Goal: Transaction & Acquisition: Purchase product/service

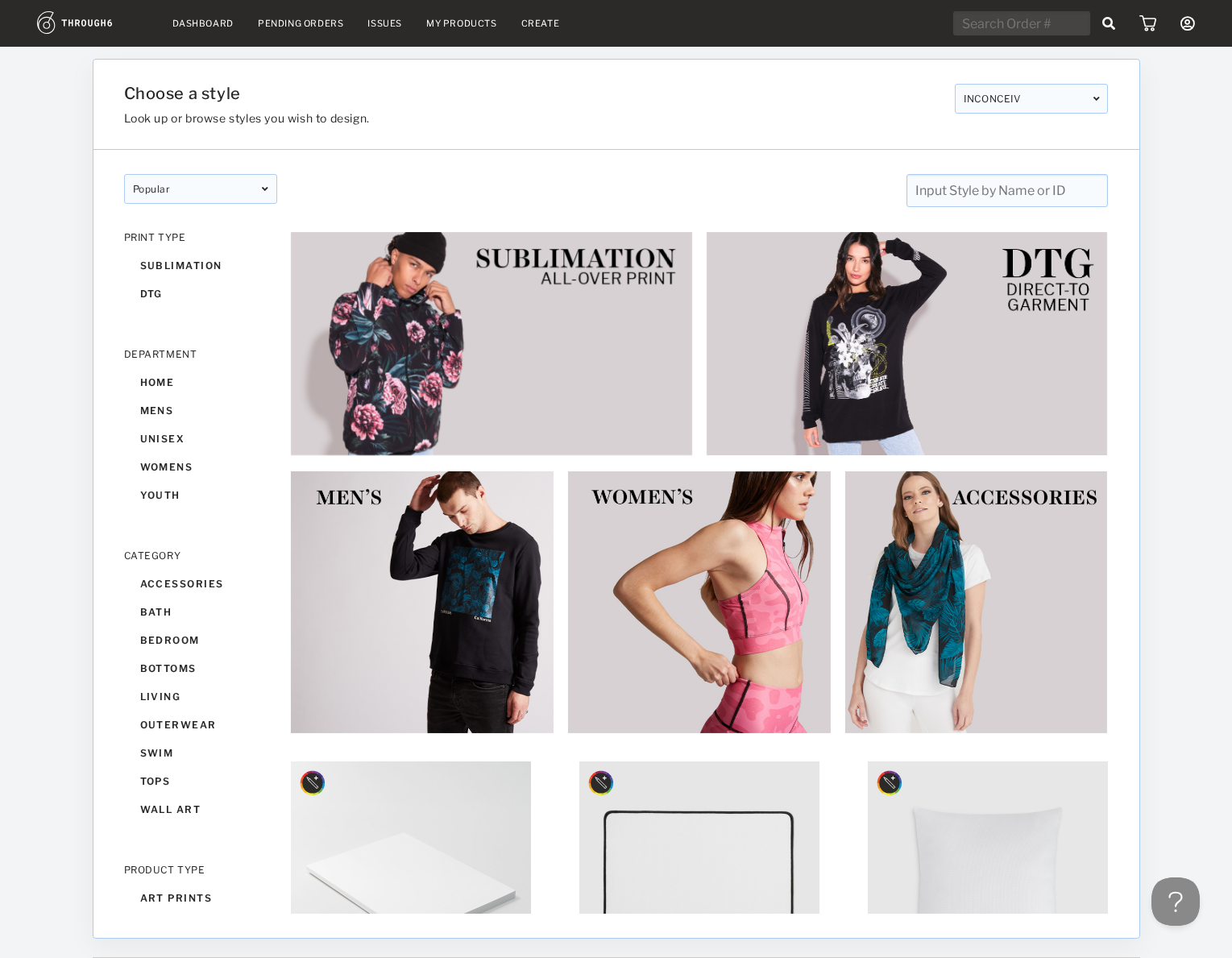
click at [485, 33] on nav "Dashboard Pending Orders Issues My Products Create My Account Brands Create New…" at bounding box center [616, 24] width 1158 height 25
click at [478, 25] on link "My Products" at bounding box center [461, 24] width 71 height 11
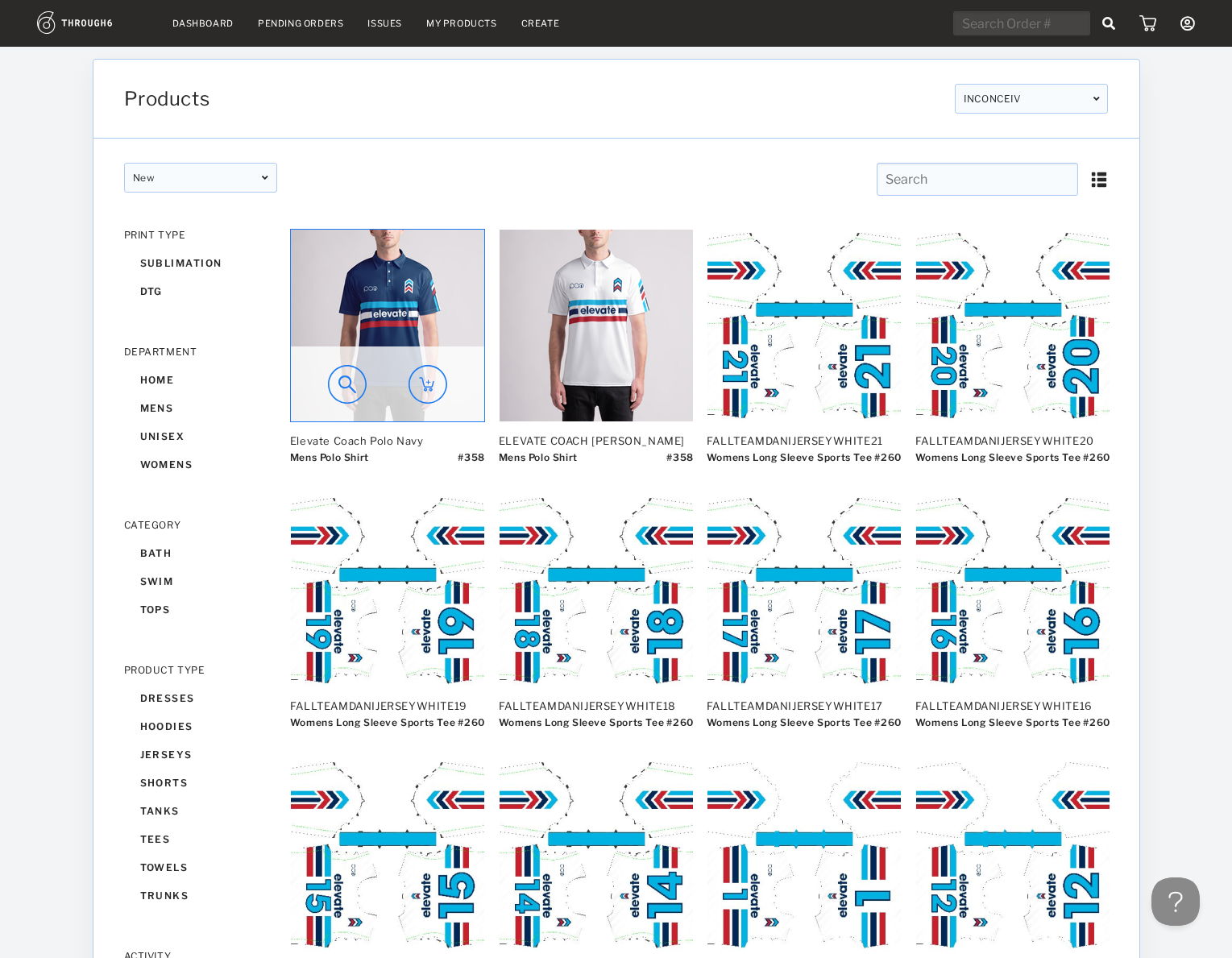
click at [420, 304] on img at bounding box center [387, 326] width 194 height 192
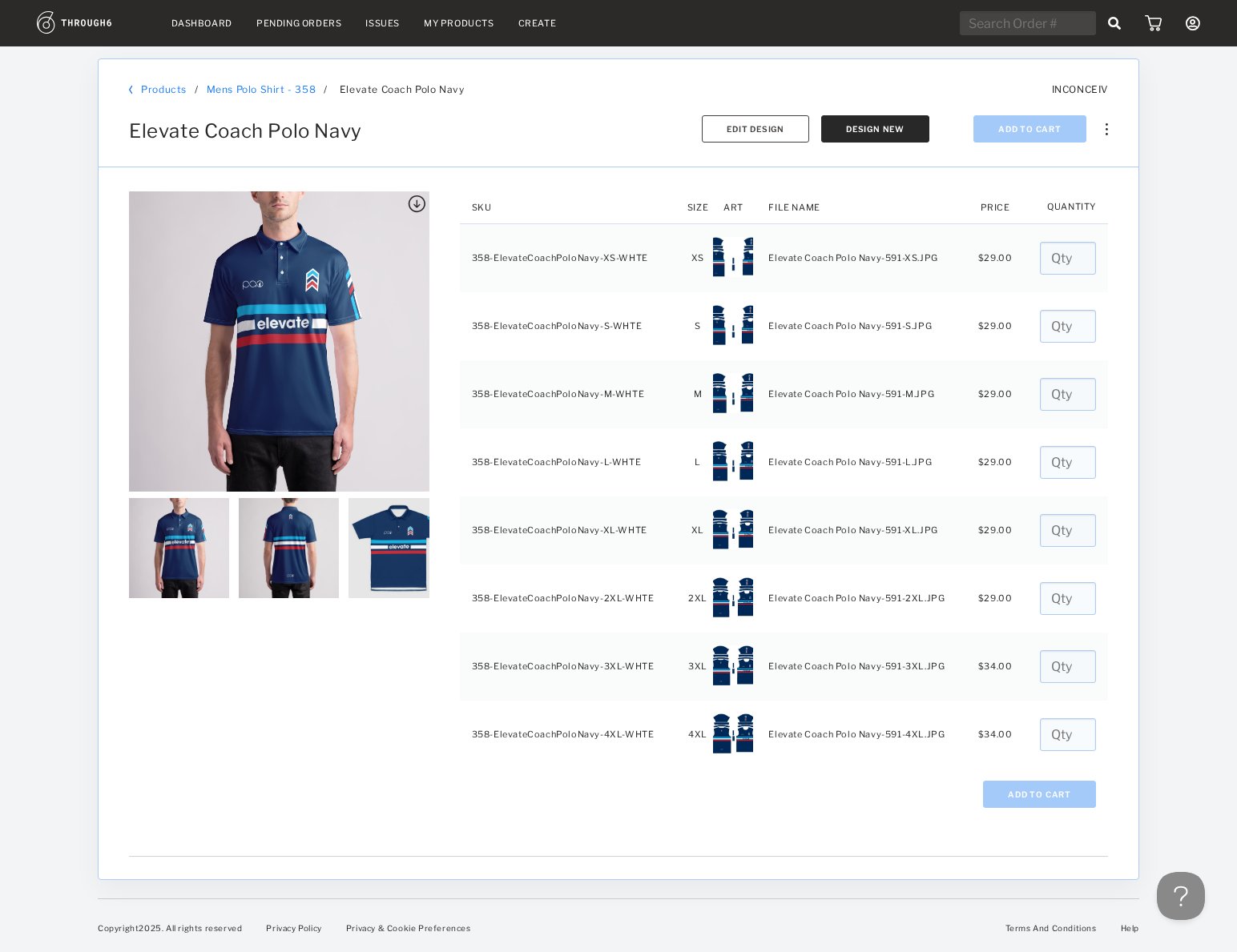
click at [199, 570] on img at bounding box center [179, 548] width 100 height 100
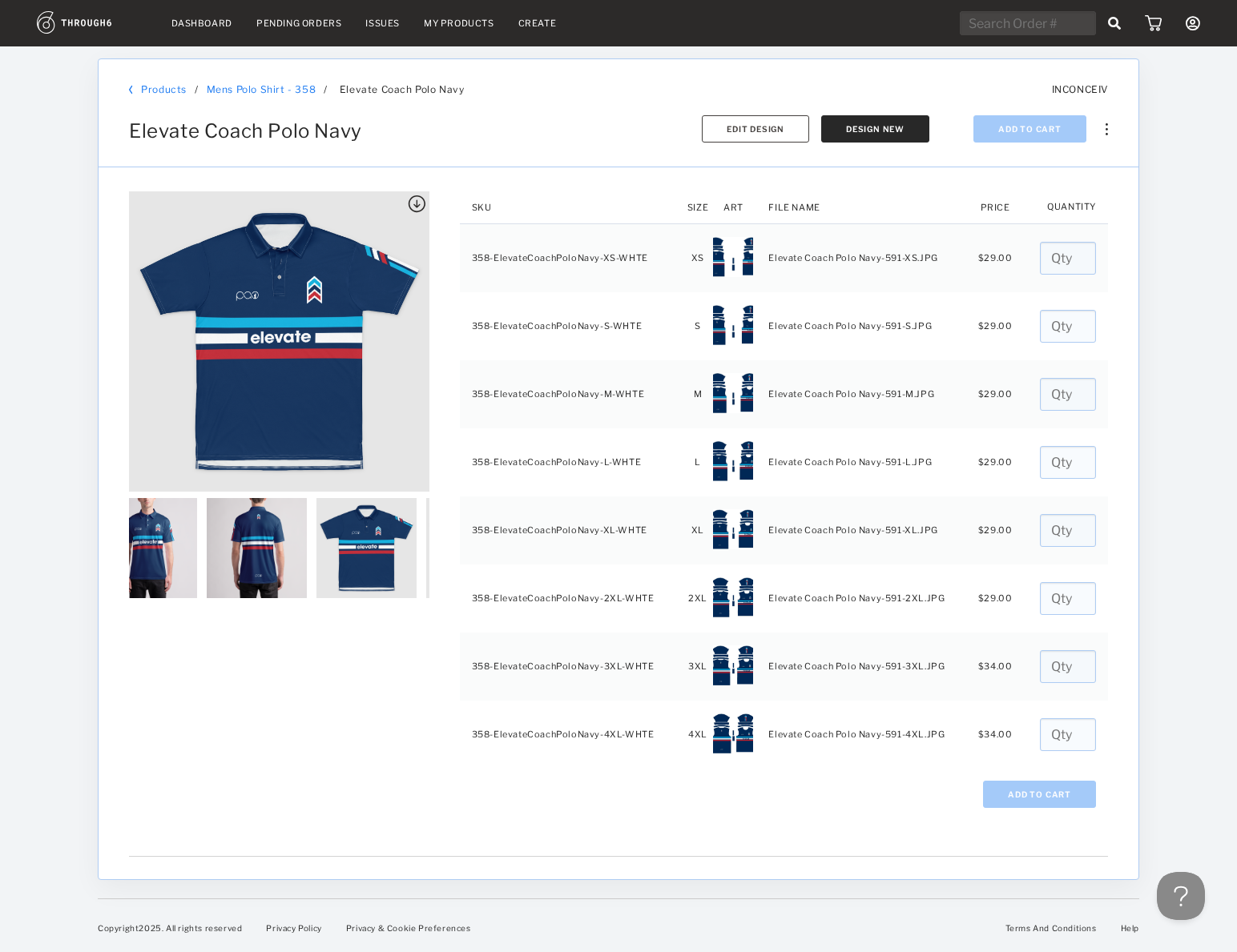
click at [344, 548] on img at bounding box center [366, 548] width 100 height 100
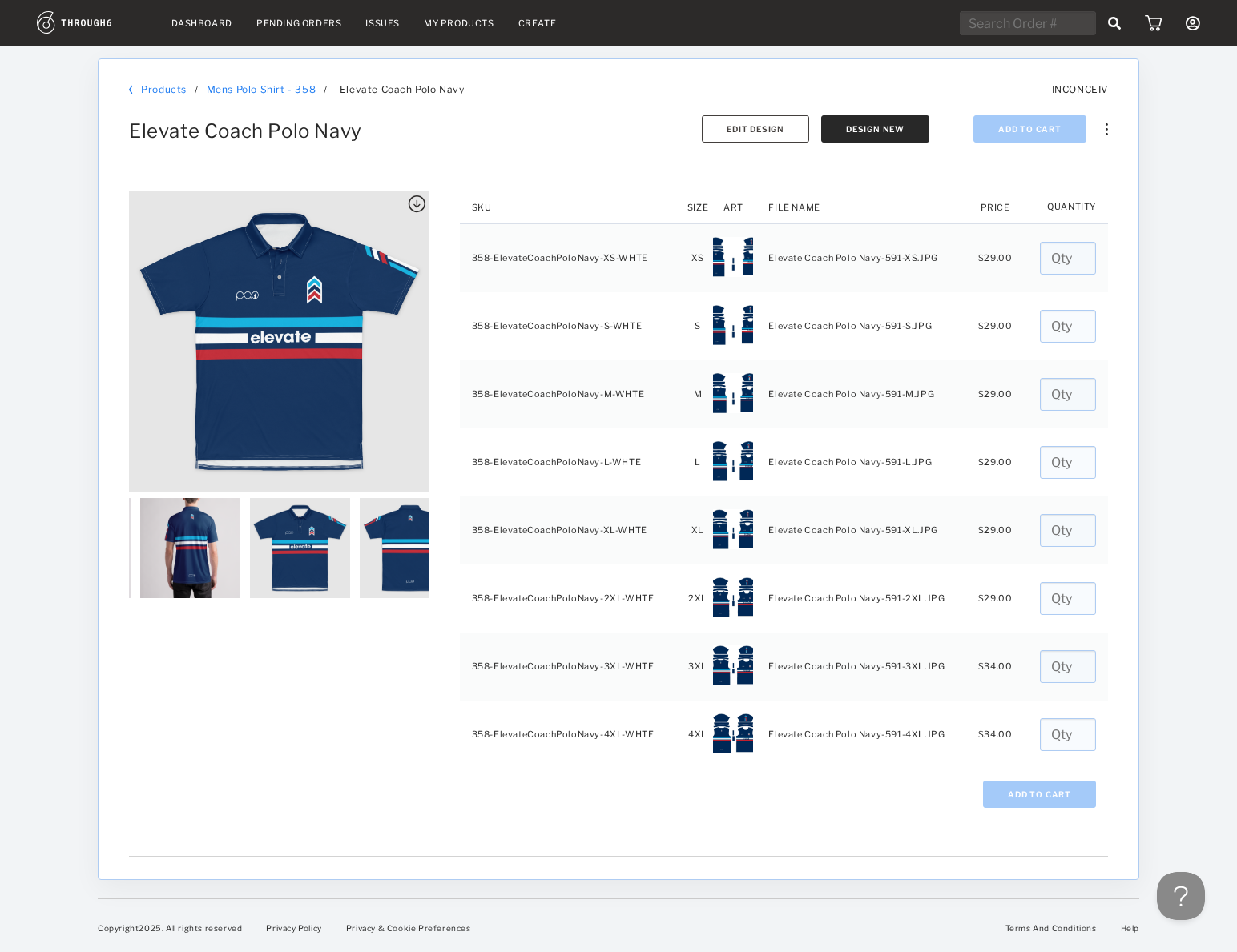
scroll to position [0, 97]
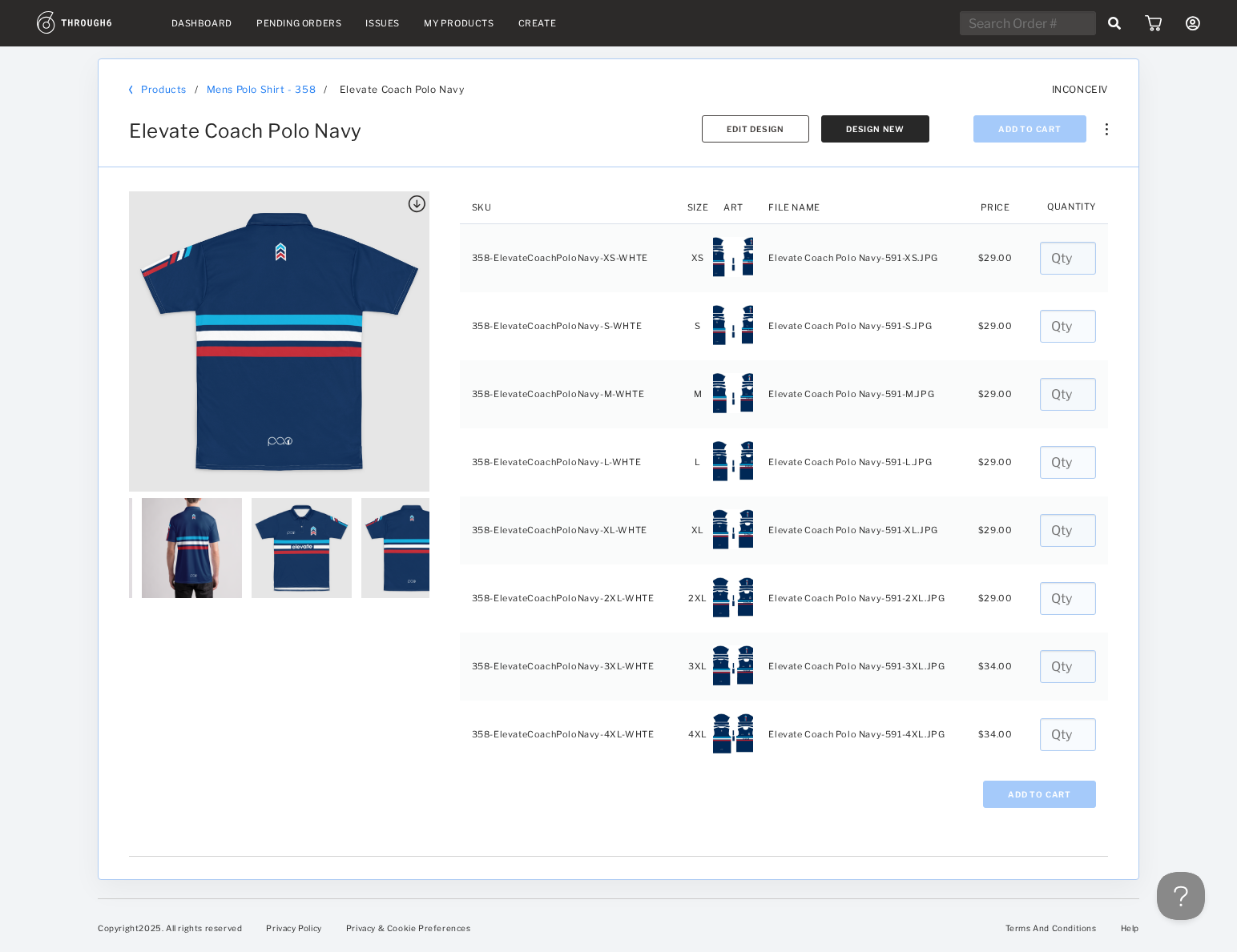
click at [1103, 127] on div at bounding box center [1101, 120] width 13 height 32
click at [1074, 151] on div "Copy Product" at bounding box center [1050, 157] width 142 height 25
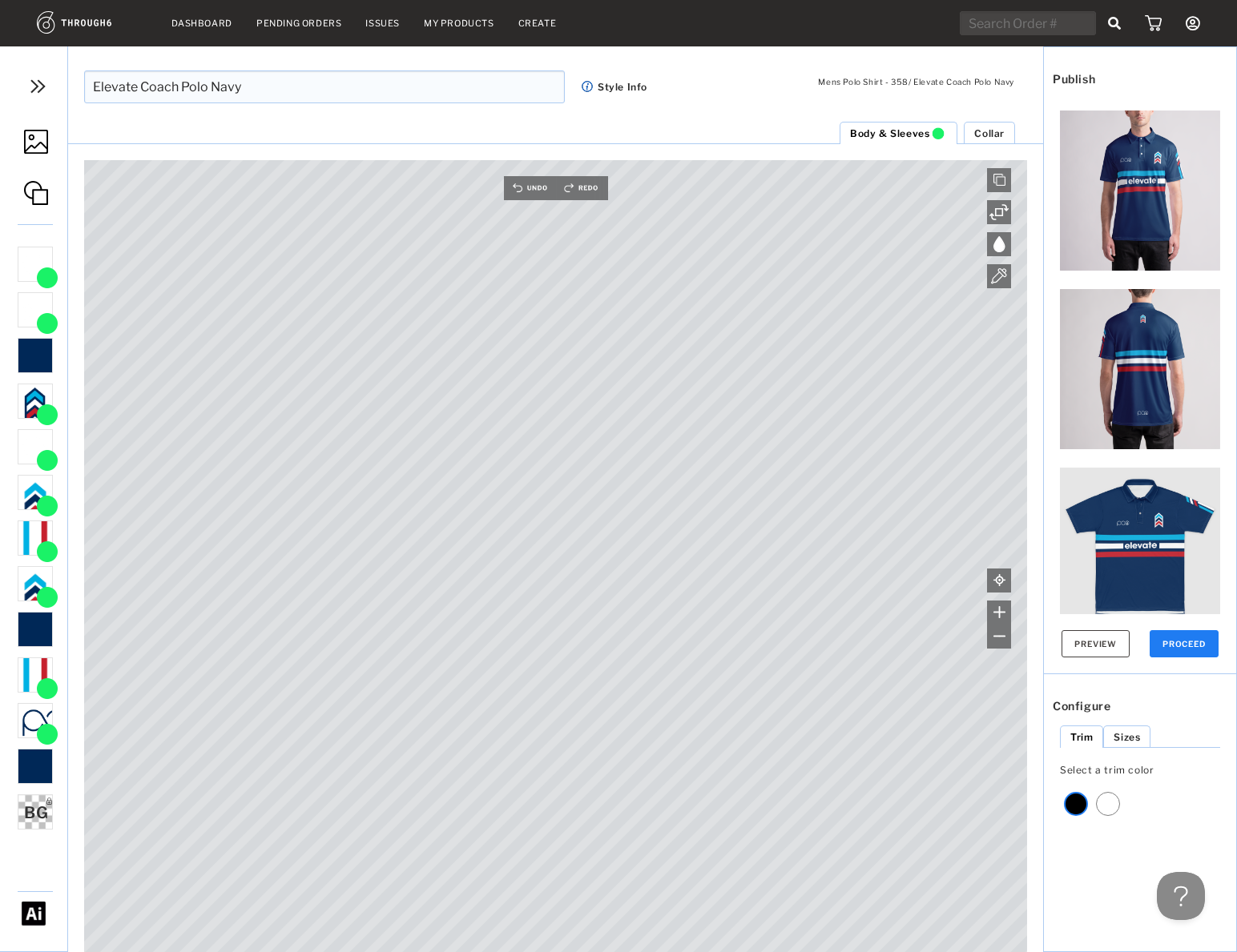
click at [180, 83] on input "Elevate Coach Polo Navy" at bounding box center [324, 87] width 480 height 33
click at [254, 78] on input "Elevate Coach Polo Navy" at bounding box center [324, 87] width 480 height 33
click at [253, 86] on input "Elevate Coach Polo Navy" at bounding box center [324, 87] width 480 height 33
type input "Elevate Coach Polo Navy V2"
click at [336, 129] on ul "Collar Body & Sleeves" at bounding box center [555, 132] width 975 height 24
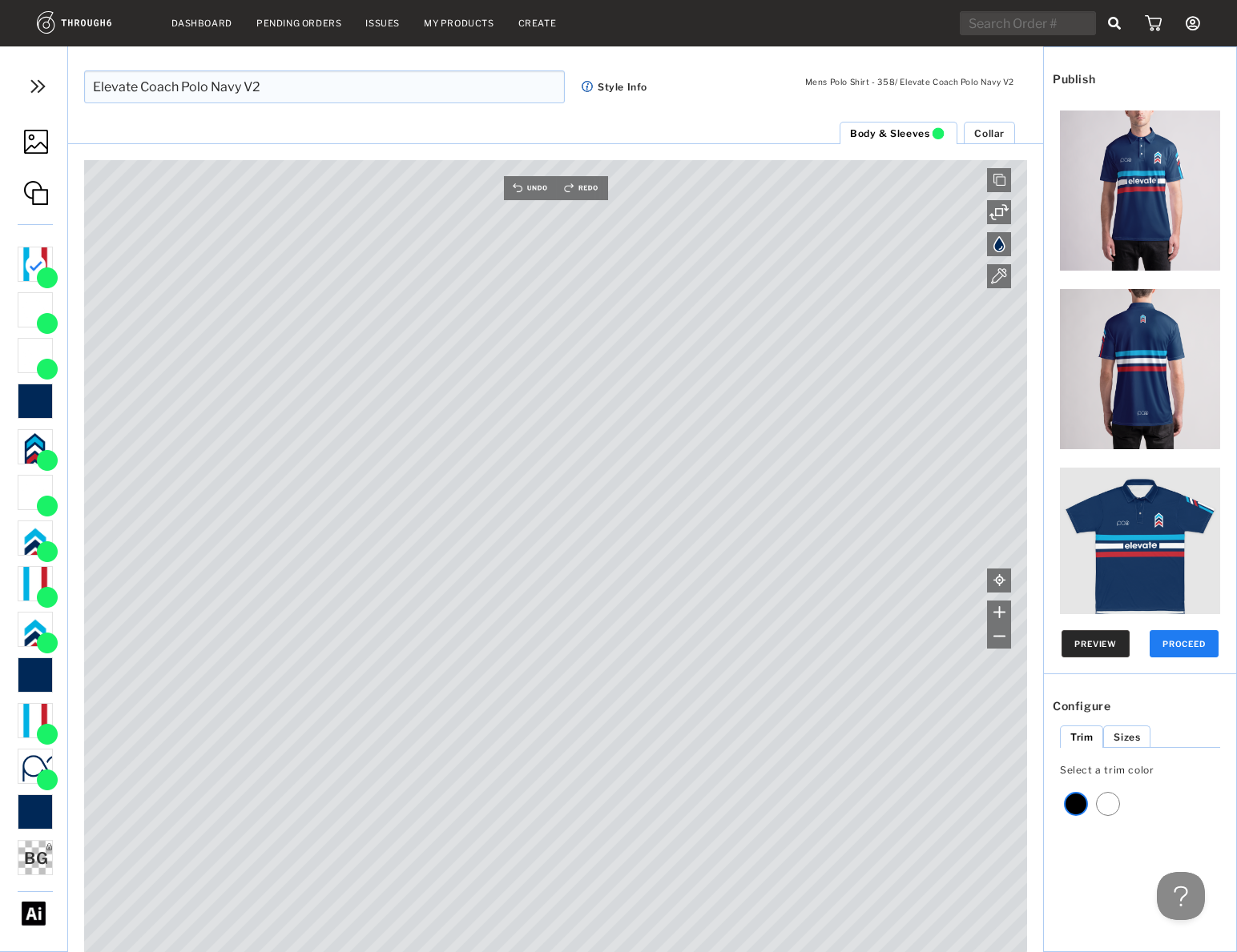
click at [1100, 644] on button "Preview" at bounding box center [1095, 643] width 68 height 27
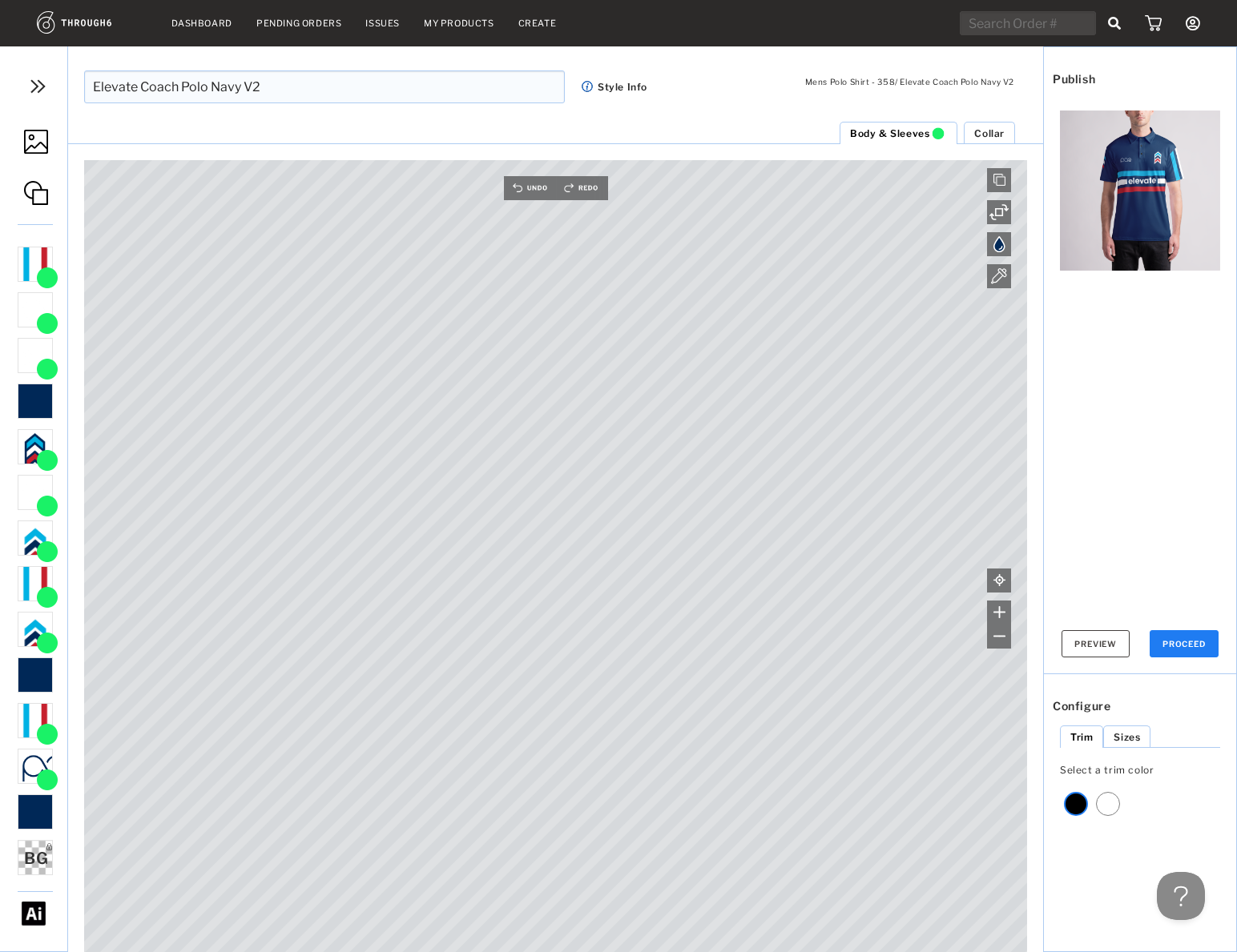
click at [1115, 206] on img at bounding box center [1140, 191] width 160 height 160
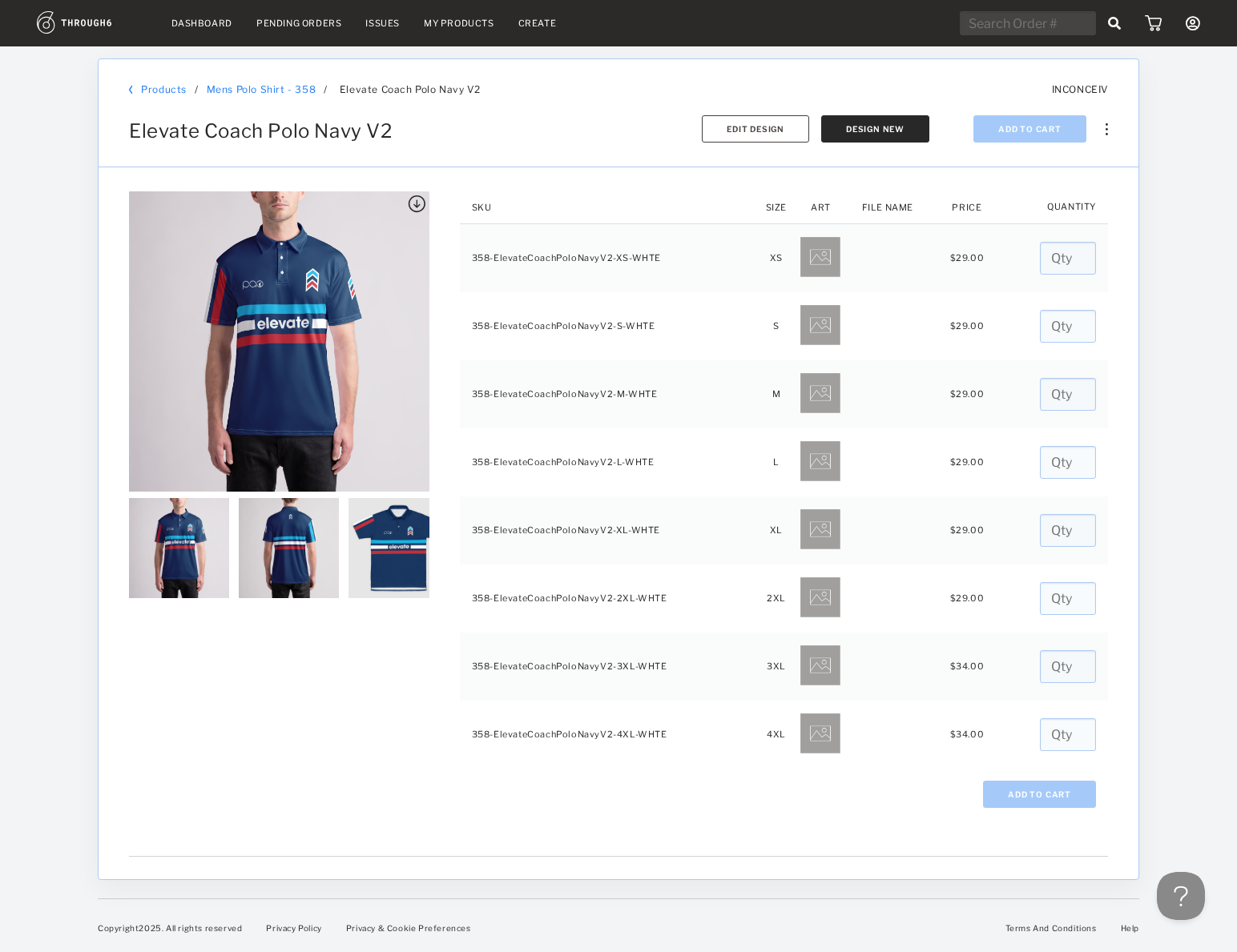
click at [408, 542] on img at bounding box center [398, 548] width 100 height 100
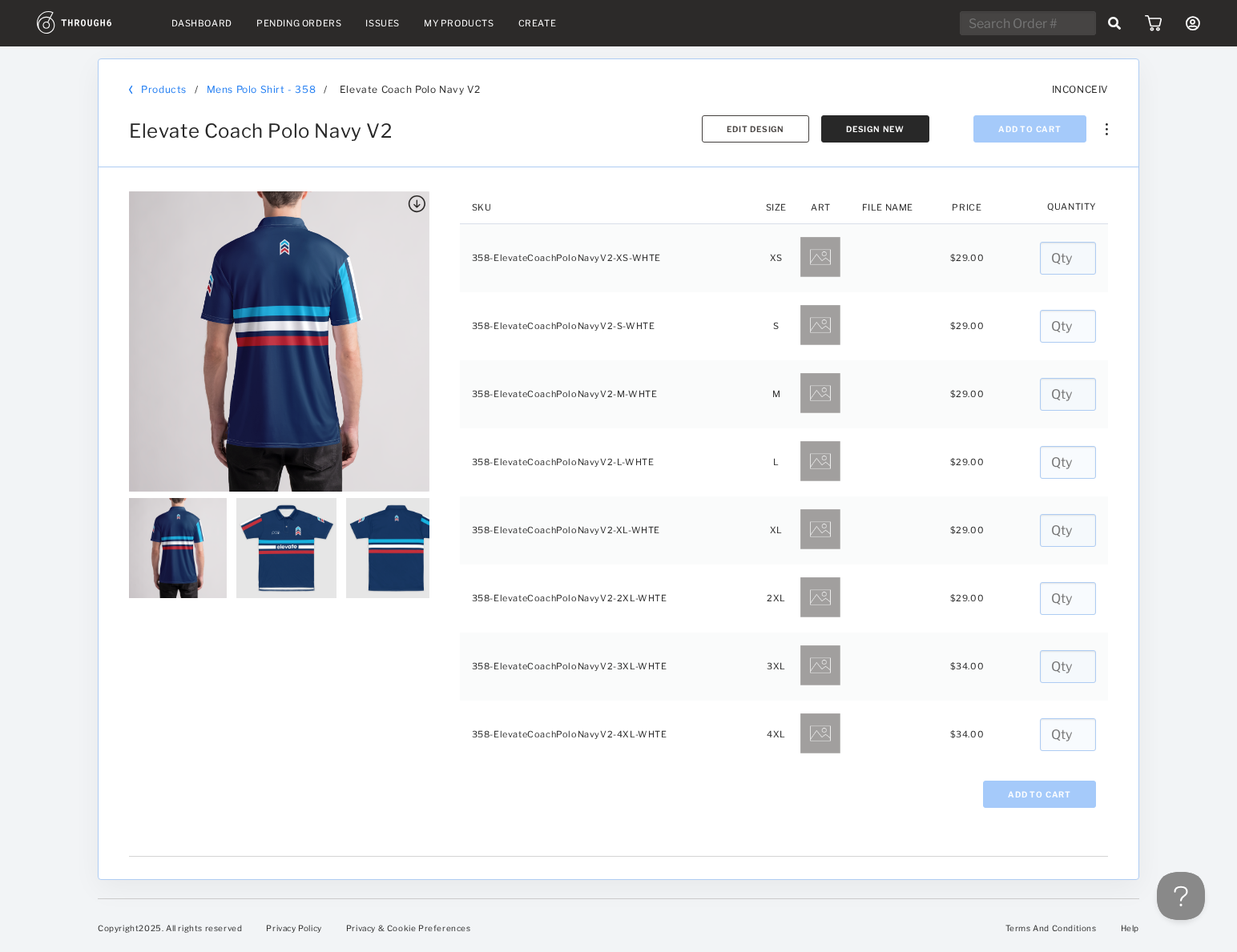
scroll to position [0, 129]
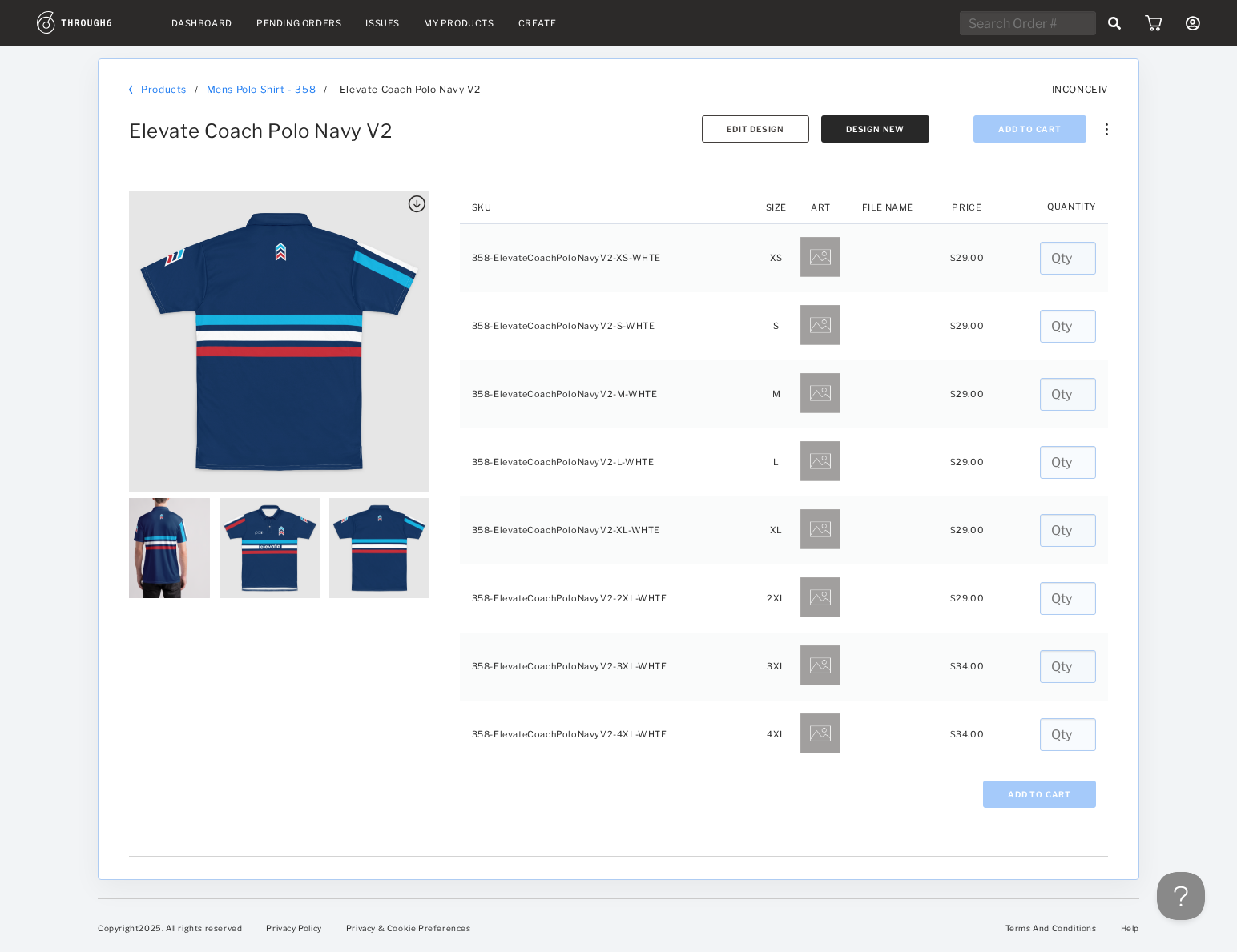
click at [380, 547] on img at bounding box center [379, 548] width 100 height 100
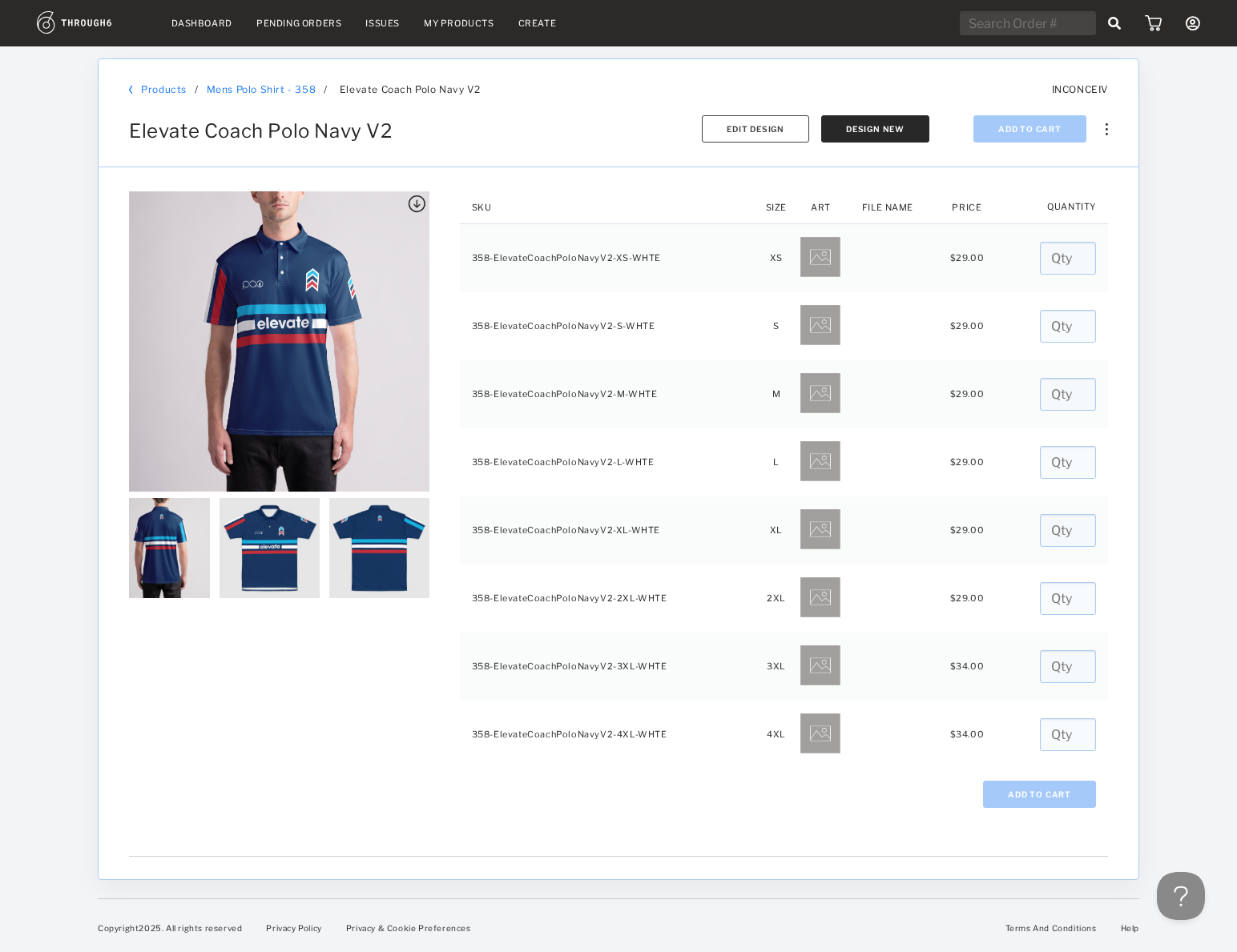
click at [380, 547] on img at bounding box center [379, 548] width 100 height 100
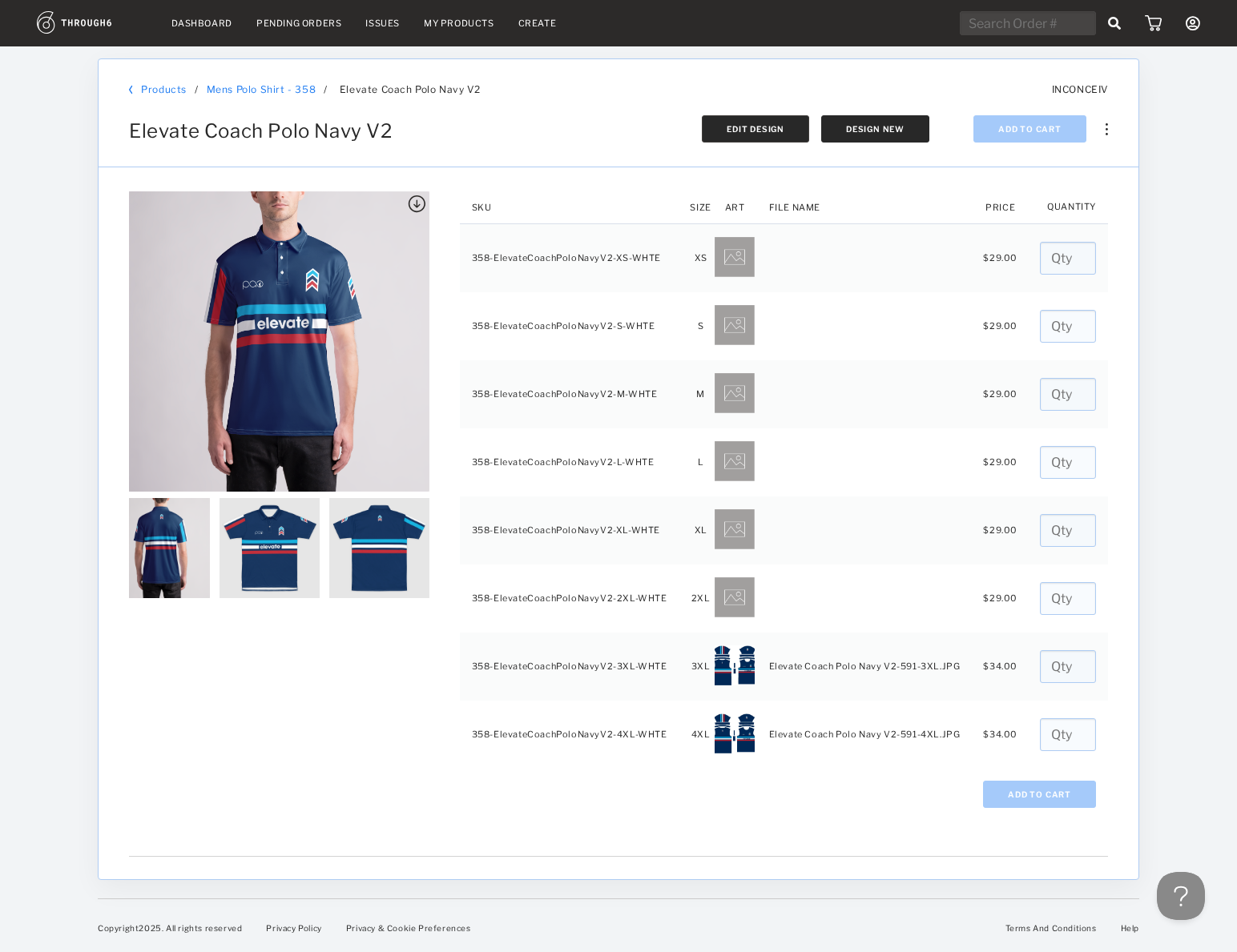
click at [756, 130] on span "Edit Design" at bounding box center [755, 129] width 58 height 9
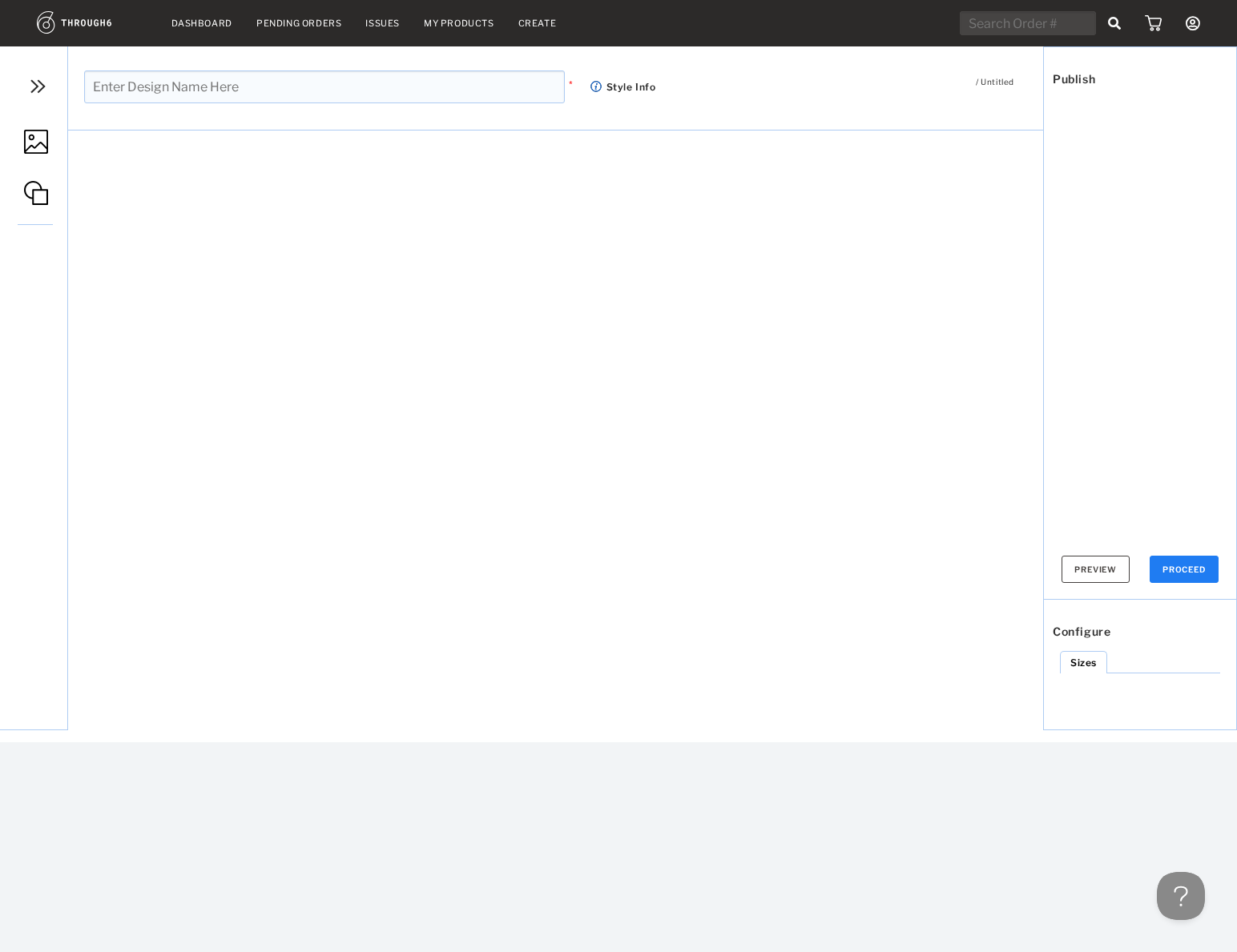
type input "Elevate Coach Polo Navy V2"
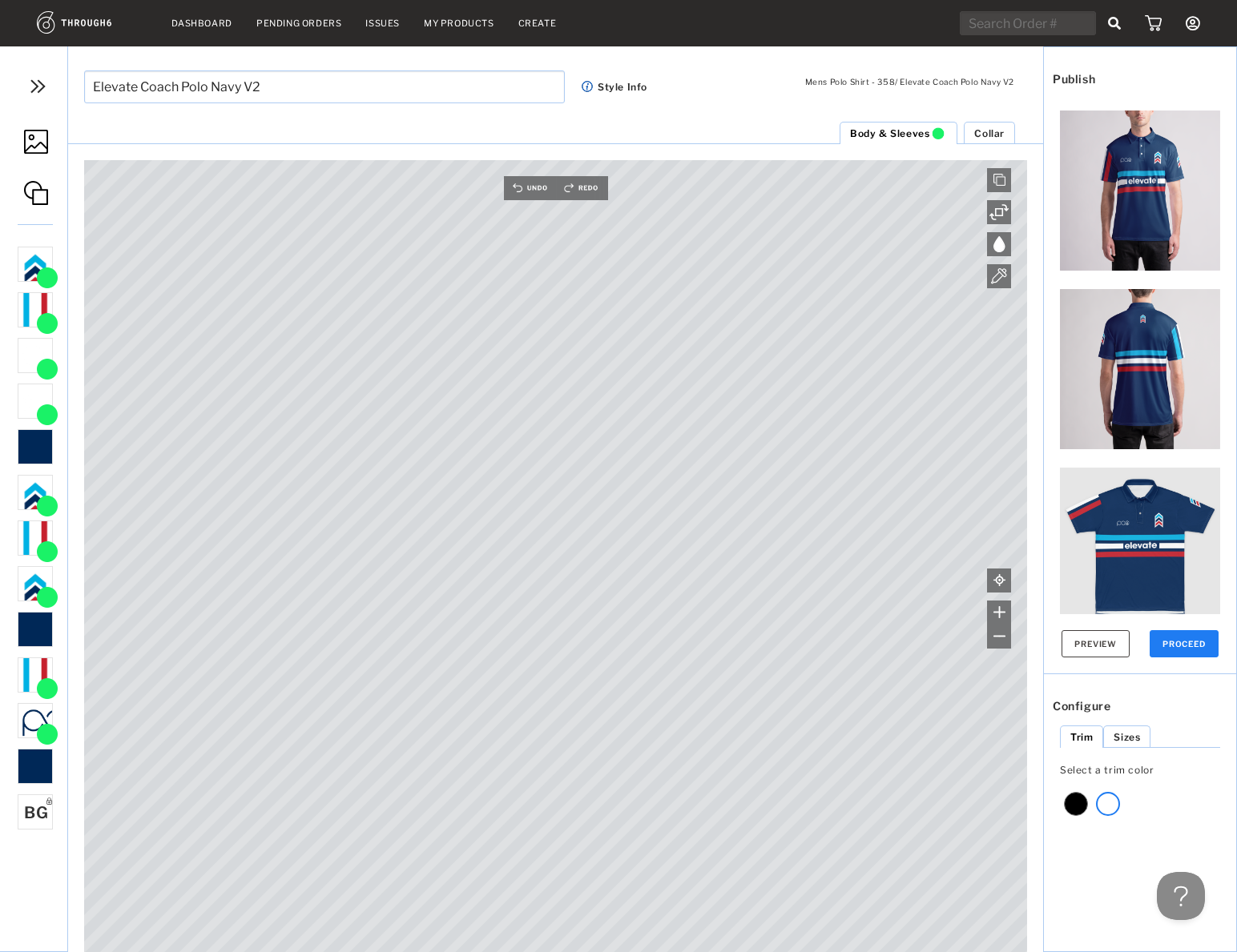
click at [30, 198] on img at bounding box center [35, 192] width 24 height 24
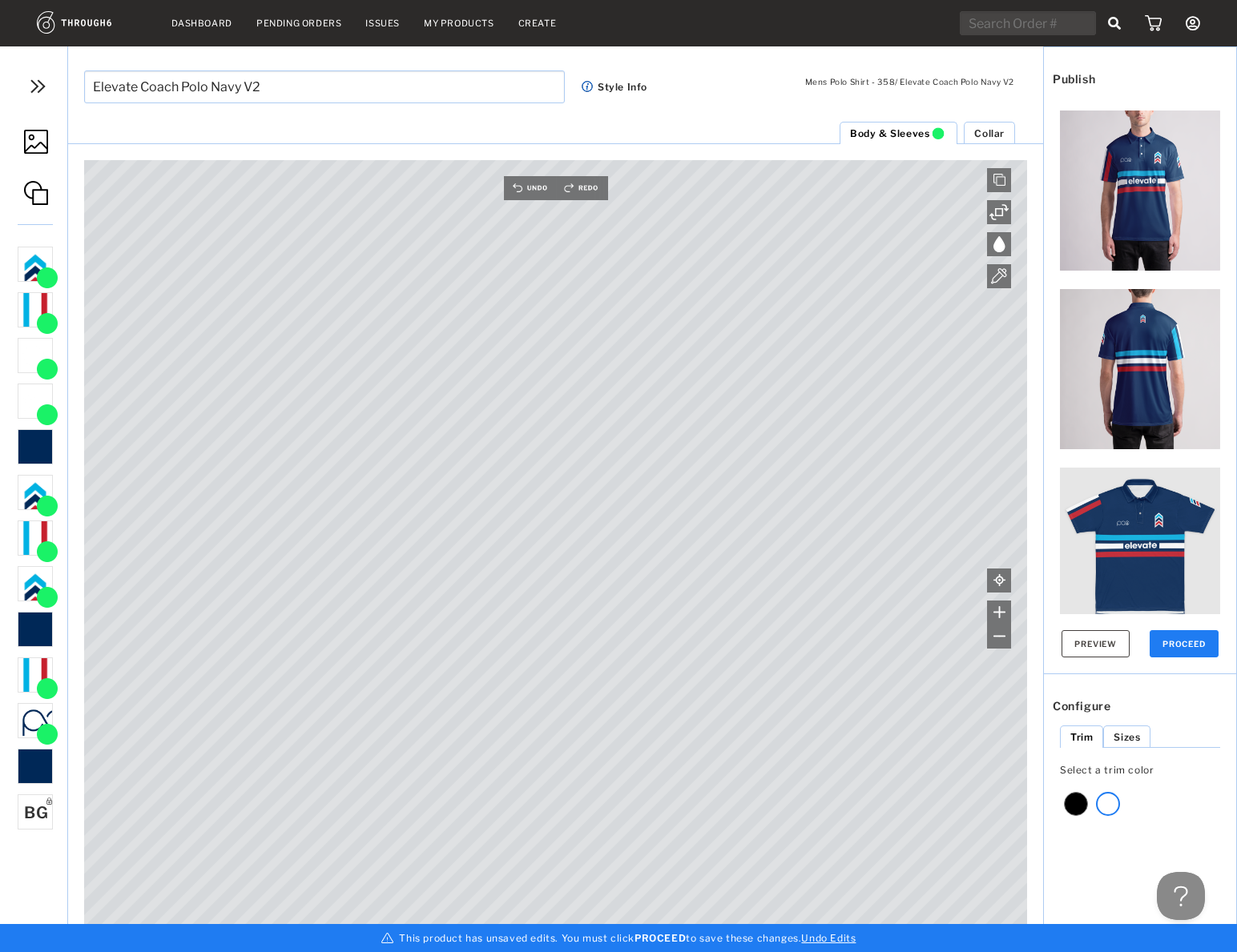
click at [32, 135] on img at bounding box center [35, 142] width 24 height 24
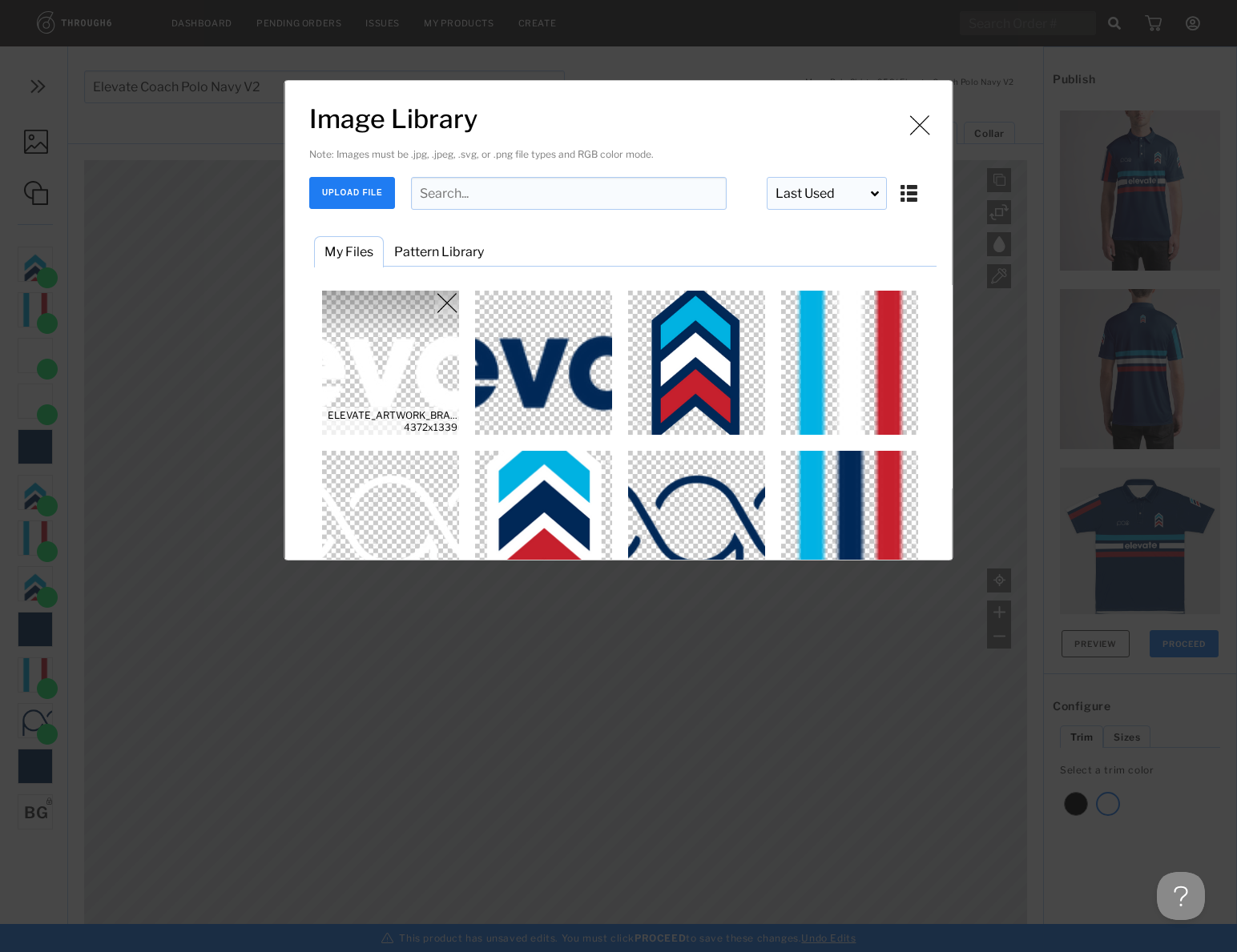
click at [428, 388] on img "Image Library" at bounding box center [391, 362] width 144 height 144
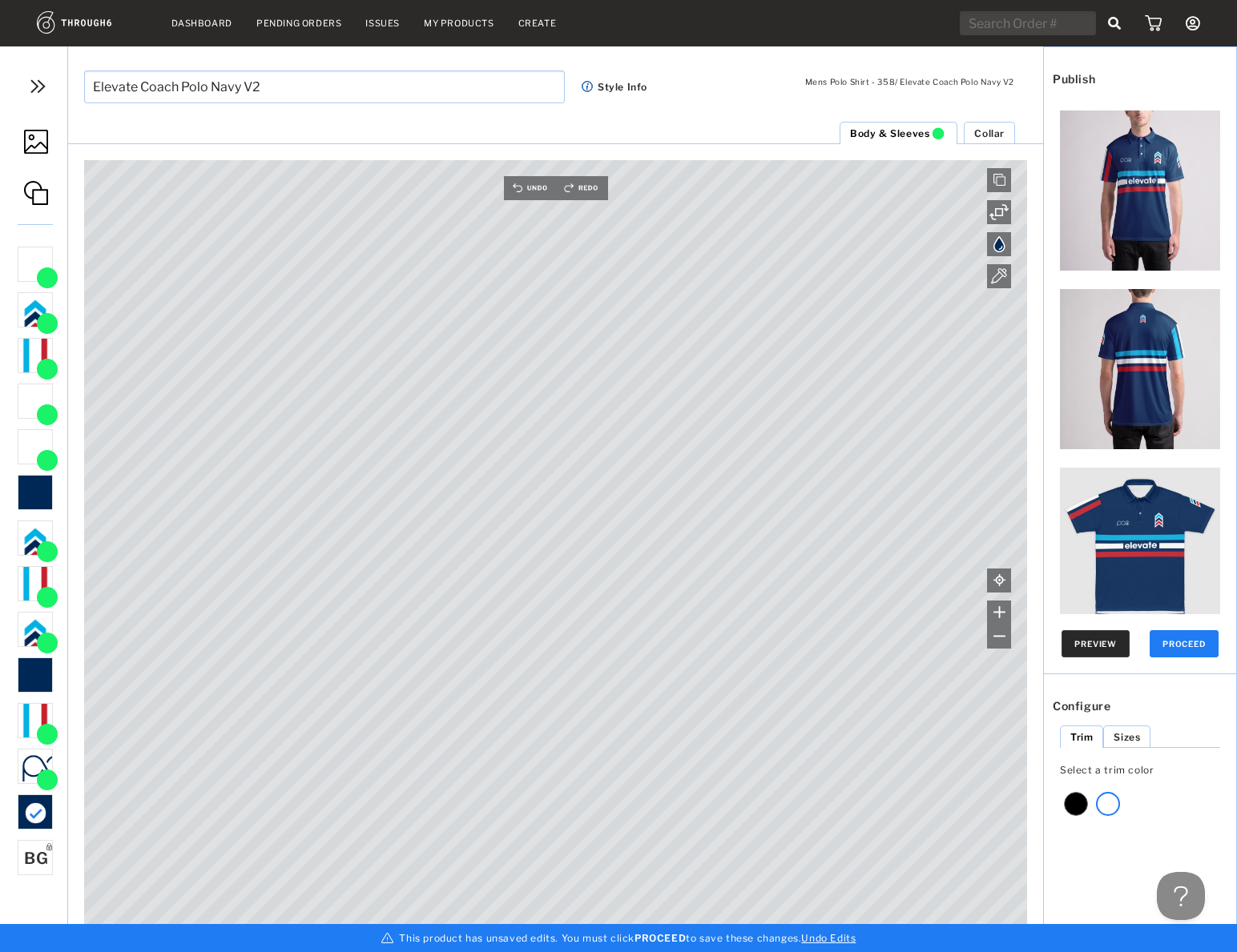
click at [1088, 637] on button "Preview" at bounding box center [1095, 643] width 68 height 27
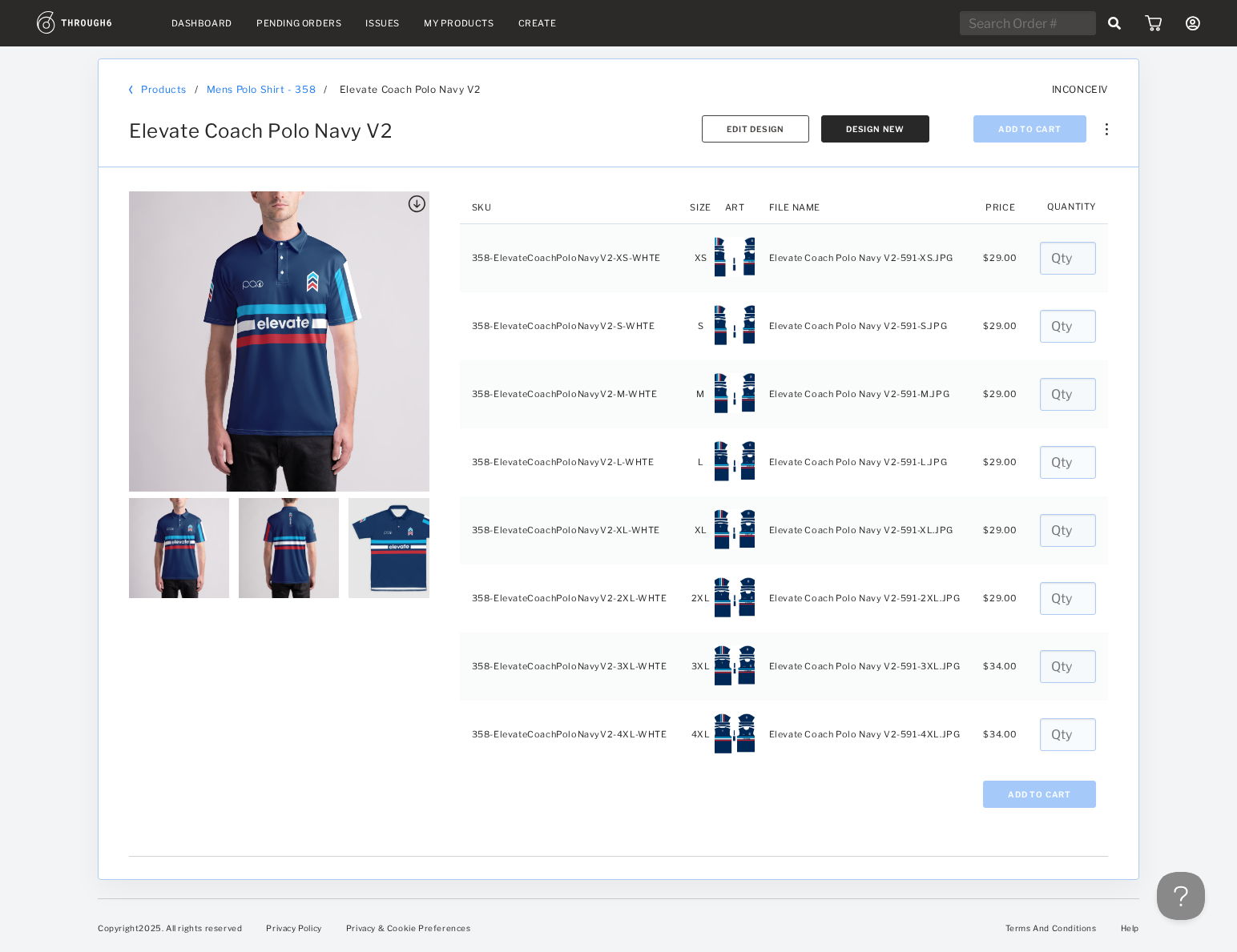
click at [153, 90] on link "Products" at bounding box center [163, 89] width 45 height 12
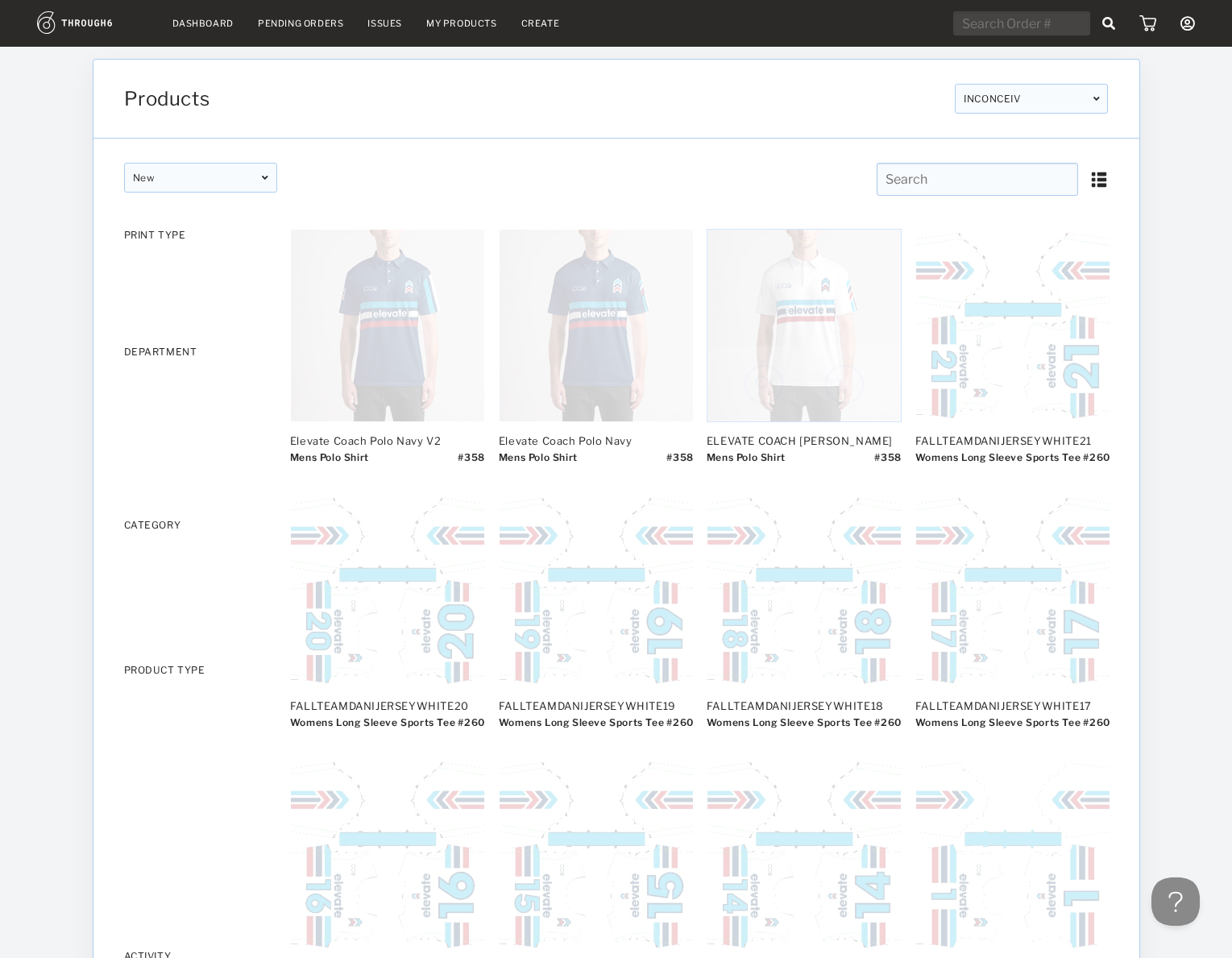
click at [787, 328] on img at bounding box center [804, 326] width 194 height 192
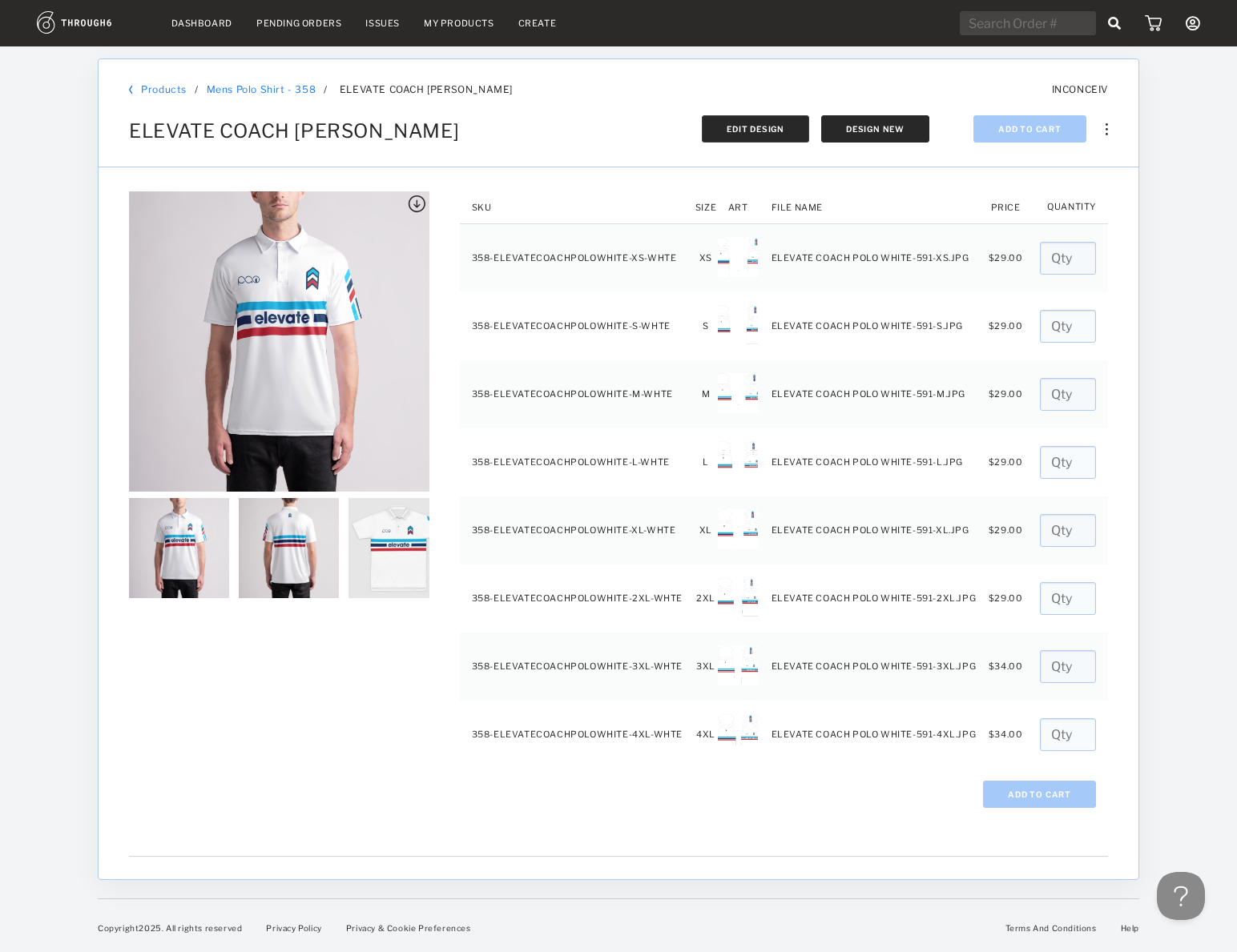
click at [755, 135] on button "Edit Design" at bounding box center [756, 128] width 108 height 27
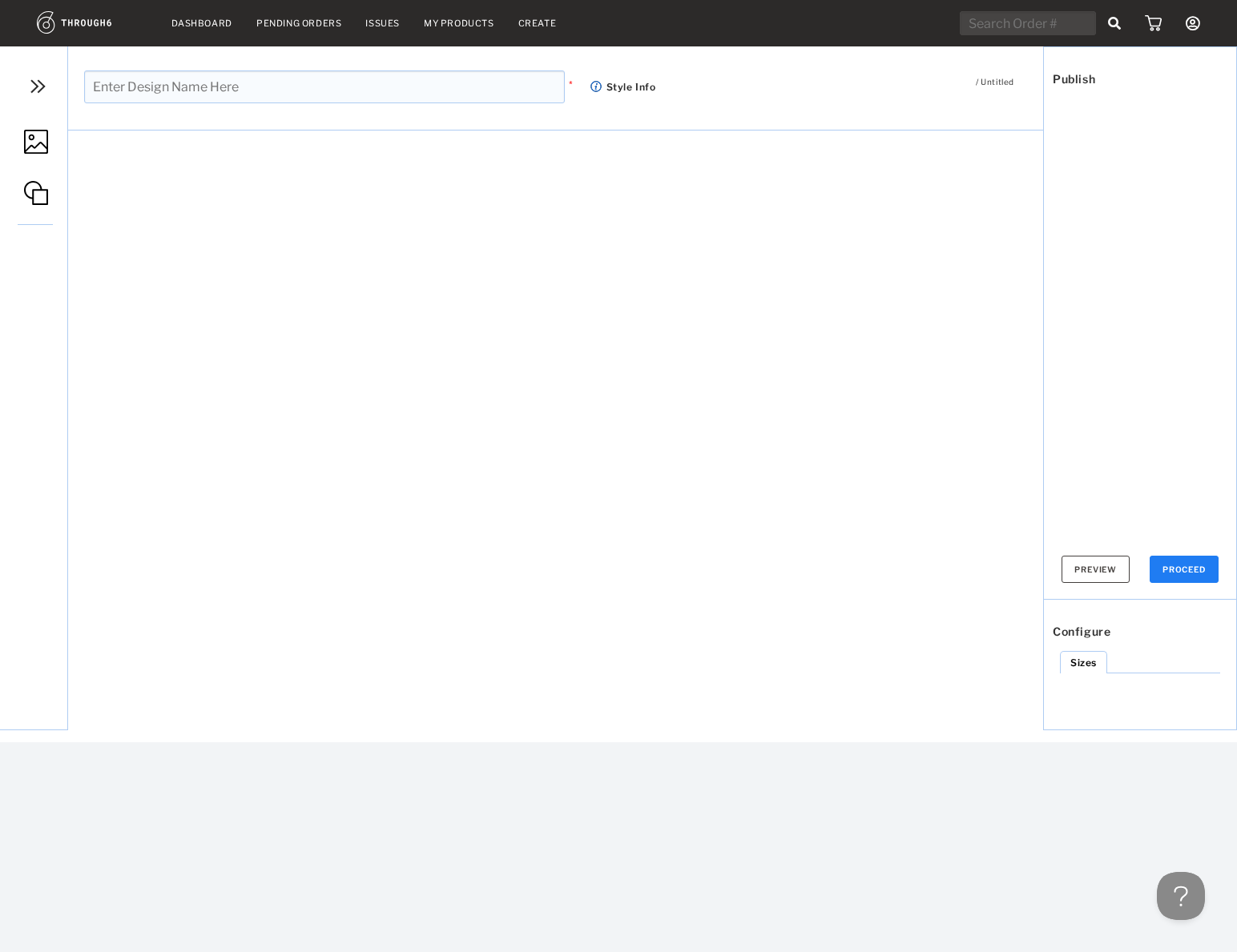
type input "ELEVATE COACH [PERSON_NAME]"
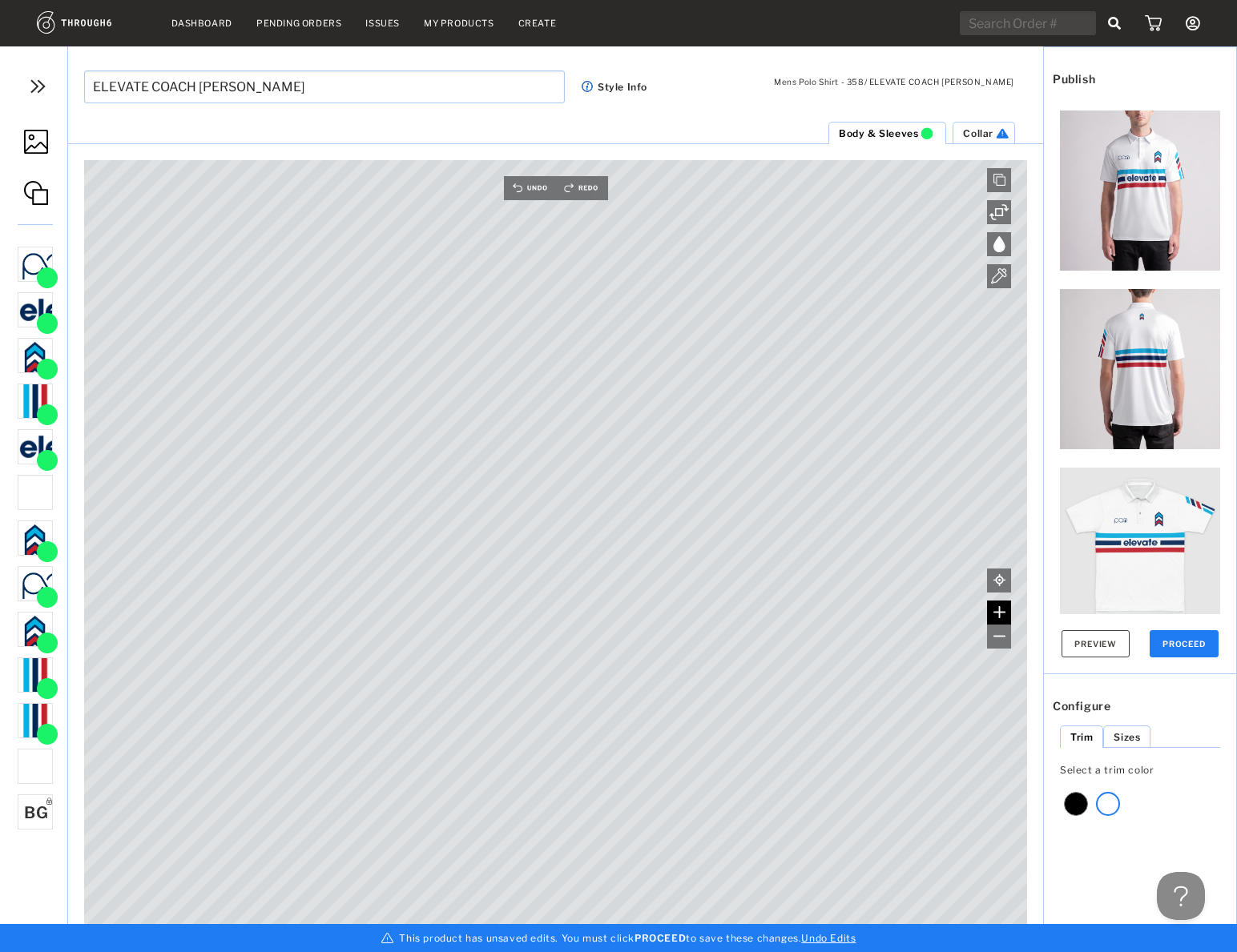
click at [1003, 612] on img at bounding box center [999, 612] width 12 height 12
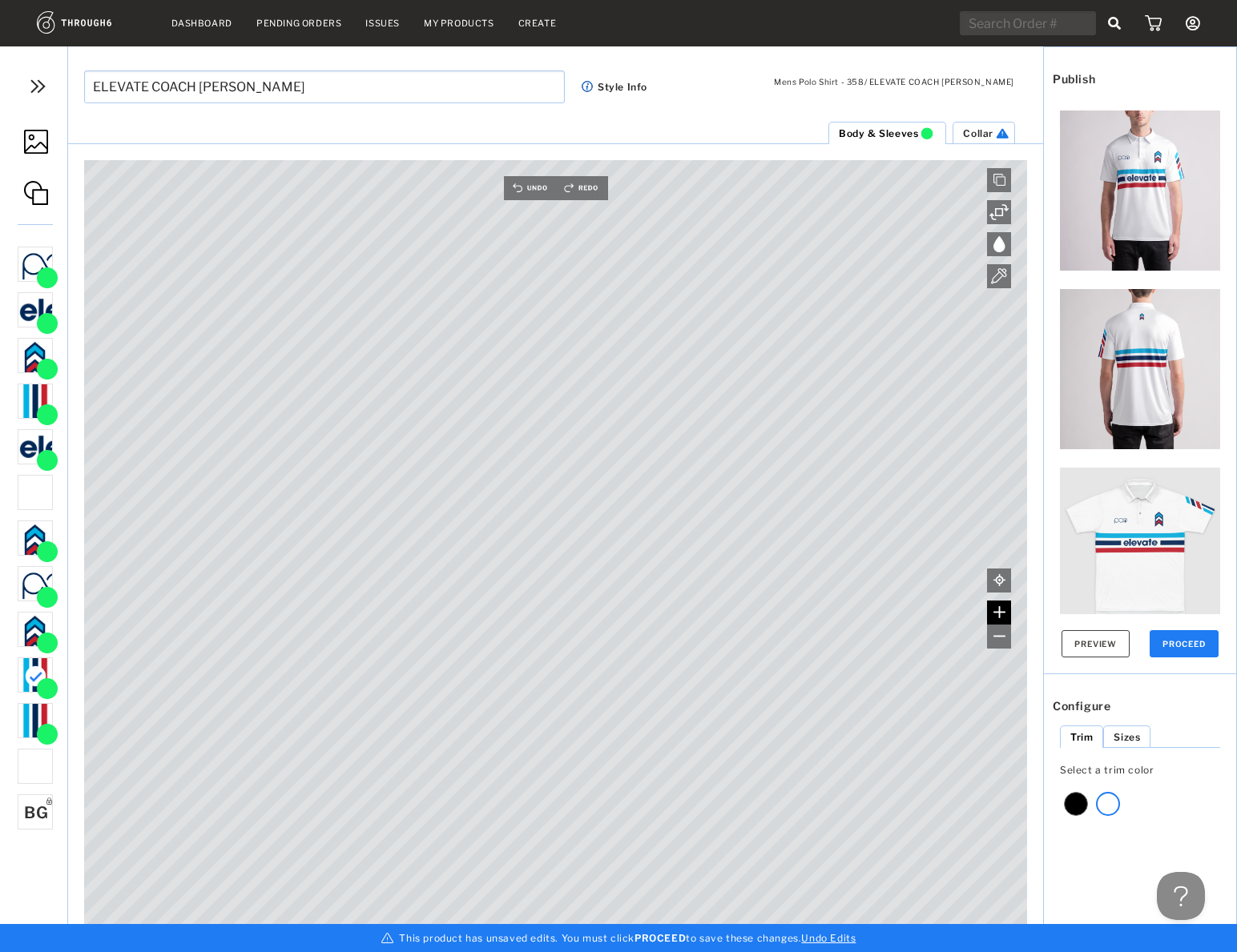
click at [1002, 612] on img at bounding box center [999, 612] width 12 height 12
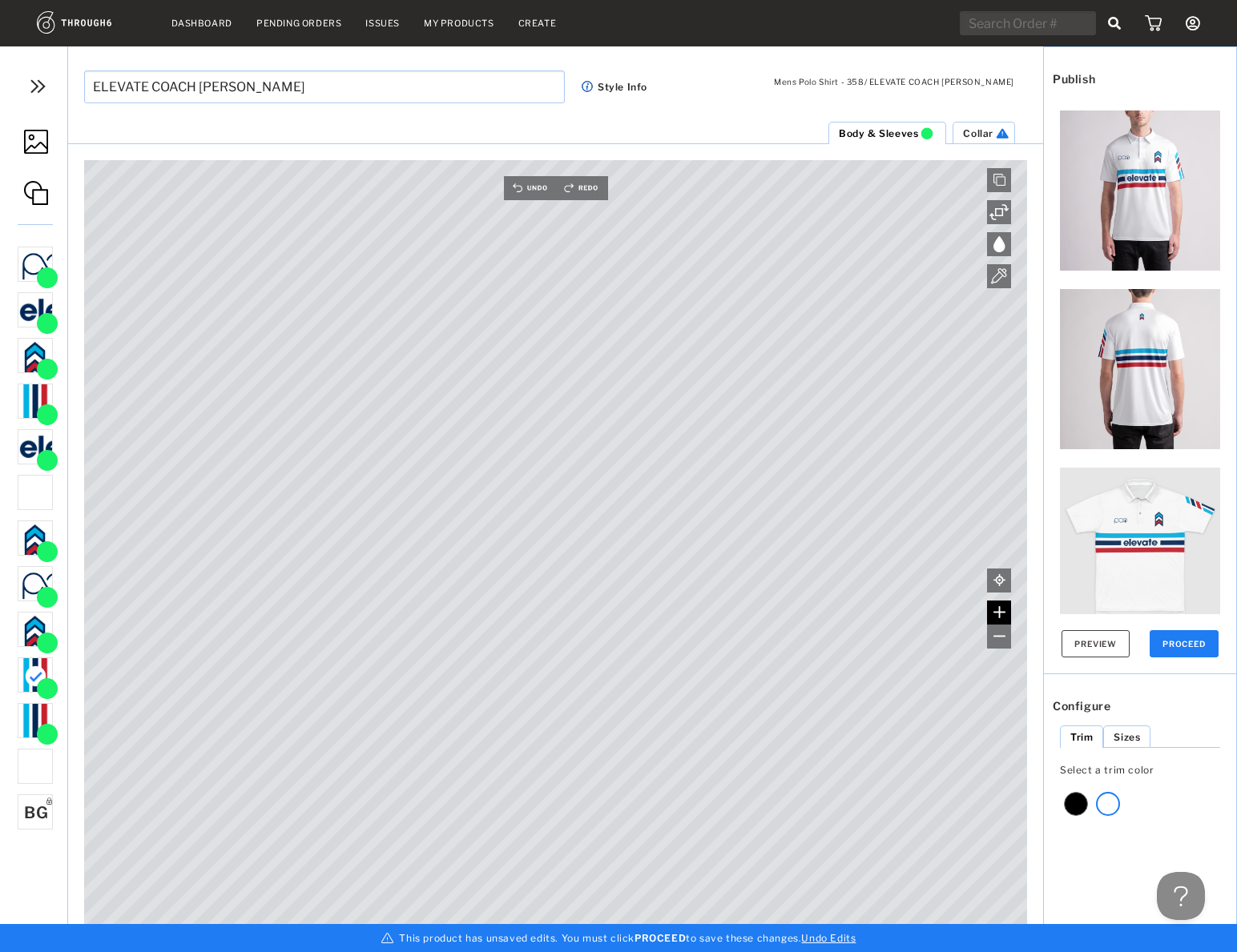
click at [1002, 612] on img at bounding box center [999, 612] width 12 height 12
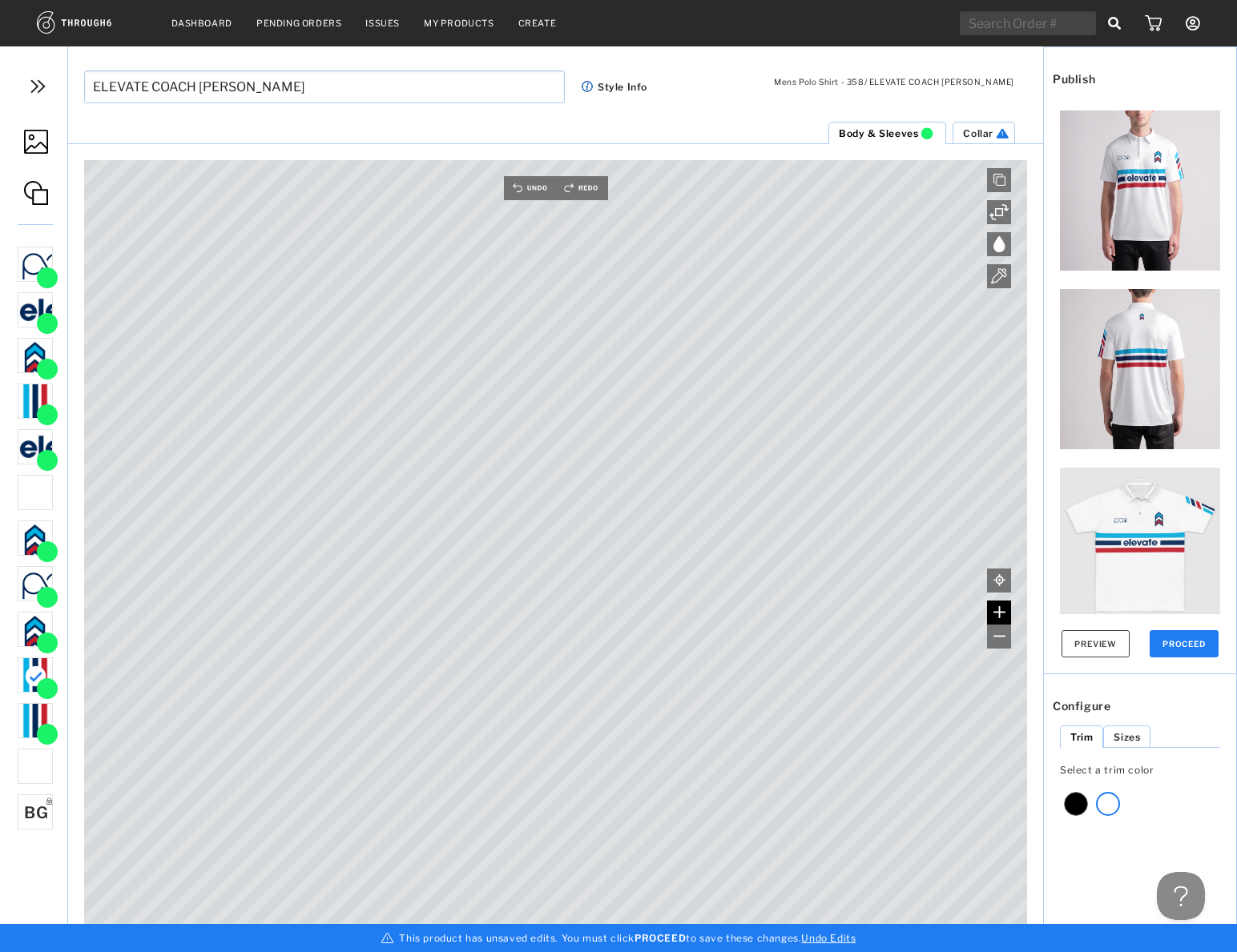
click at [1002, 612] on img at bounding box center [999, 612] width 12 height 12
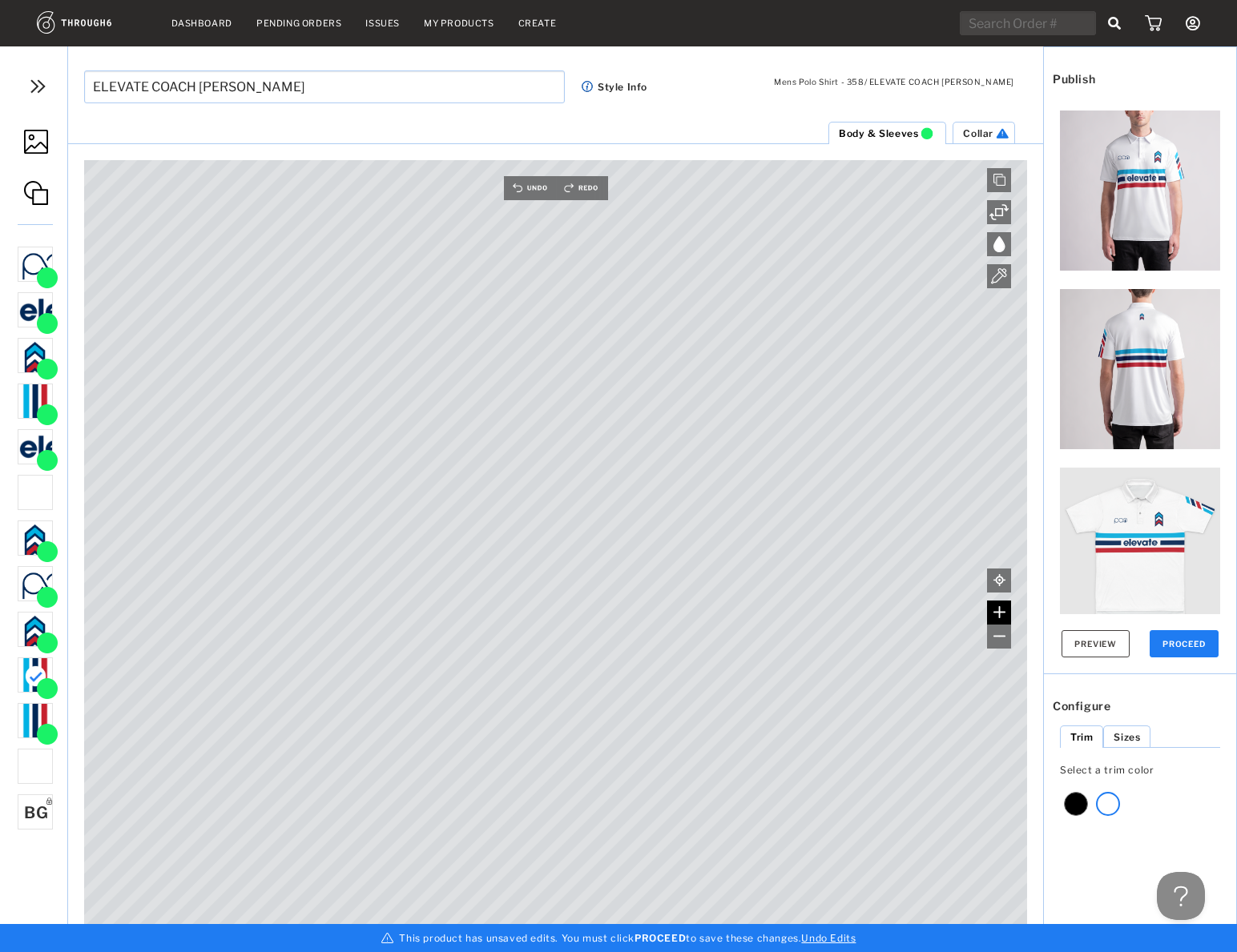
click at [1002, 612] on img at bounding box center [999, 612] width 12 height 12
click at [1099, 800] on div at bounding box center [1107, 804] width 24 height 24
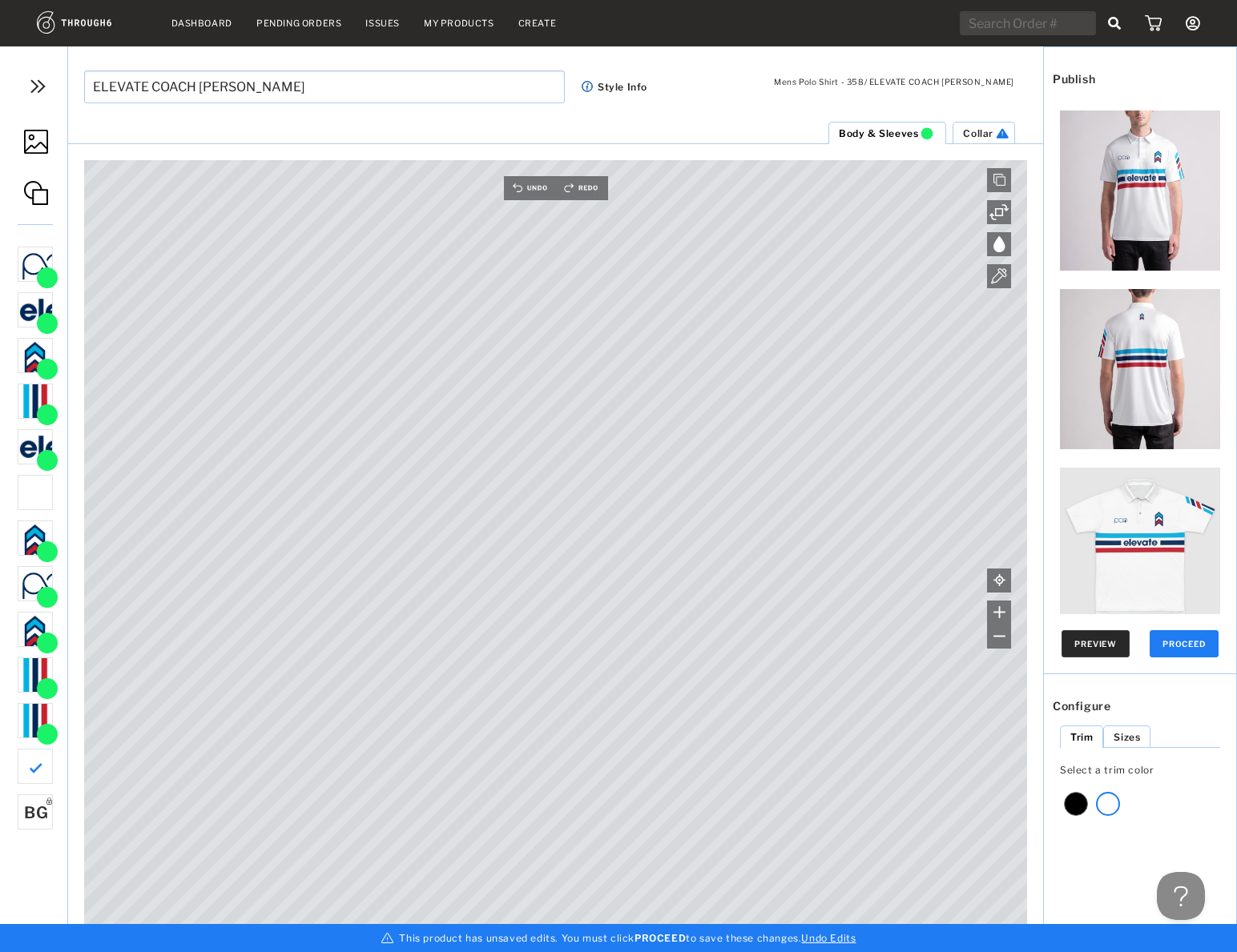
click at [1098, 648] on button "Preview" at bounding box center [1095, 643] width 68 height 27
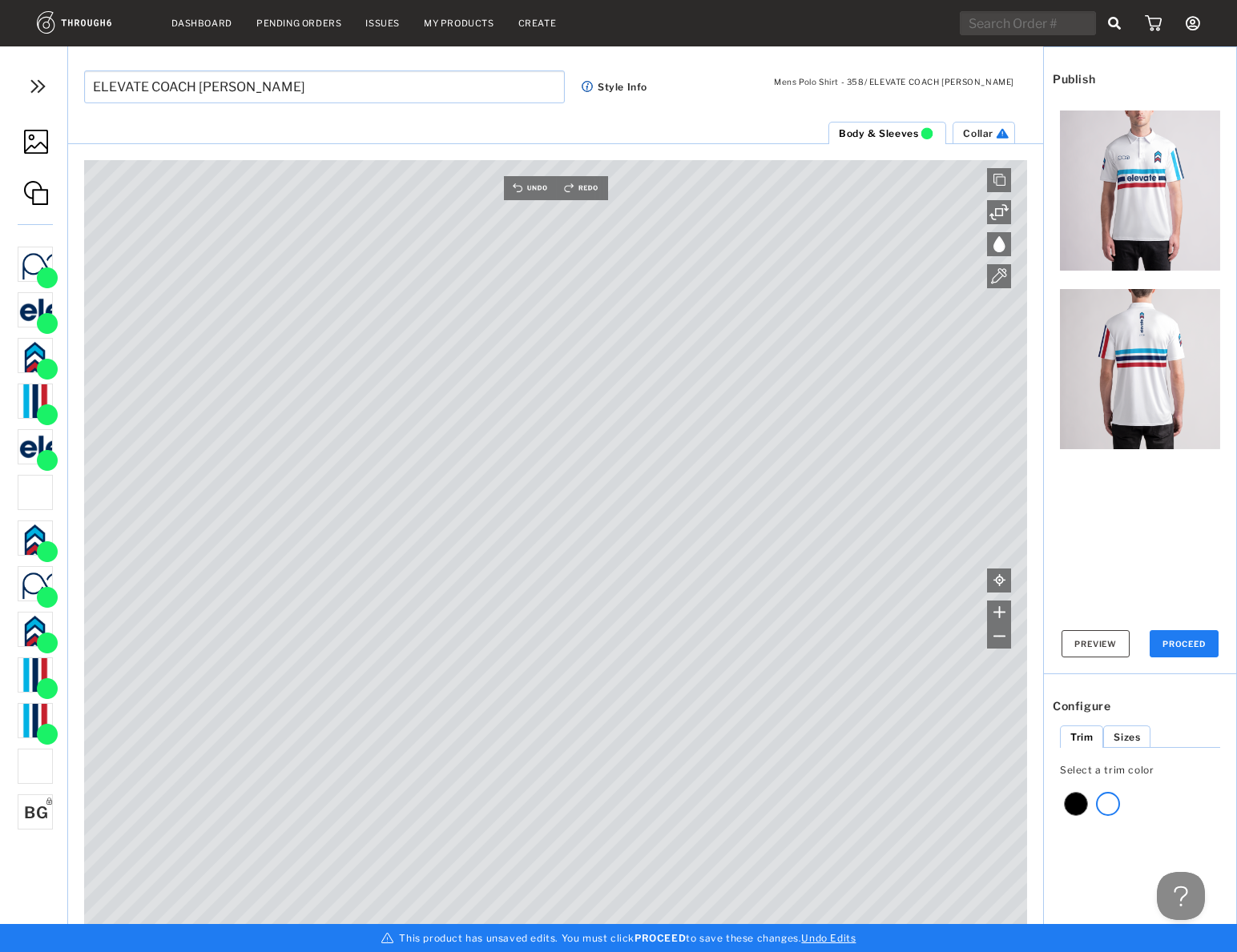
click at [1138, 220] on img at bounding box center [1140, 191] width 160 height 160
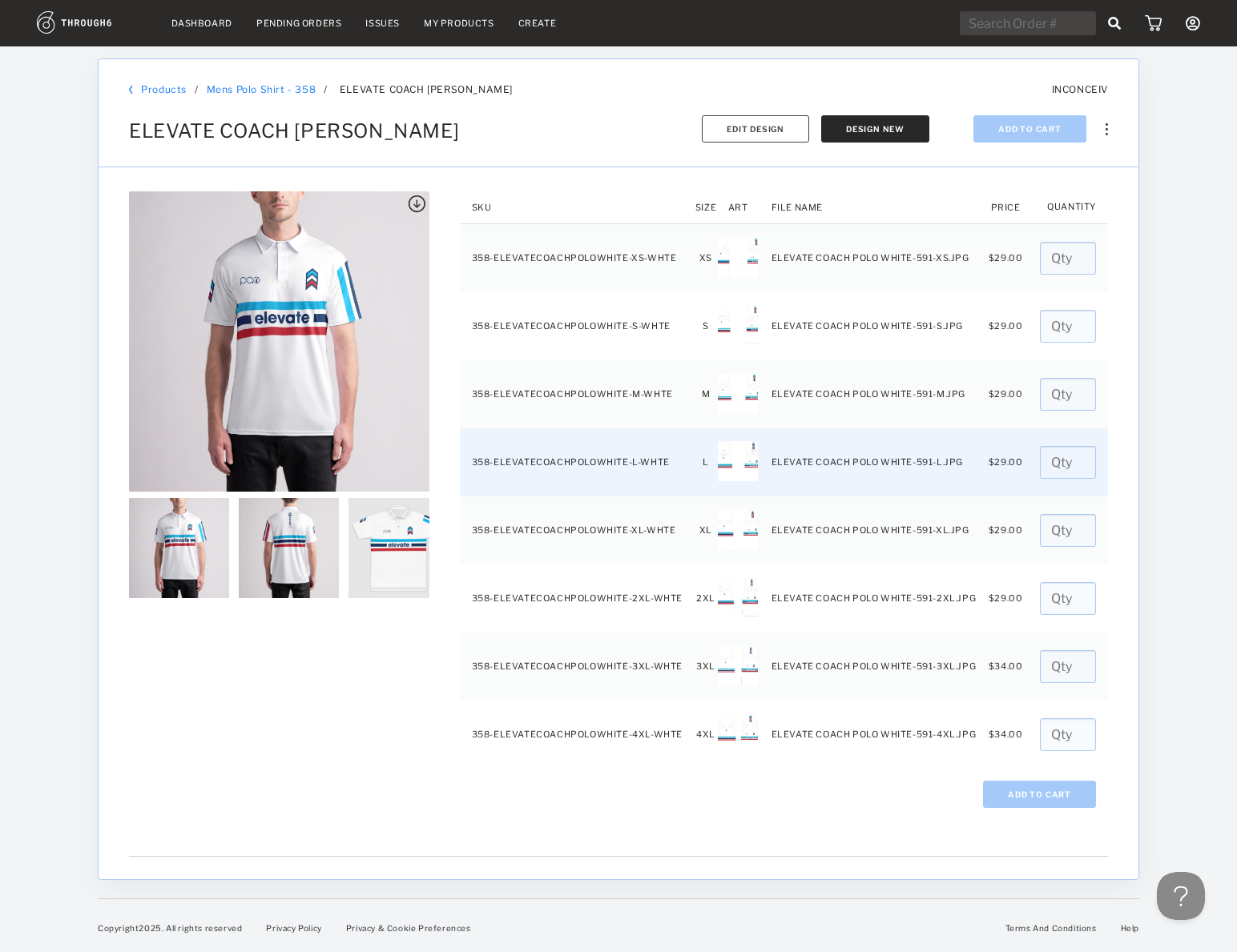
click at [1059, 459] on input "number" at bounding box center [1067, 462] width 56 height 33
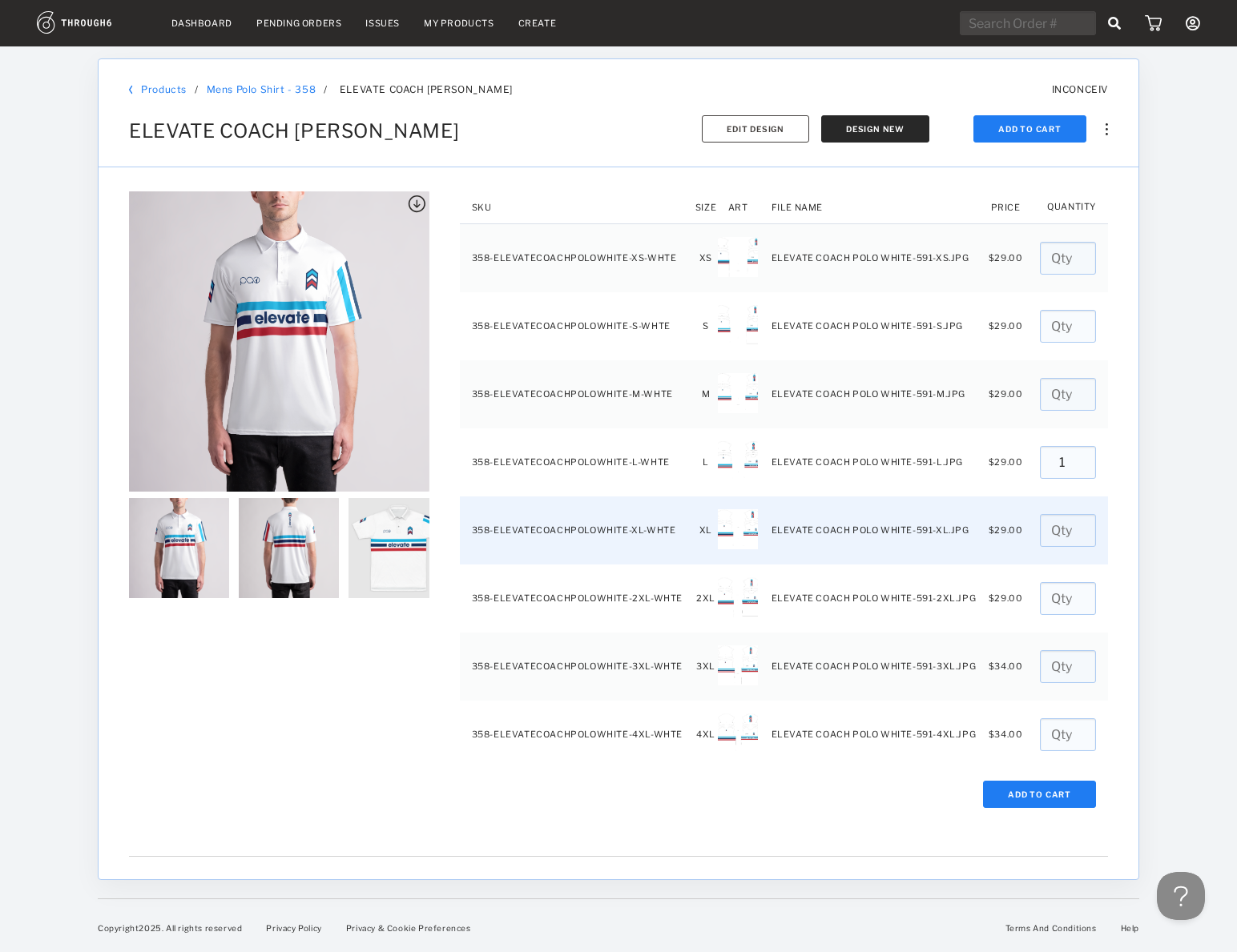
type input "1"
click at [1047, 528] on input "number" at bounding box center [1067, 530] width 56 height 33
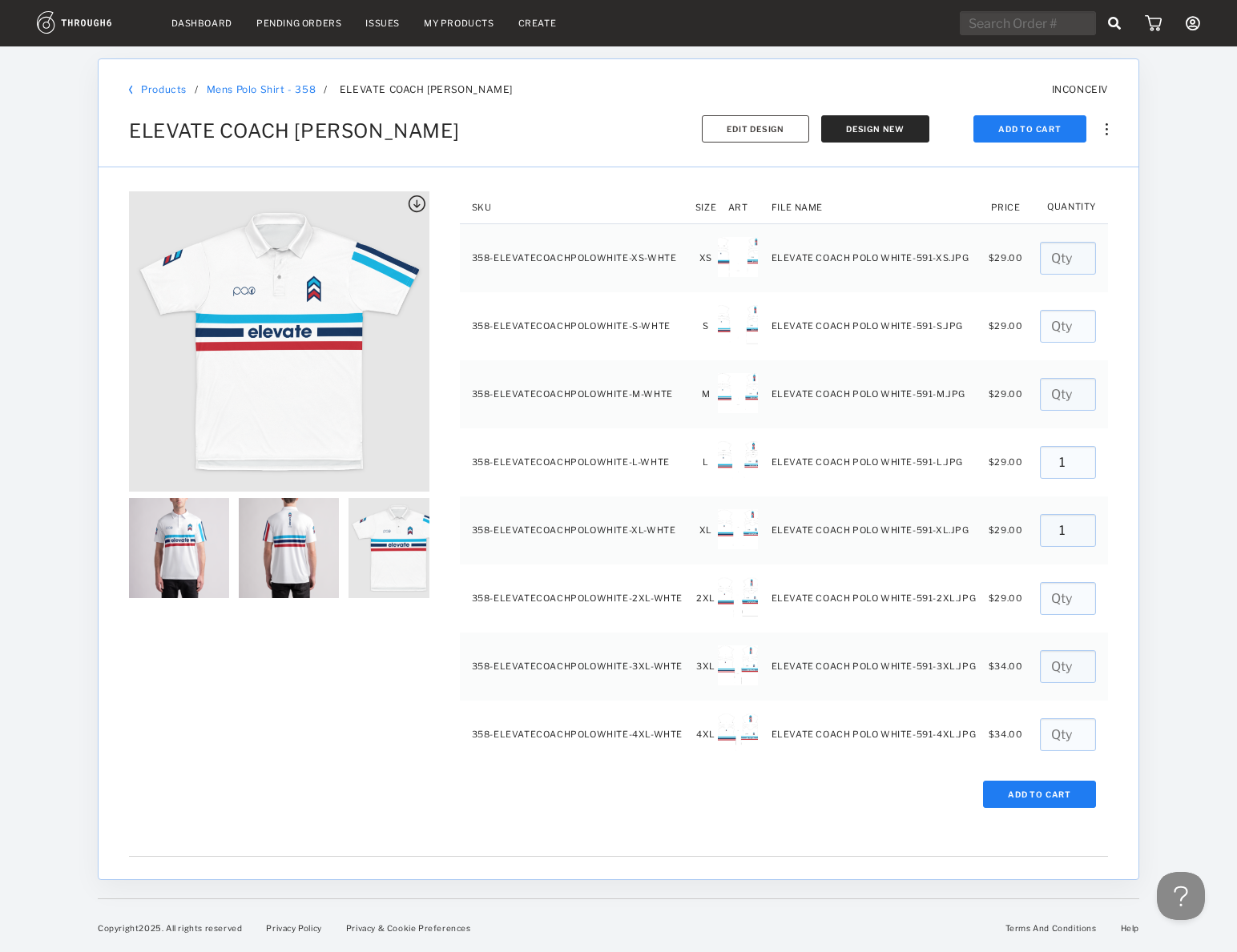
type input "1"
click at [775, 803] on div "Add To Cart" at bounding box center [618, 794] width 992 height 27
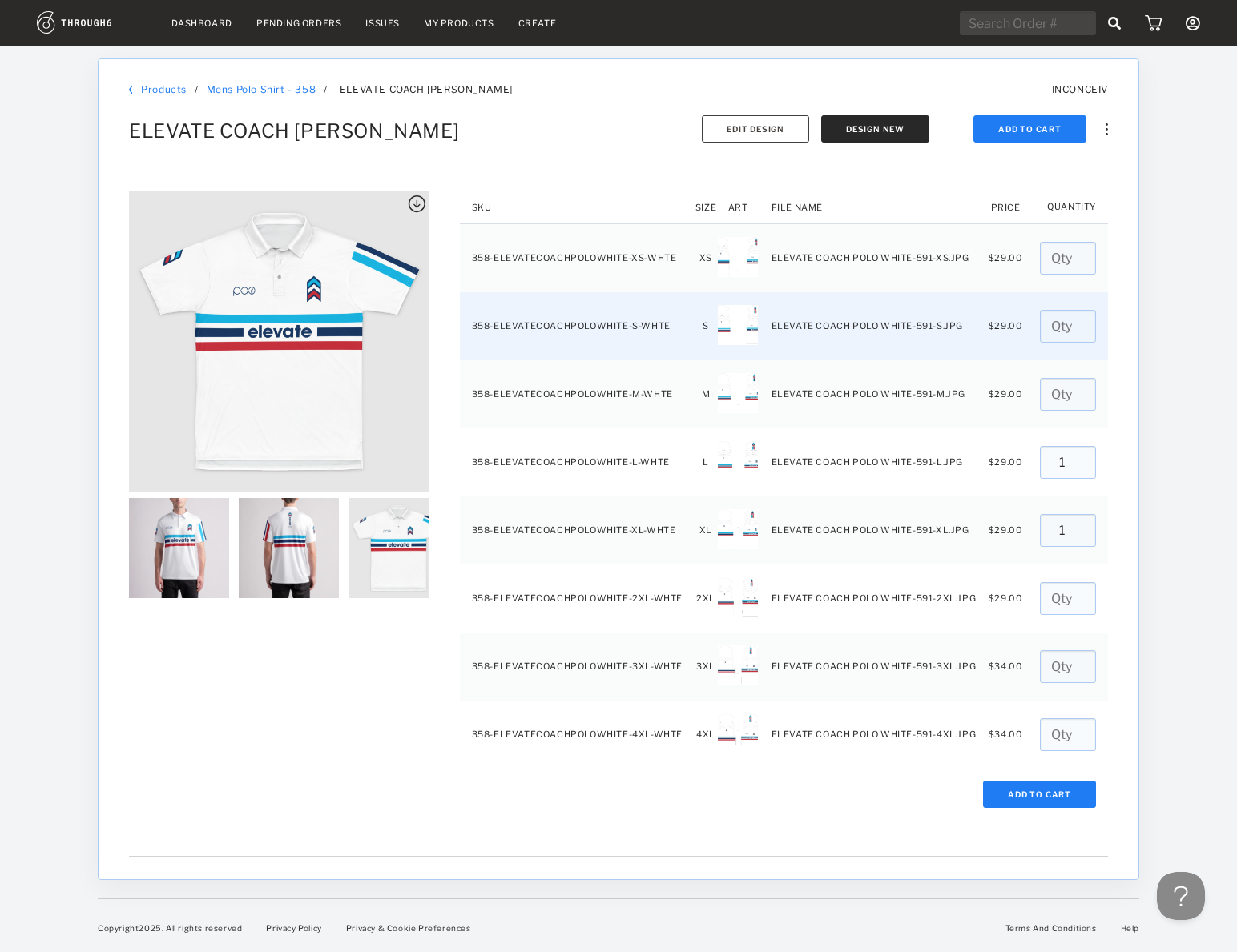
click at [1049, 316] on input "number" at bounding box center [1067, 326] width 56 height 33
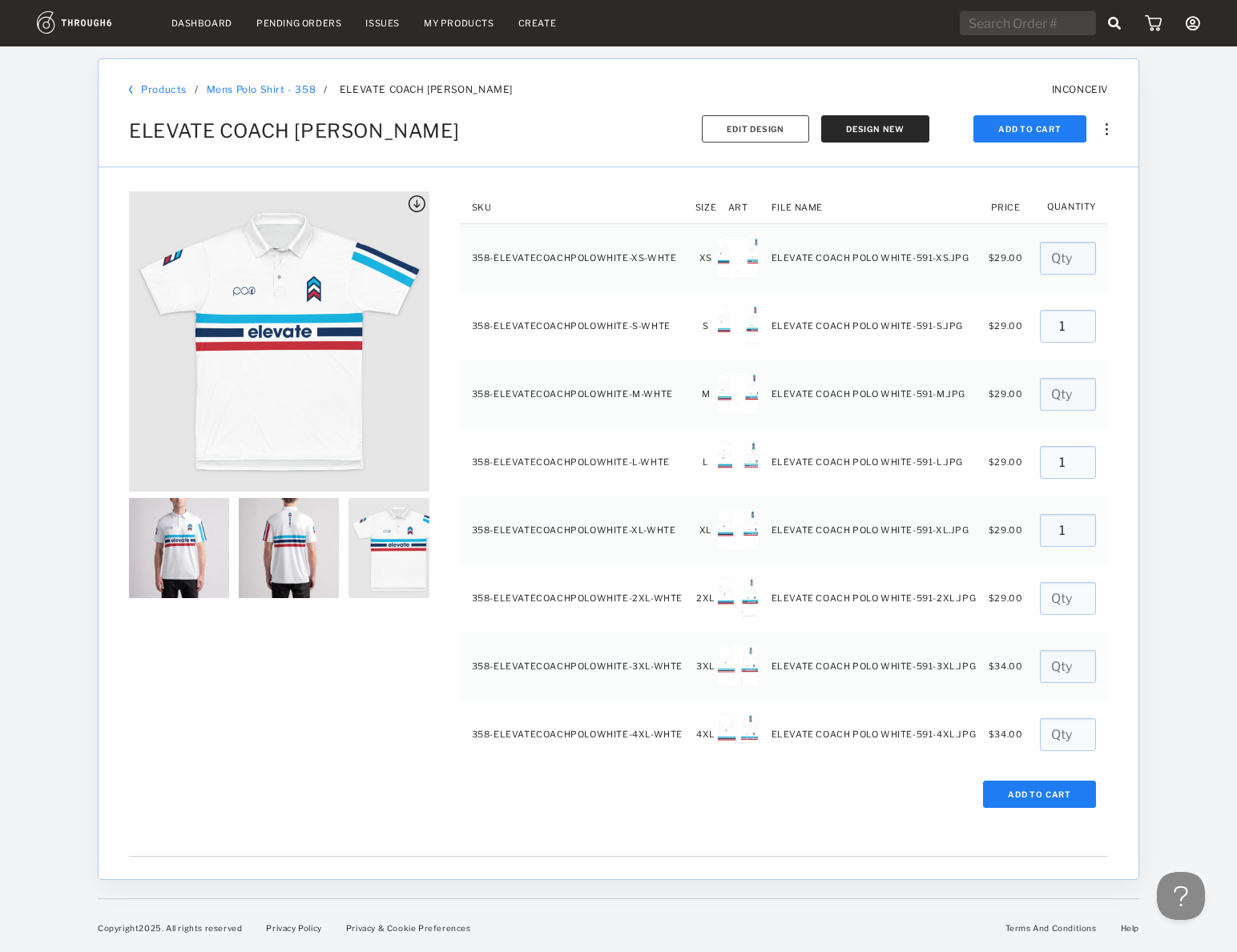
type input "1"
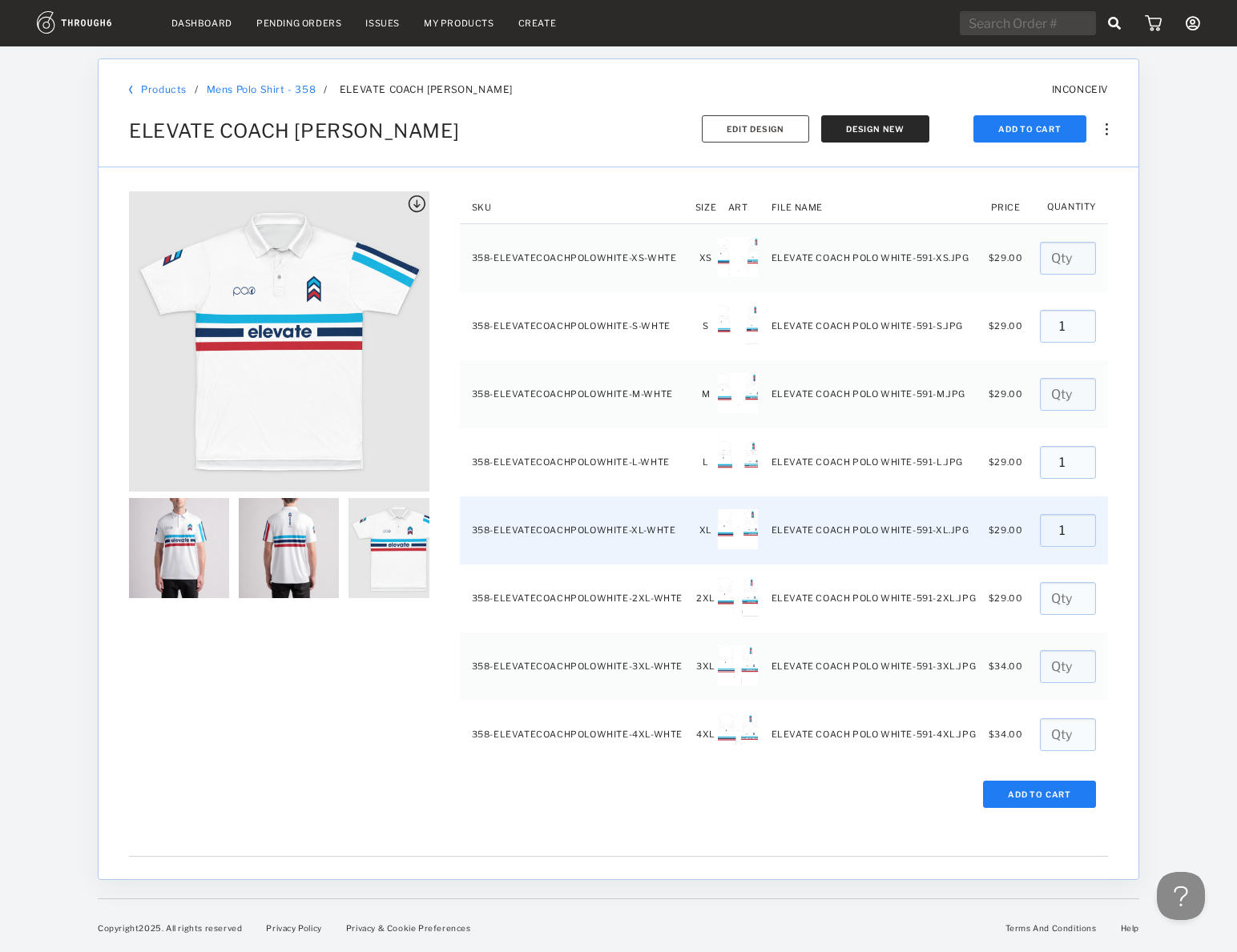
click at [1054, 532] on input "1" at bounding box center [1067, 530] width 56 height 33
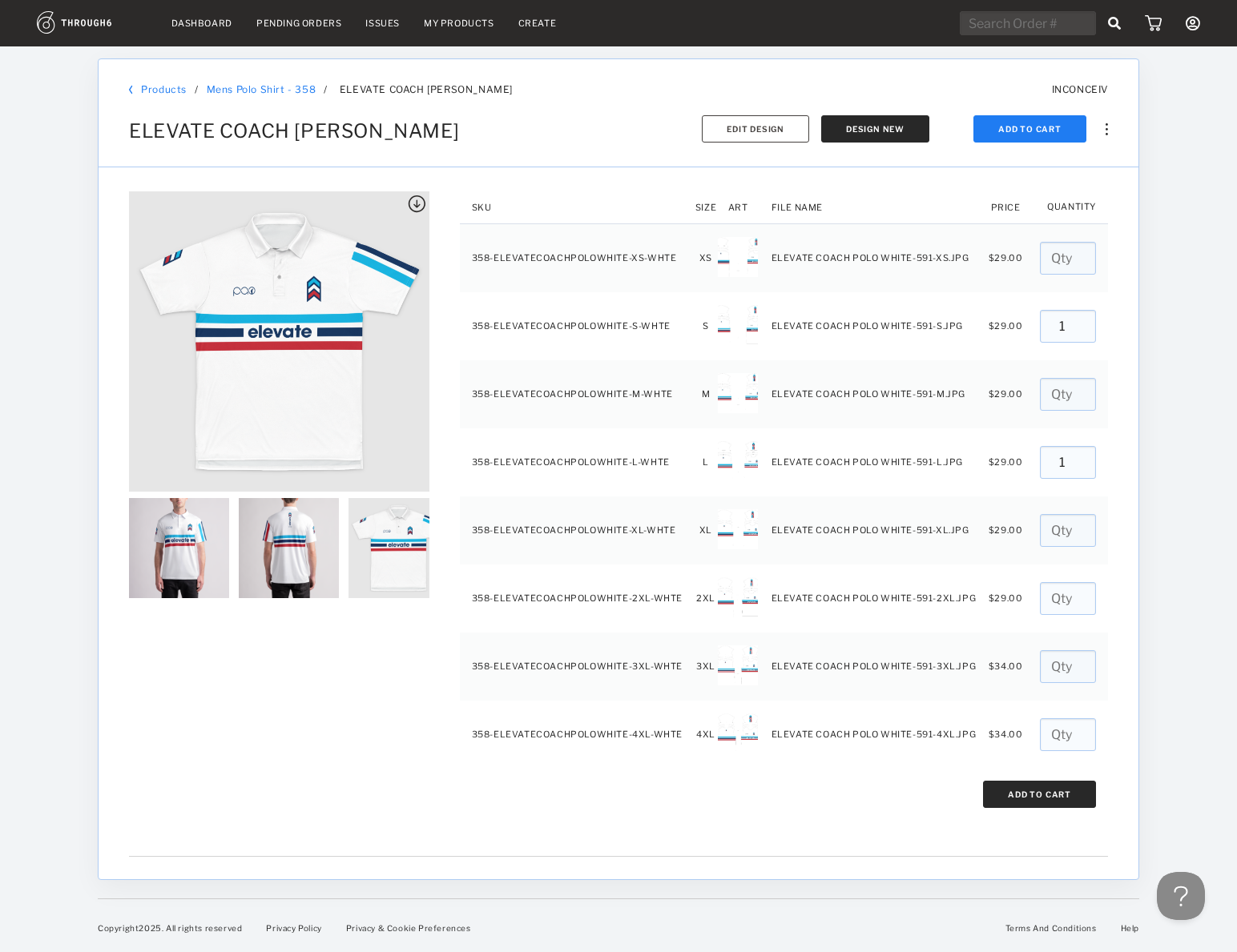
click at [1029, 790] on button "Add To Cart" at bounding box center [1040, 794] width 113 height 27
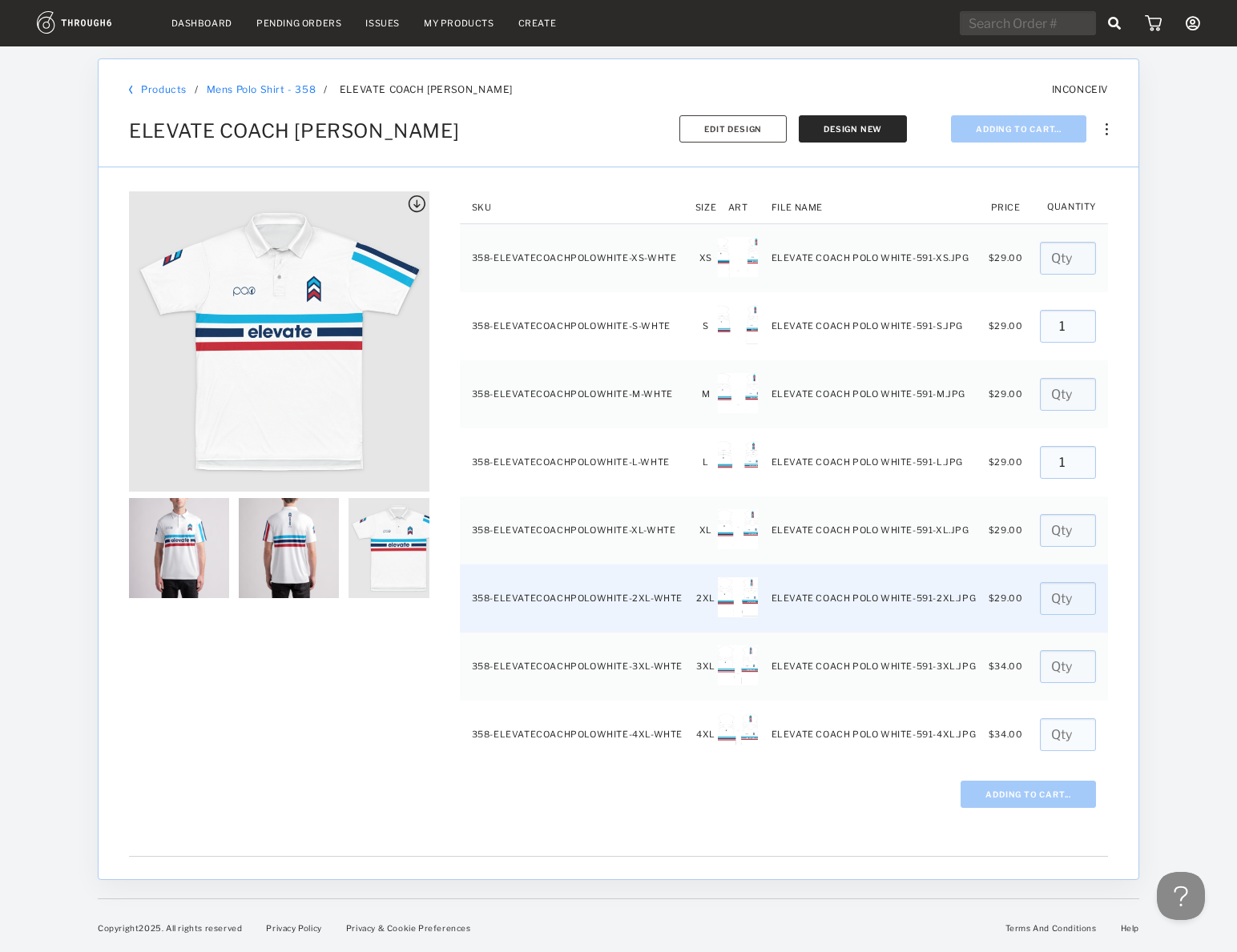
type input "0"
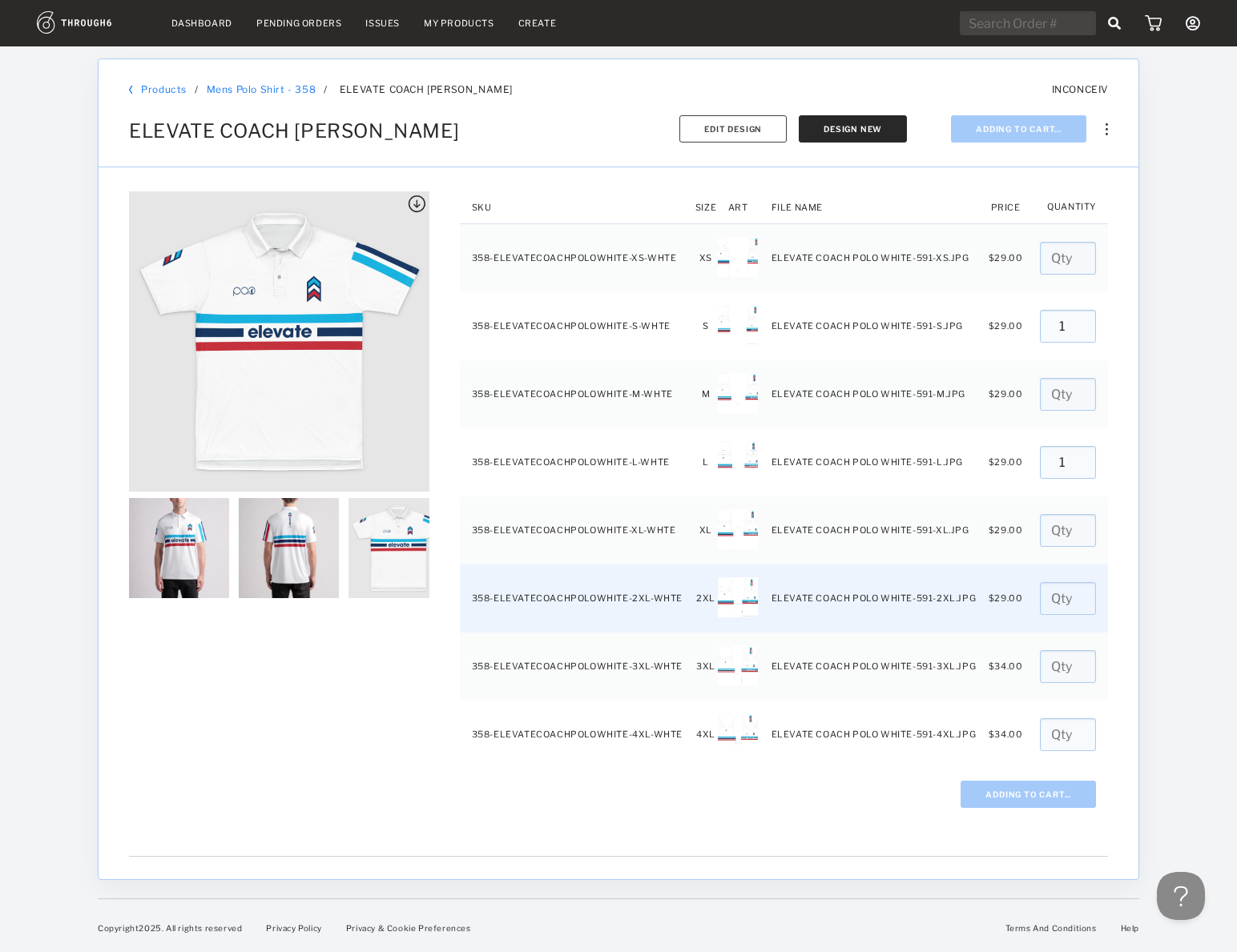
type input "0"
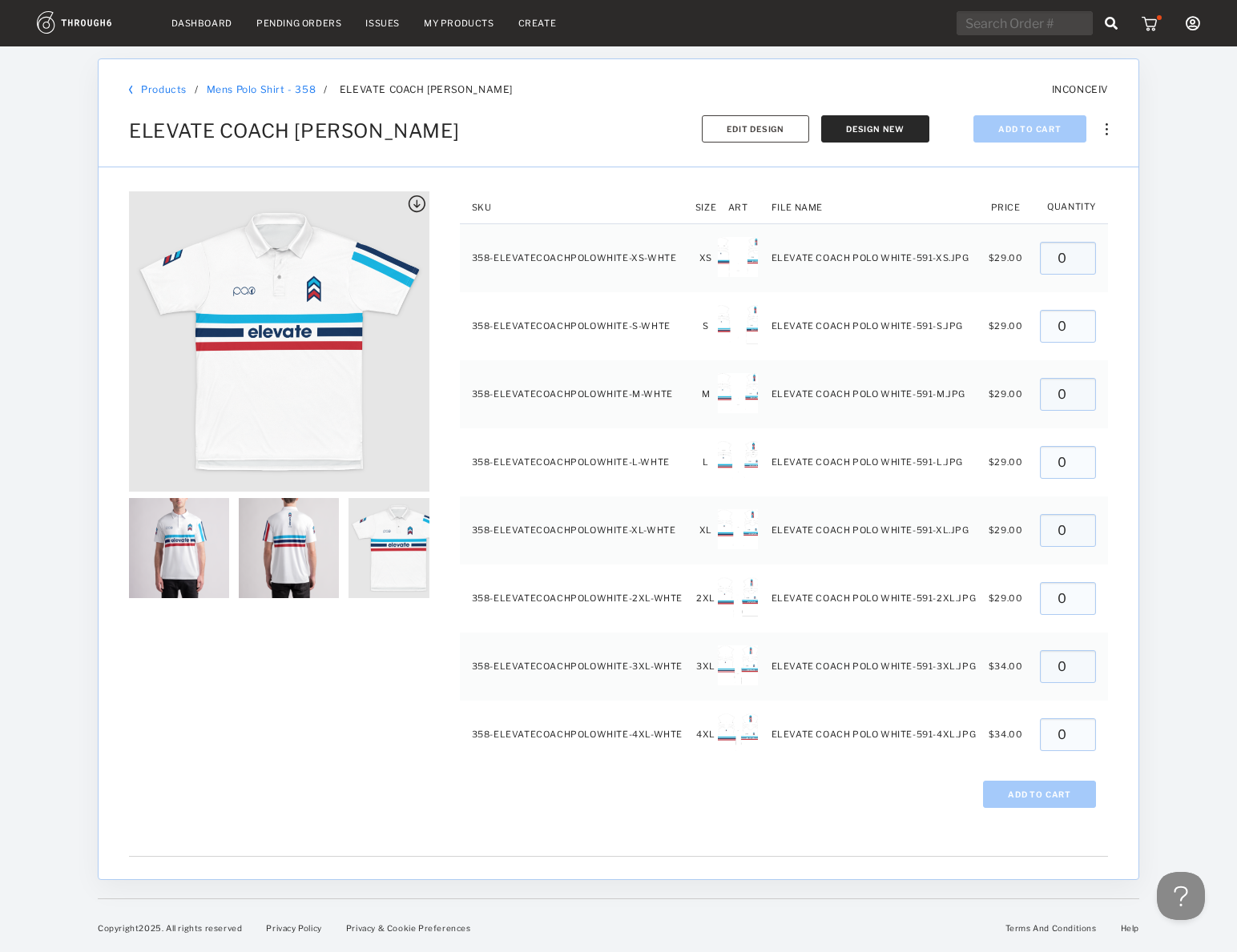
click at [1148, 27] on img at bounding box center [1151, 23] width 20 height 16
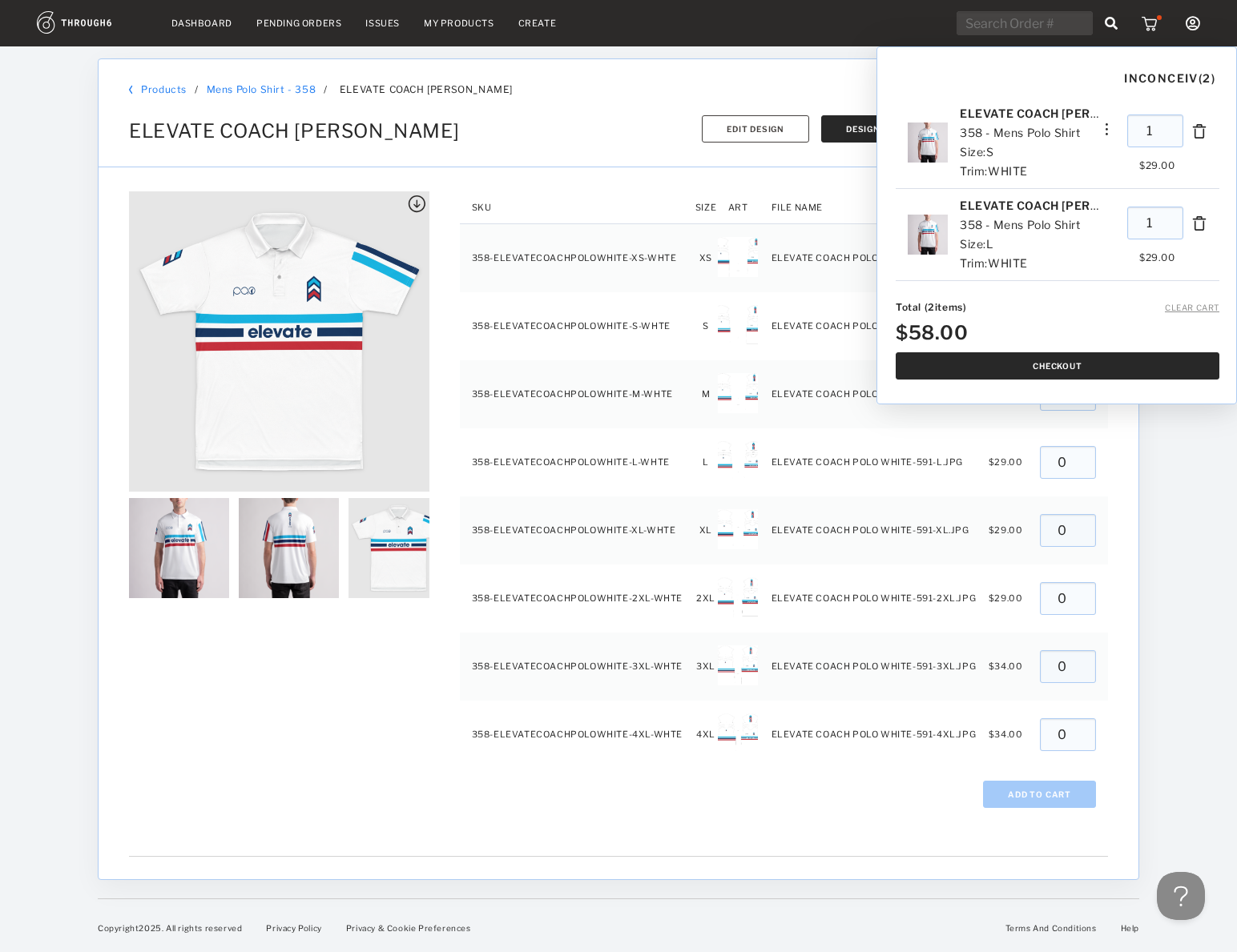
click at [995, 368] on button "Checkout" at bounding box center [1057, 366] width 324 height 27
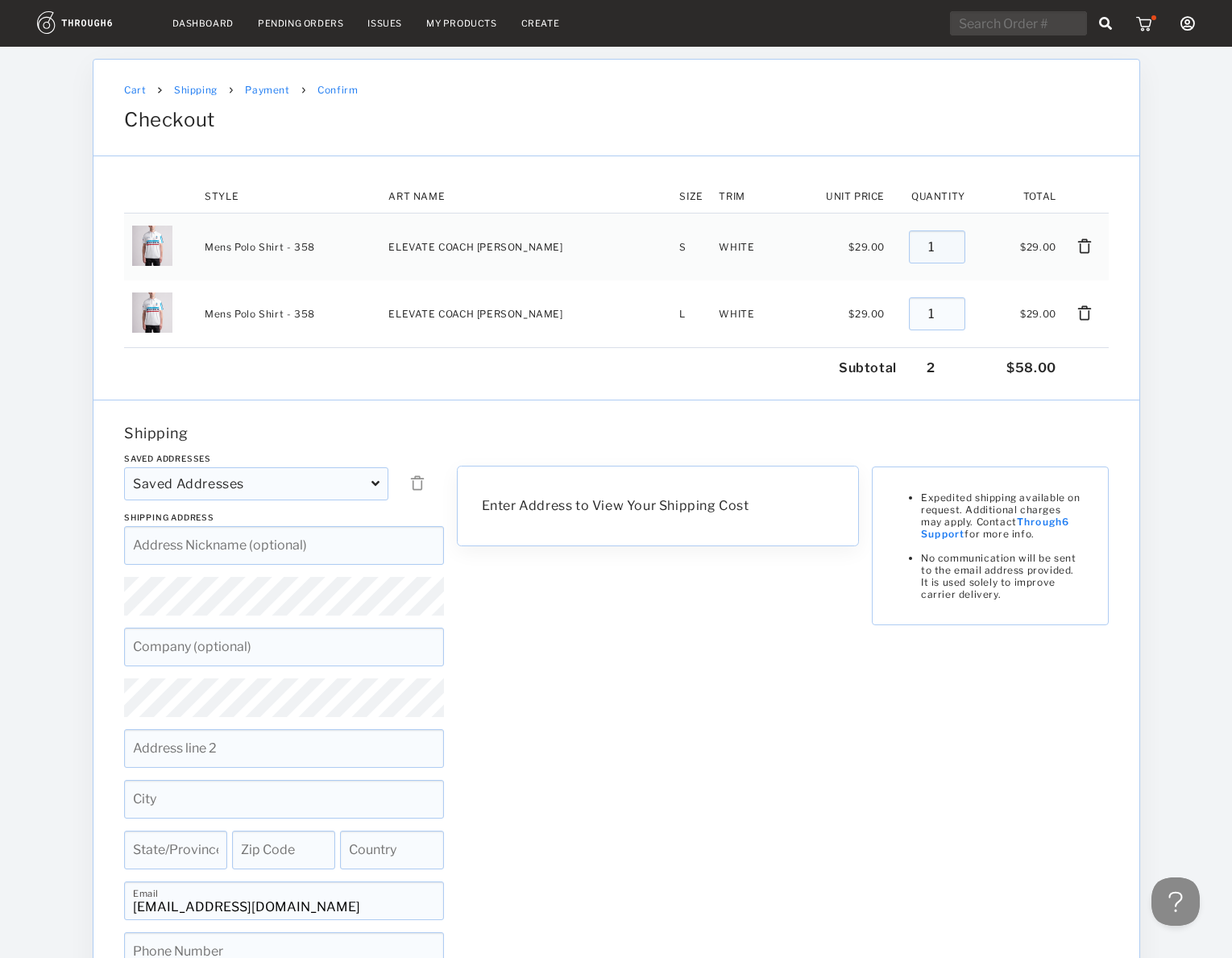
click at [1183, 14] on div "My Account Brands Create New Brand Users Payment History Sign Out" at bounding box center [1073, 23] width 245 height 24
click at [1185, 19] on icon at bounding box center [1187, 23] width 14 height 14
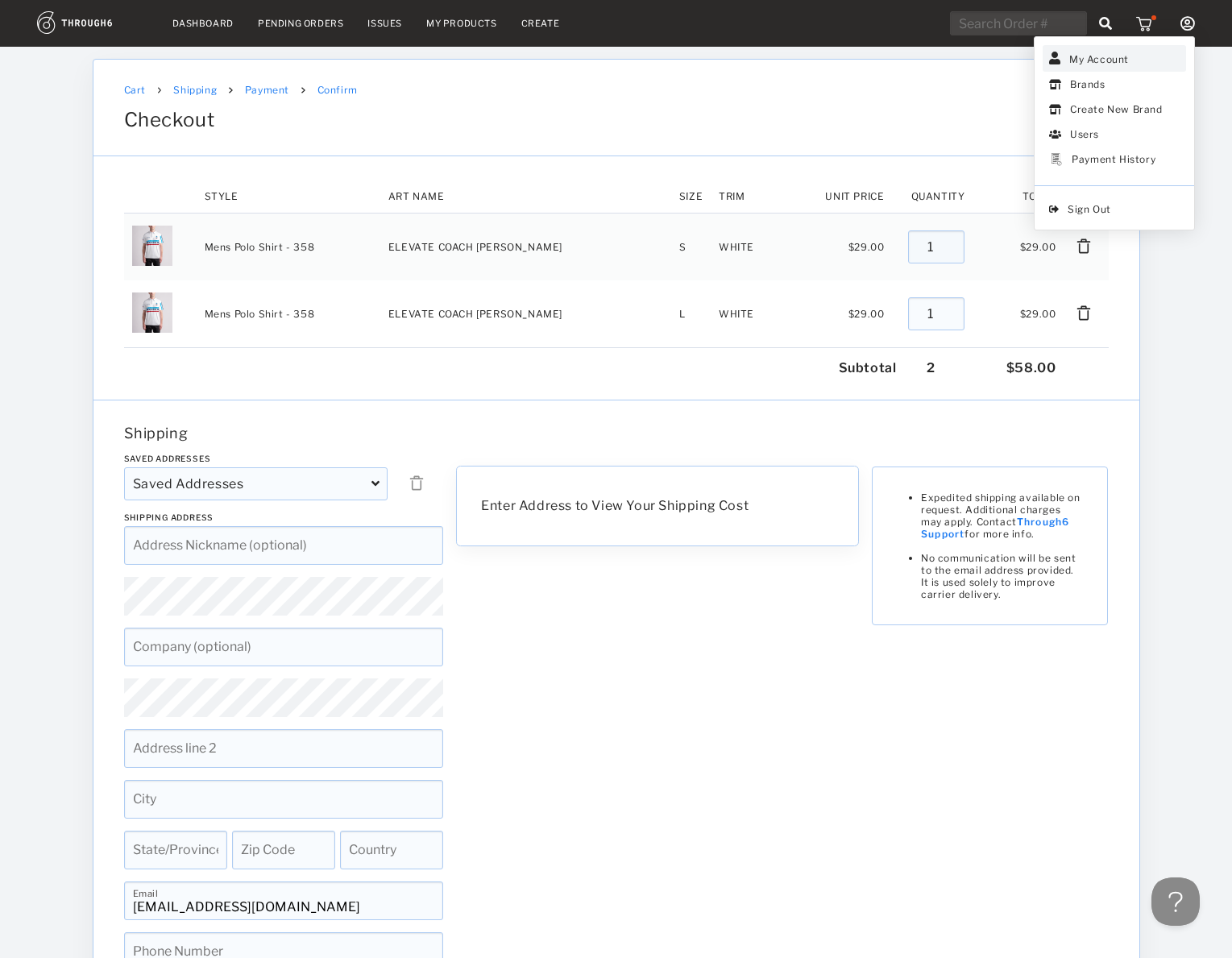
click at [1130, 57] on link "My Account" at bounding box center [1114, 59] width 143 height 27
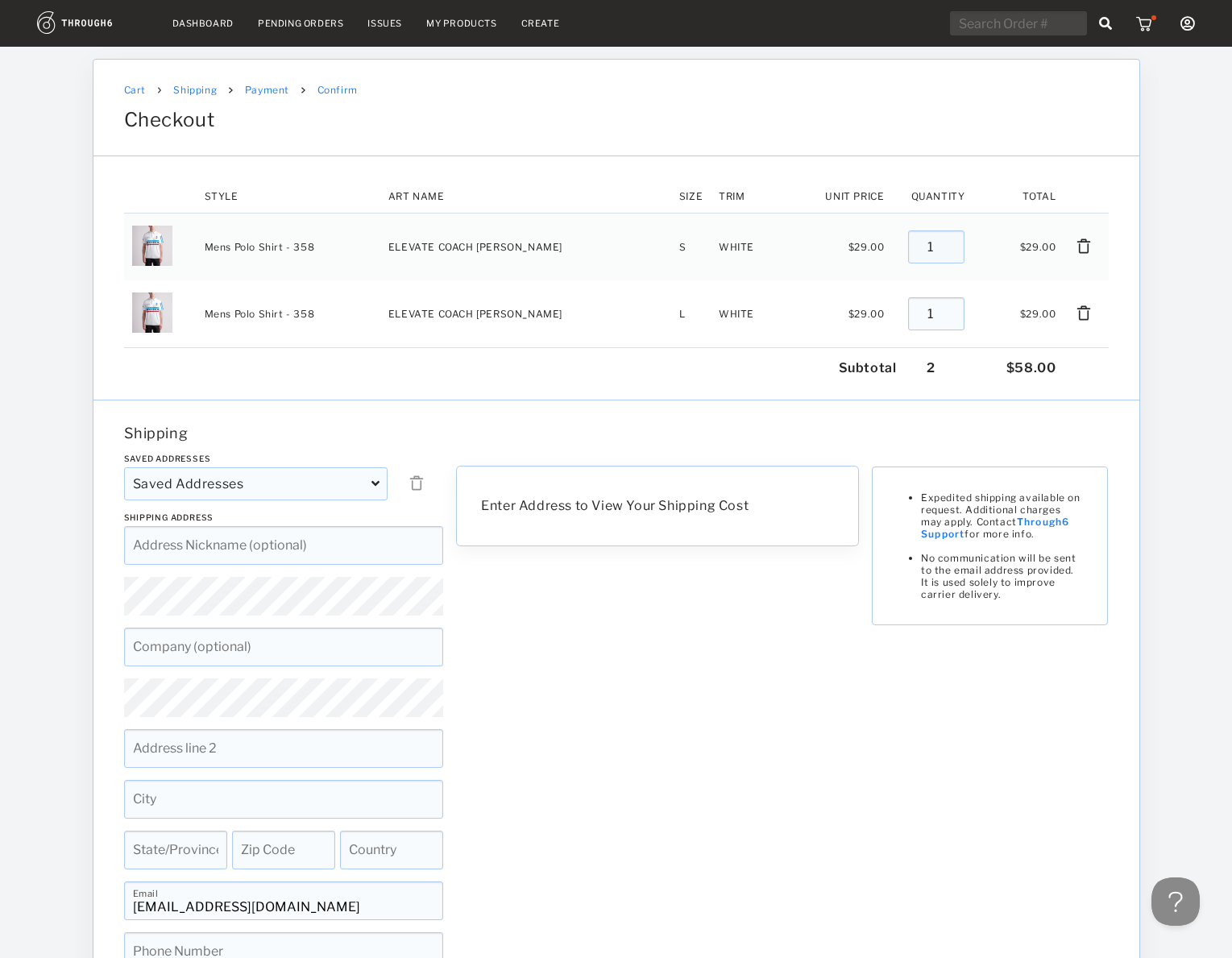
type input "2"
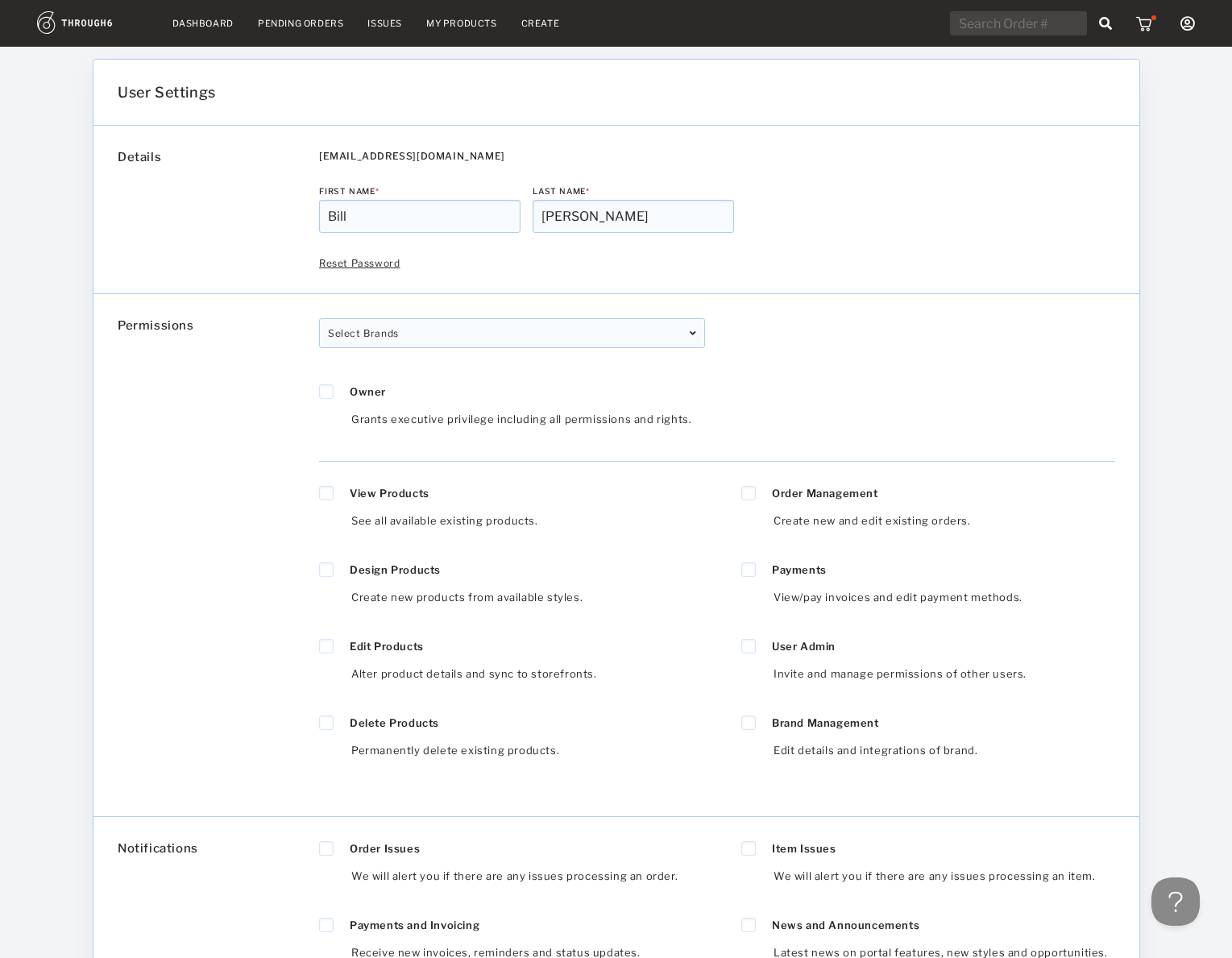
click at [1145, 18] on img at bounding box center [1146, 23] width 20 height 16
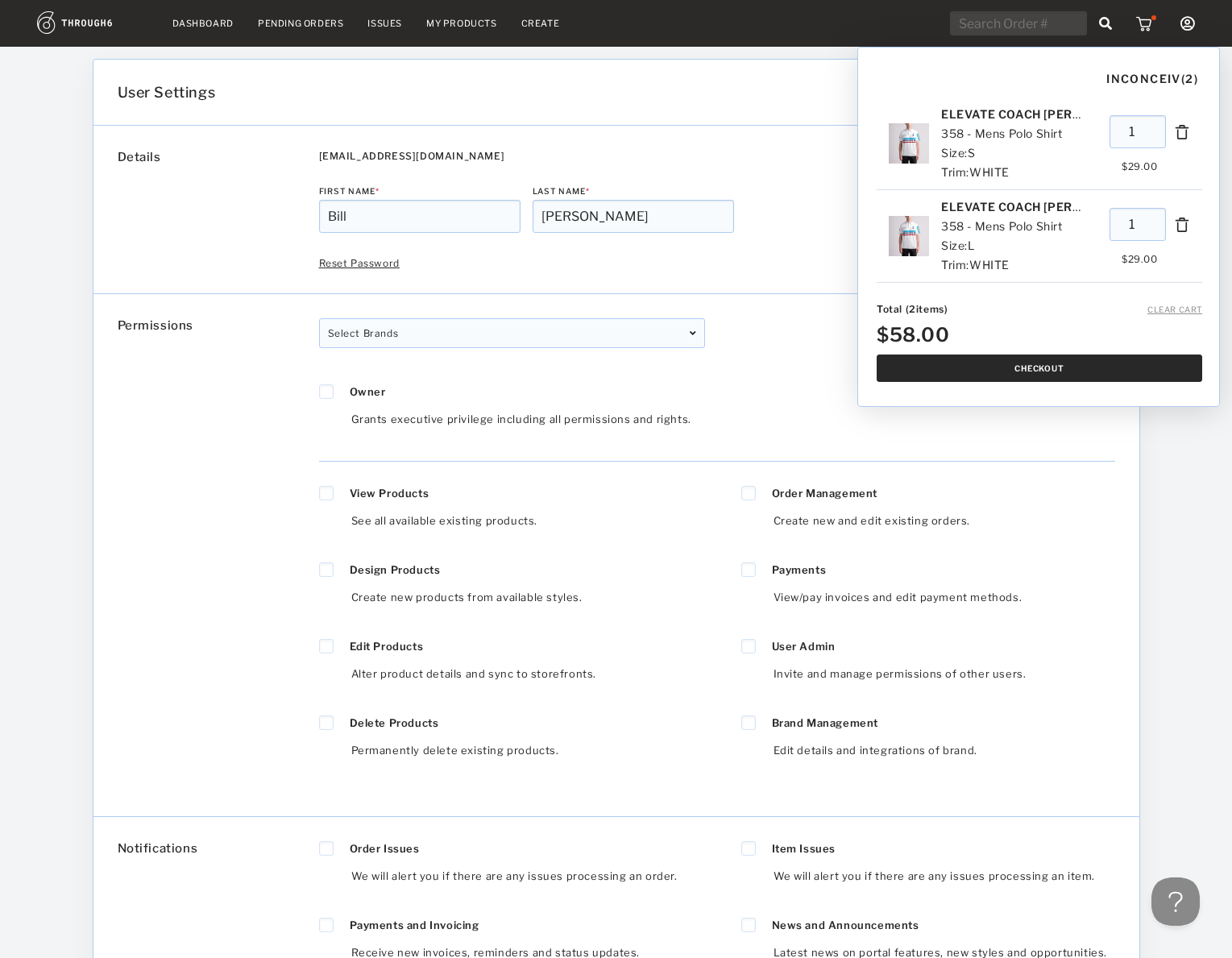
click at [1003, 370] on button "Checkout" at bounding box center [1039, 368] width 326 height 28
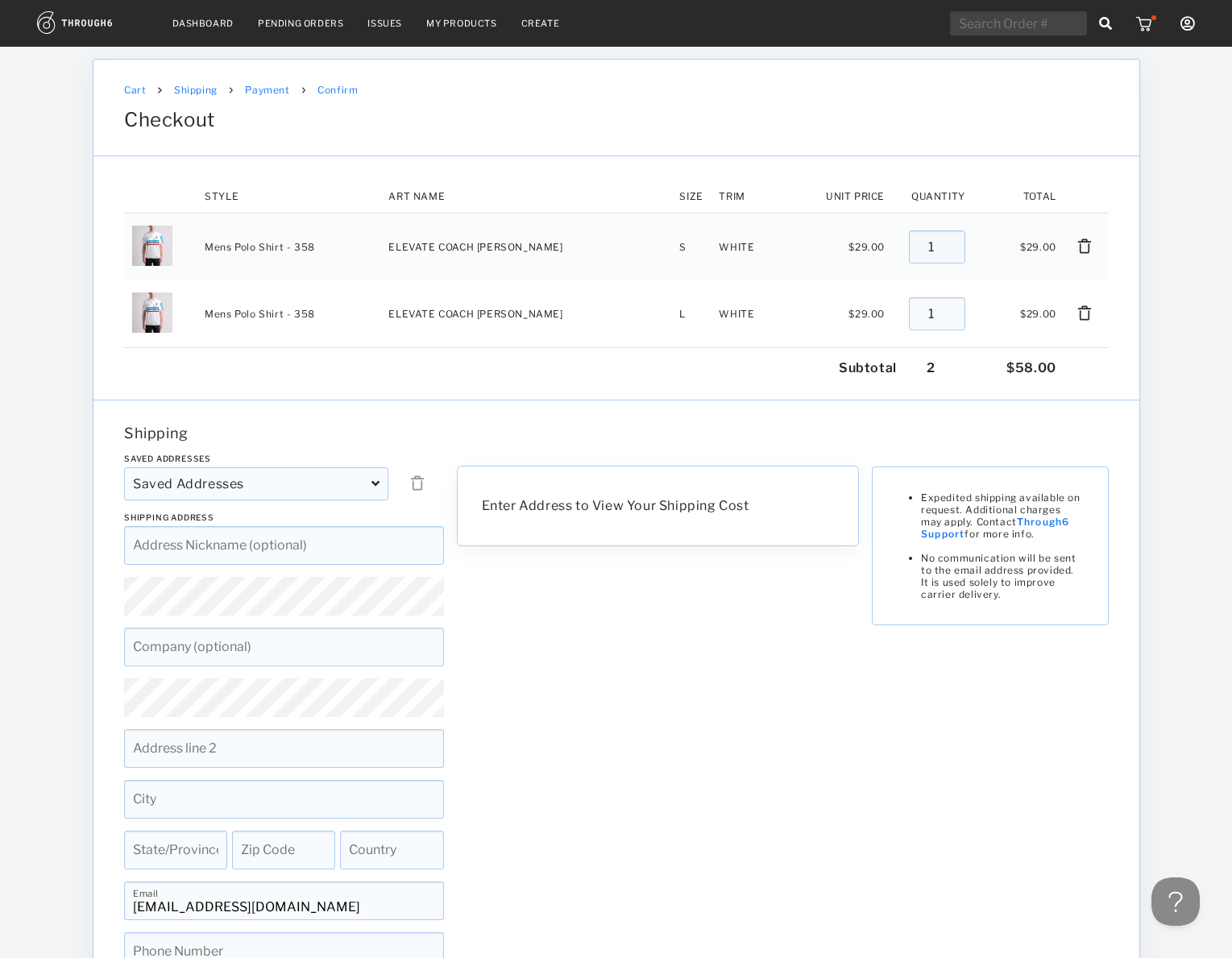
click at [221, 508] on div "Saved Addresses Saved Addresses [[STREET_ADDRESS]], [PERSON_NAME][GEOGRAPHIC_DA…" at bounding box center [284, 483] width 333 height 59
click at [225, 489] on div "Saved Addresses" at bounding box center [256, 483] width 264 height 33
type input "8552 ONALASKA AVE."
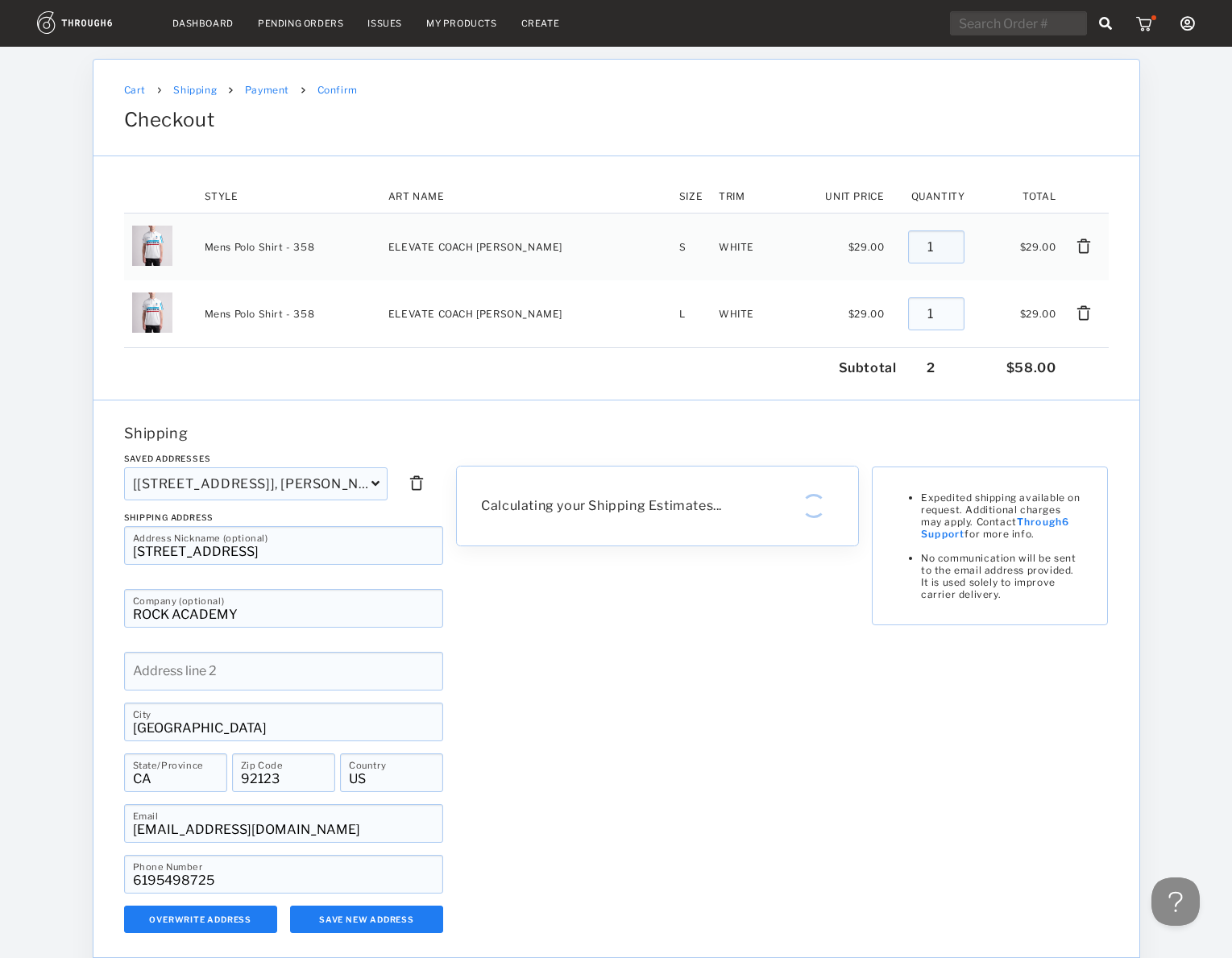
click at [233, 513] on div "Saved Addresses [8552 ONALASKA AVE.], BILL ATTINGER, 8552 Onalaska Ave San Dieg…" at bounding box center [284, 693] width 333 height 479
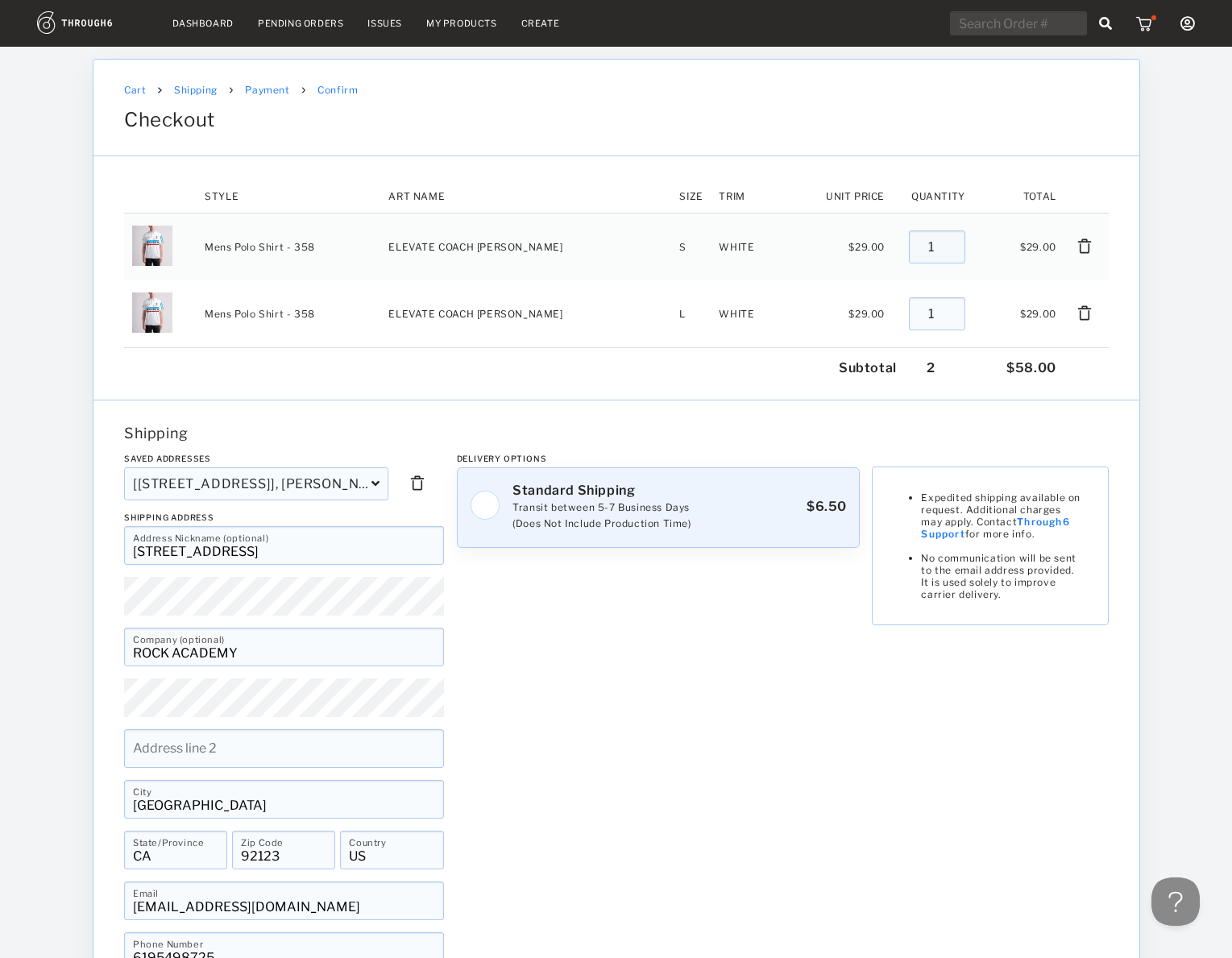
click at [487, 504] on img at bounding box center [484, 505] width 30 height 30
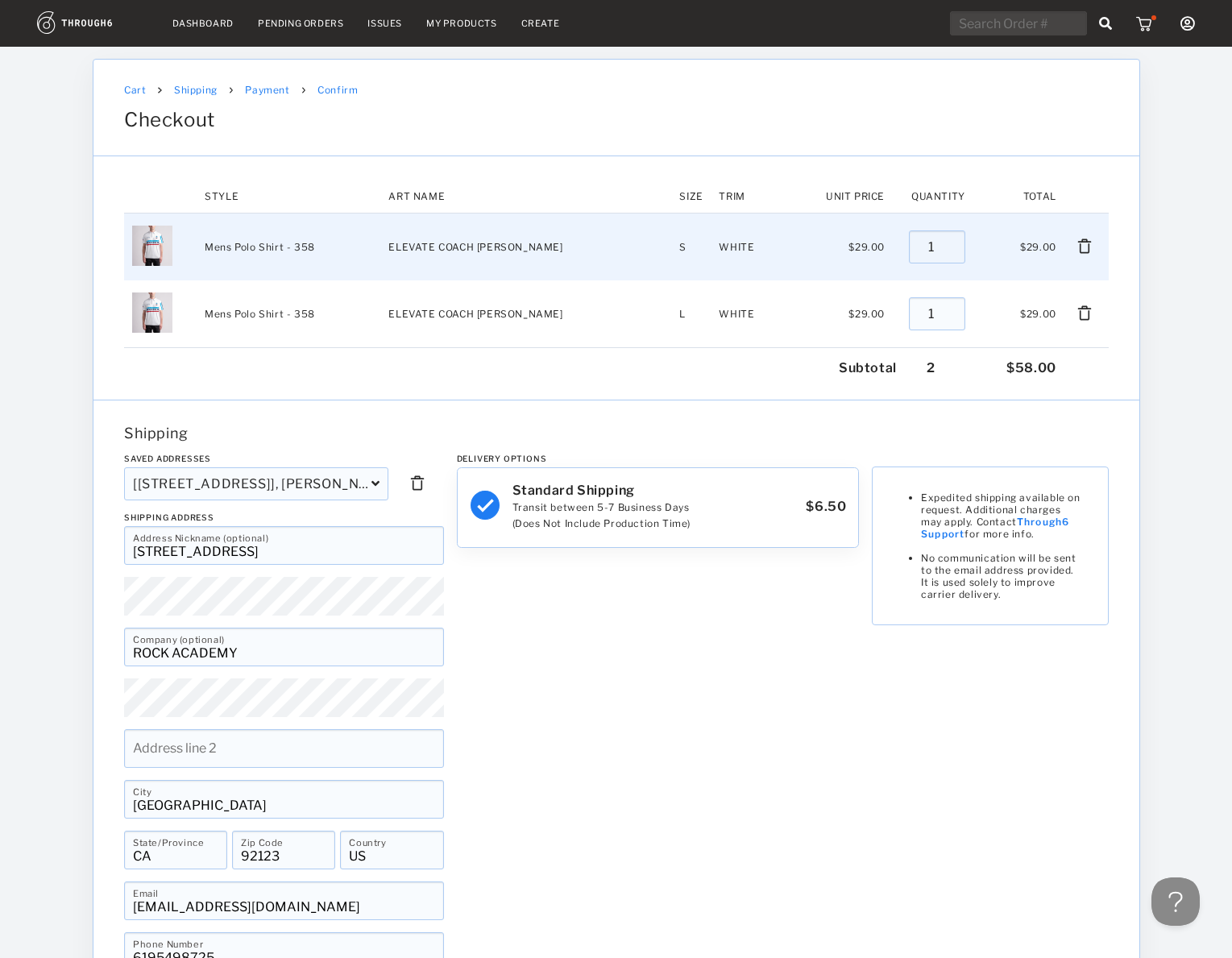
click at [1082, 245] on img at bounding box center [1083, 245] width 16 height 16
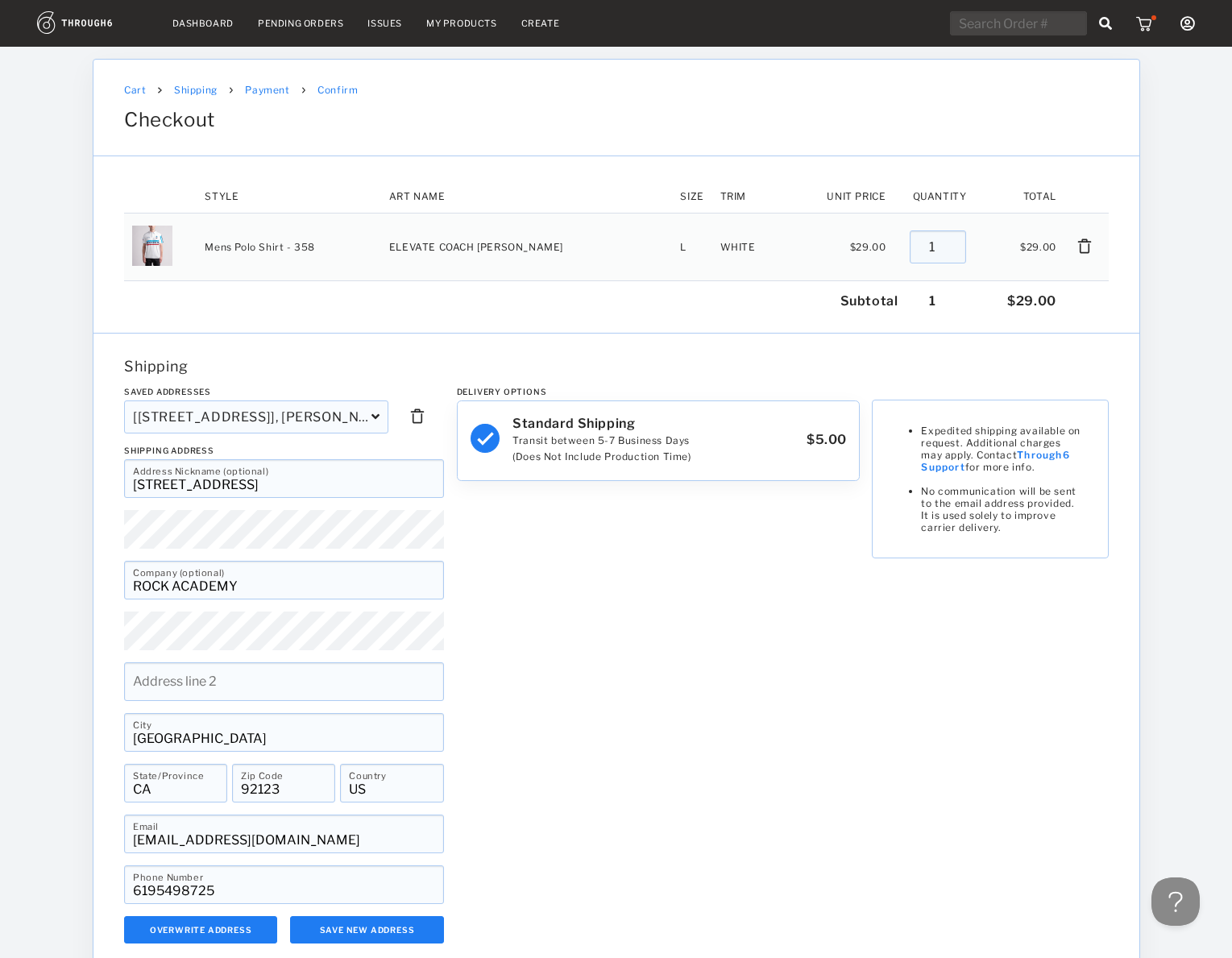
click at [223, 585] on input "ROCK ACADEMY" at bounding box center [284, 580] width 320 height 39
click at [450, 28] on link "My Products" at bounding box center [461, 24] width 71 height 11
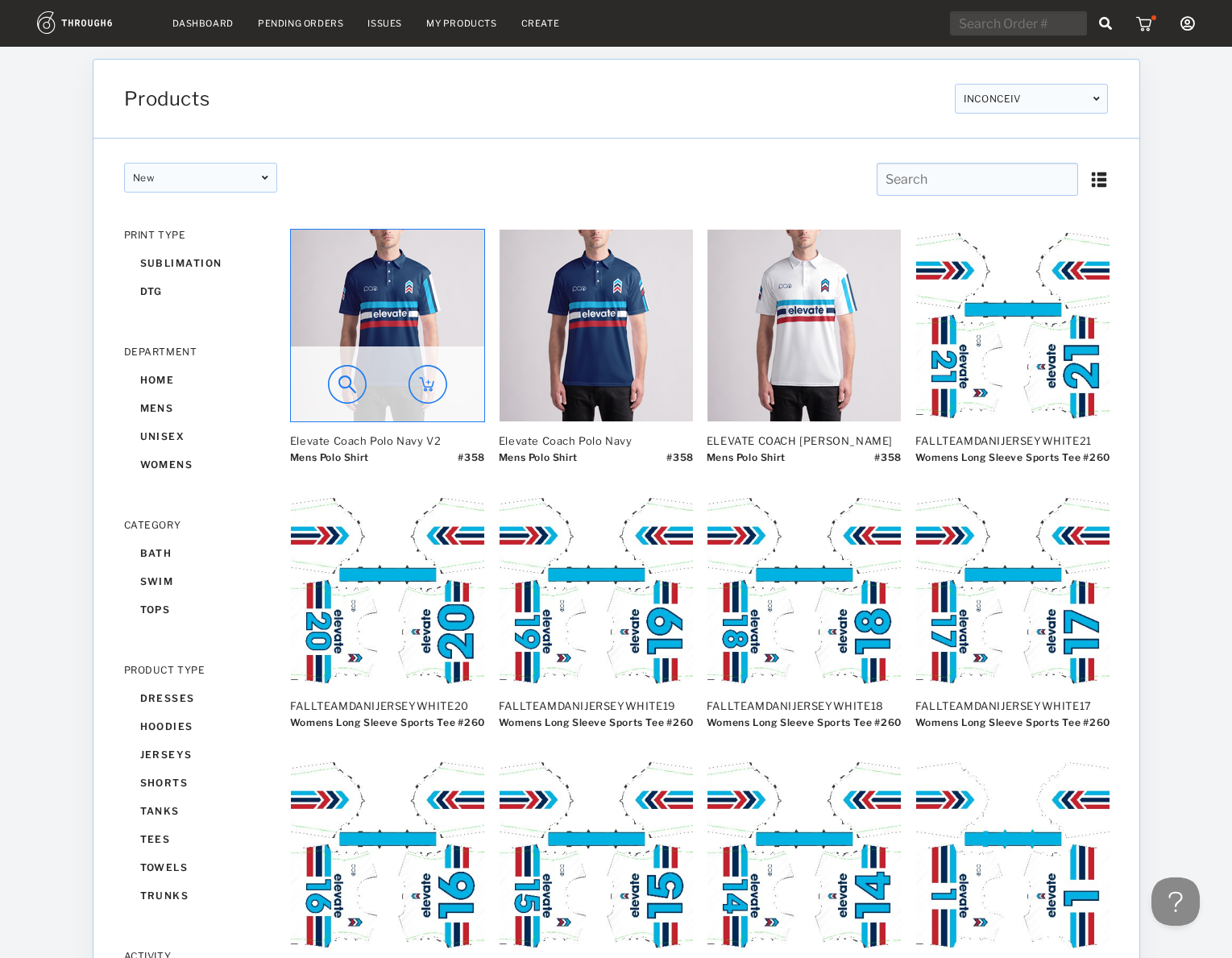
click at [411, 329] on img at bounding box center [387, 326] width 194 height 192
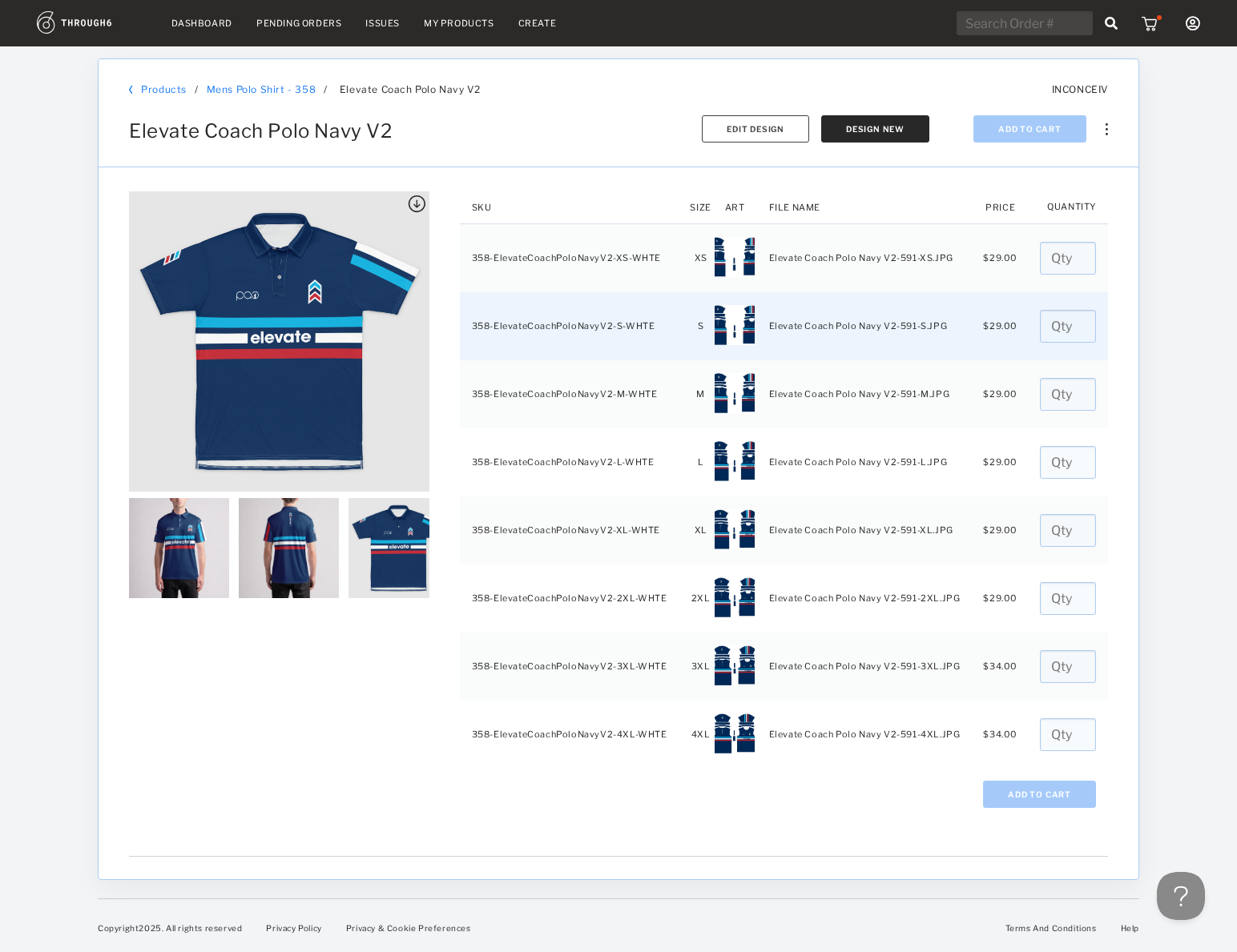
click at [1049, 323] on input "number" at bounding box center [1067, 326] width 56 height 33
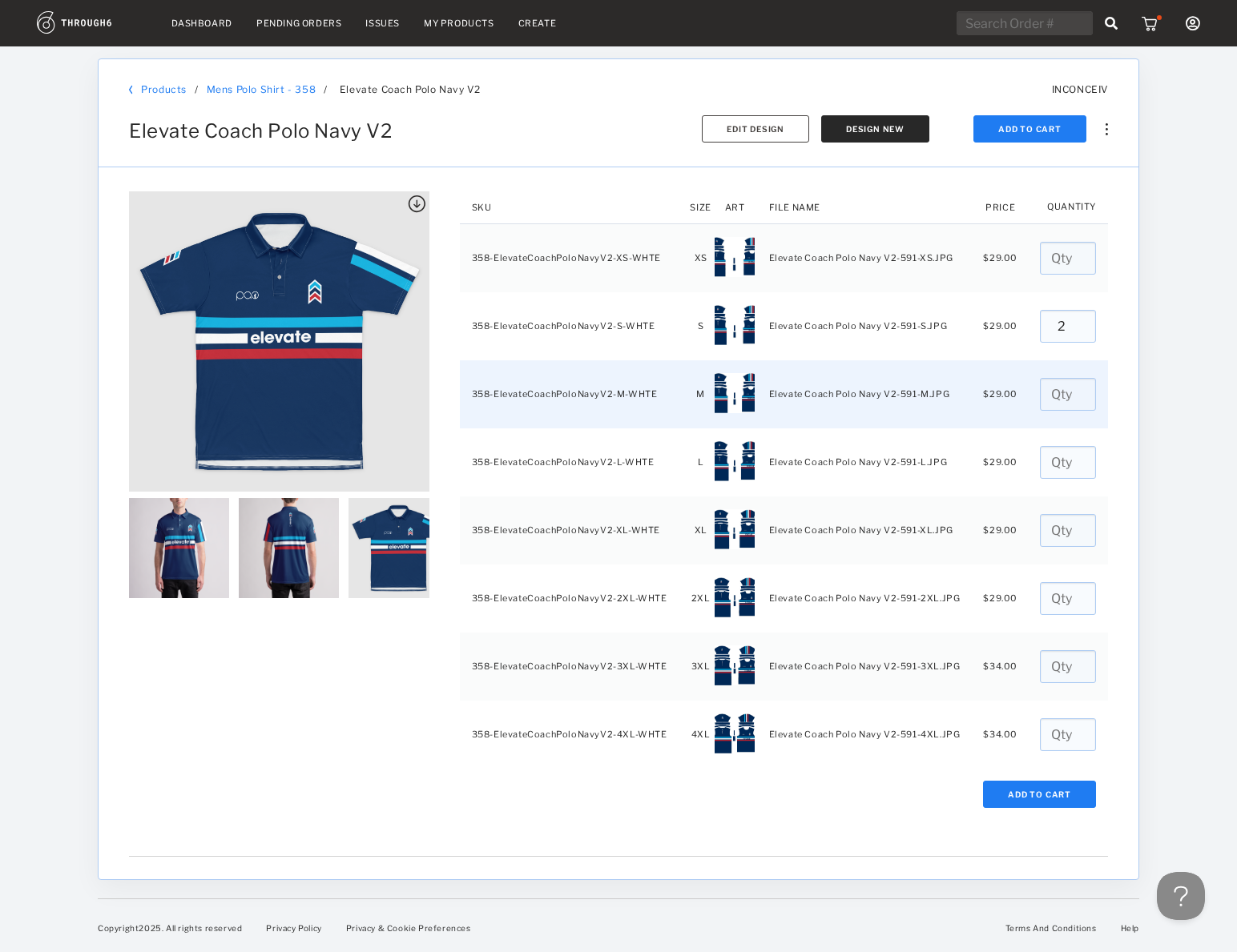
type input "2"
click at [1095, 366] on td at bounding box center [1067, 394] width 80 height 68
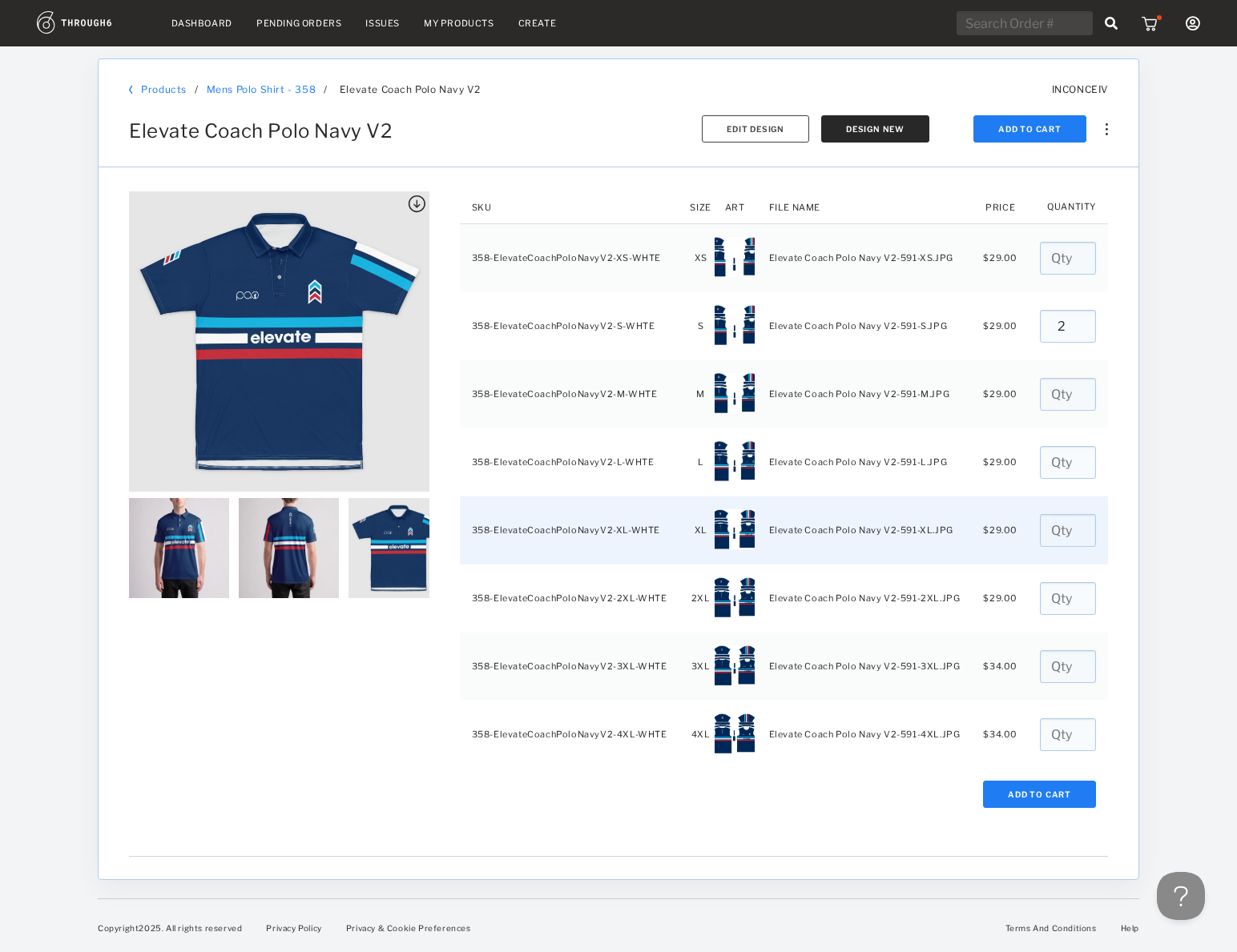
click at [1044, 524] on input "number" at bounding box center [1067, 530] width 56 height 33
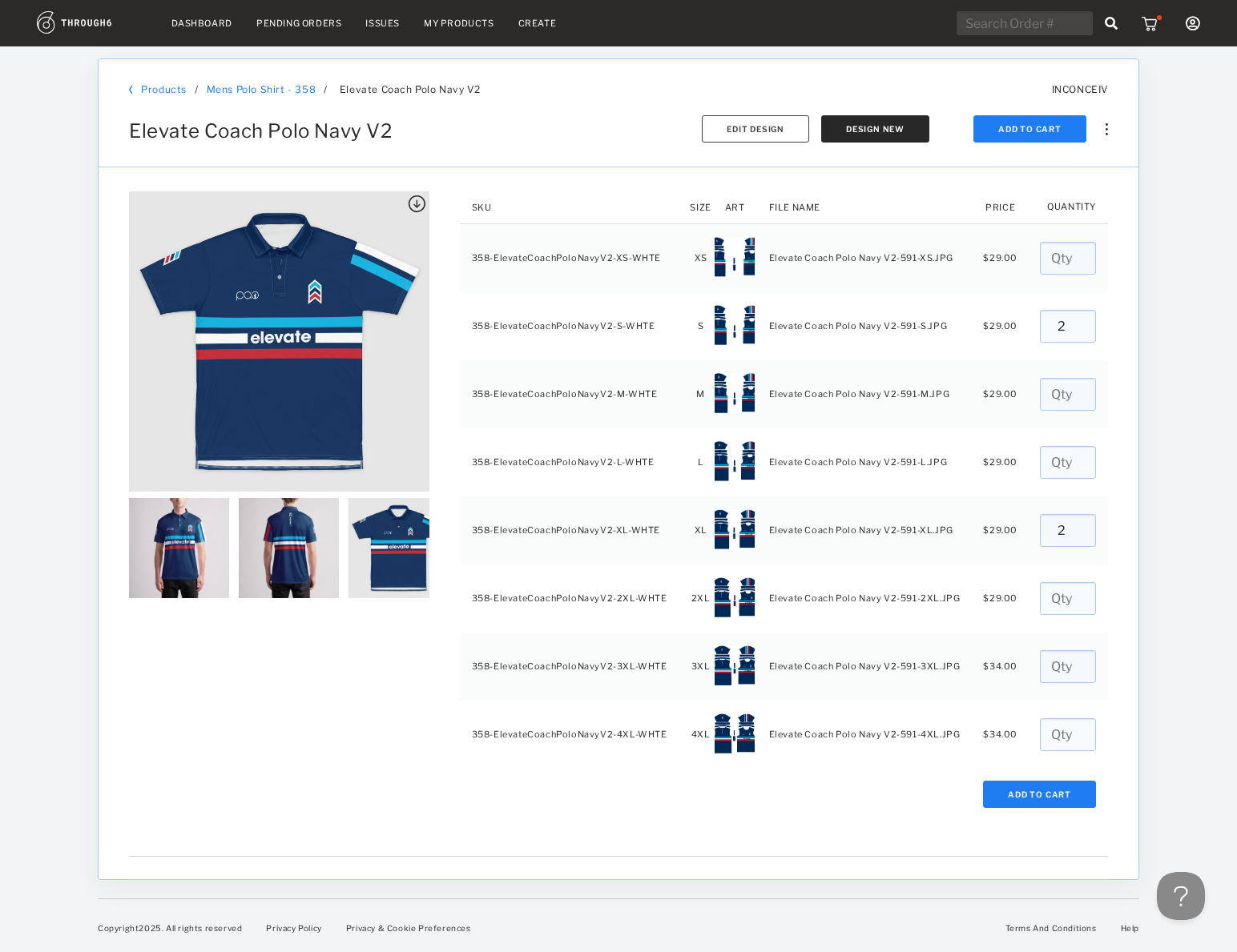
type input "2"
click at [282, 789] on div "Add To Cart" at bounding box center [618, 794] width 992 height 27
click at [1001, 798] on button "Add To Cart" at bounding box center [1040, 794] width 113 height 27
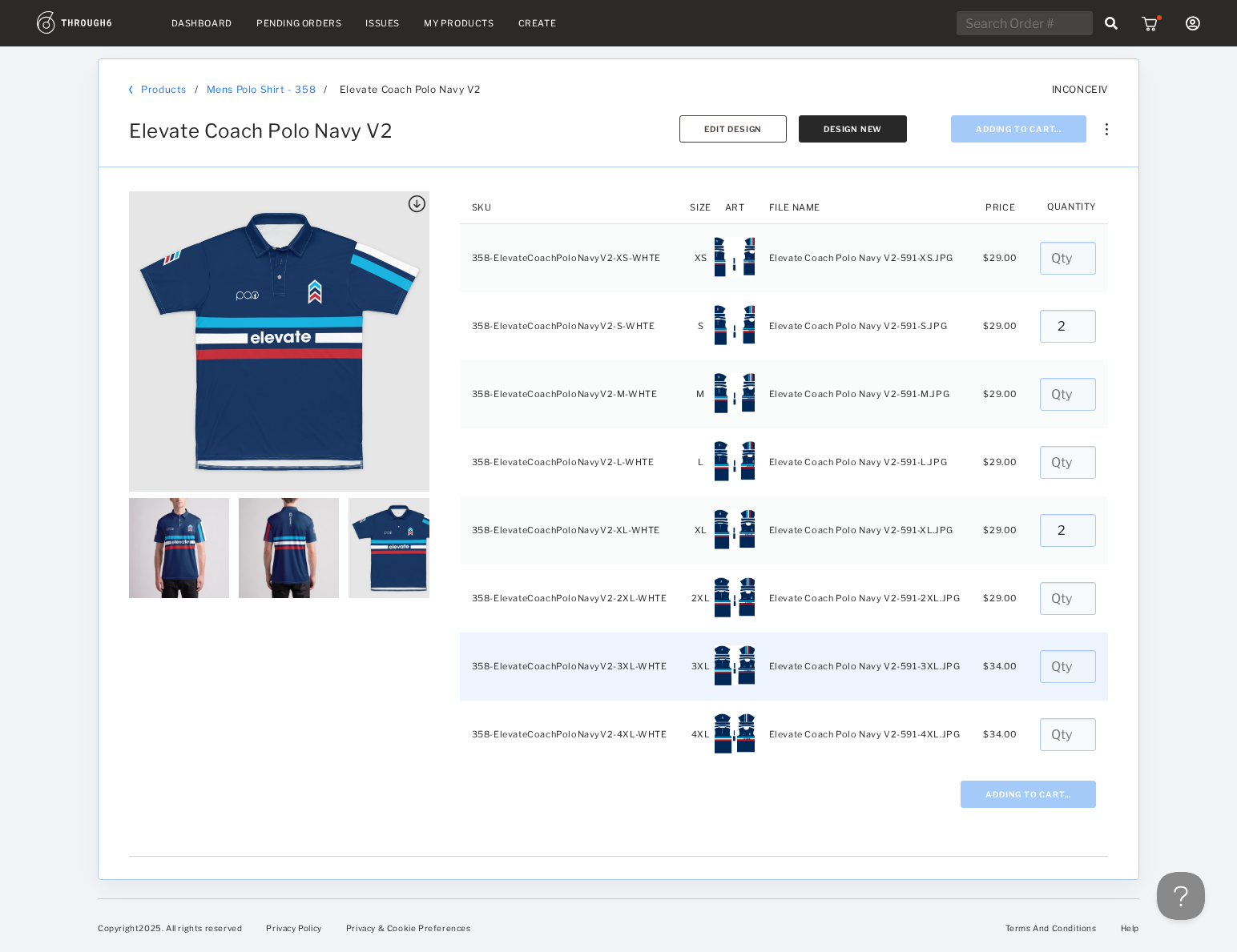
type input "0"
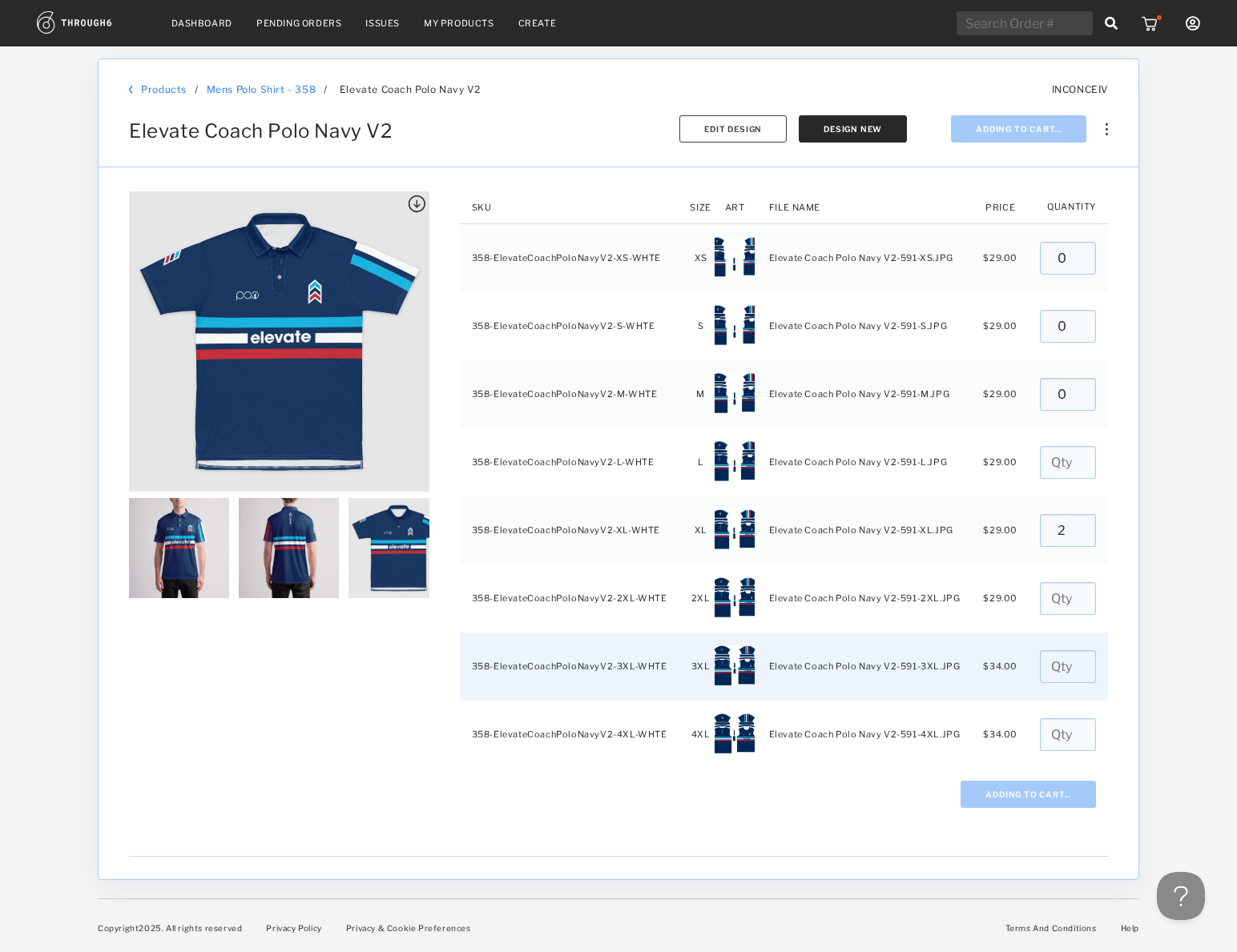
type input "0"
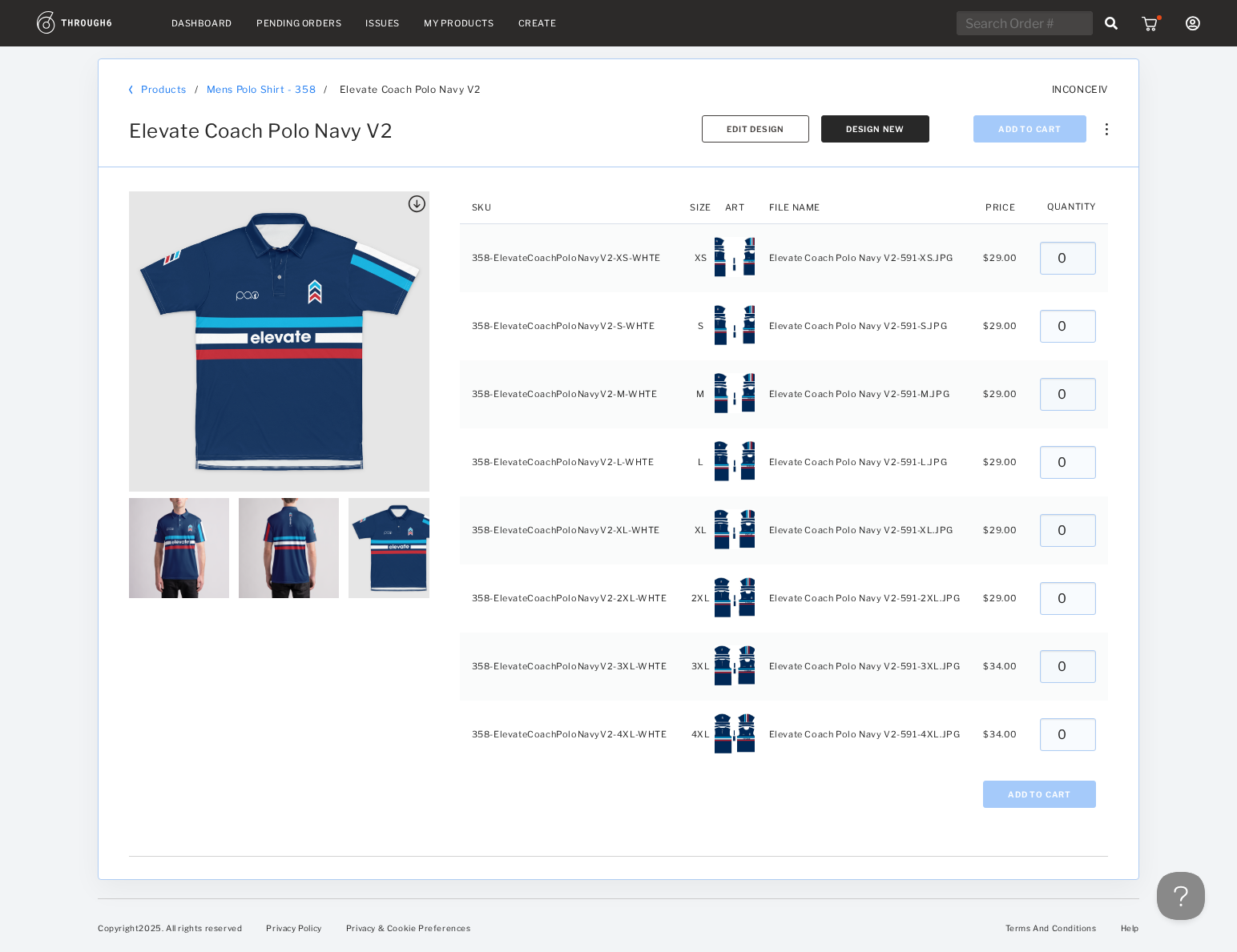
click at [1145, 25] on img at bounding box center [1151, 23] width 20 height 16
click at [297, 551] on div "INCONCEIV ( 5 ) ELEVATE COACH POLO WHITE 358 - Mens Polo Shirt Size: L Trim: WH…" at bounding box center [618, 476] width 1237 height 952
click at [290, 543] on img at bounding box center [289, 548] width 100 height 100
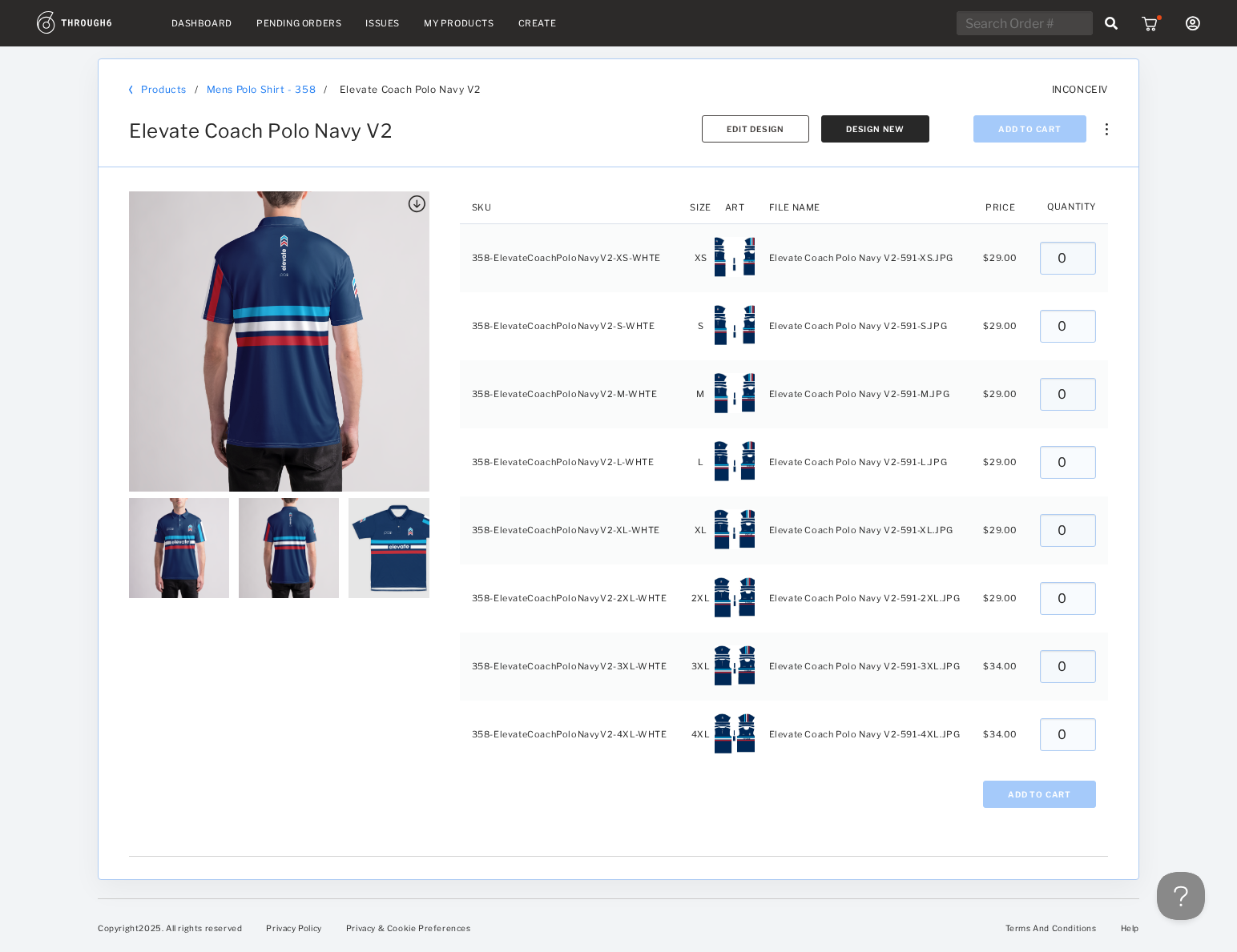
click at [309, 527] on img at bounding box center [289, 548] width 100 height 100
